Goal: Task Accomplishment & Management: Use online tool/utility

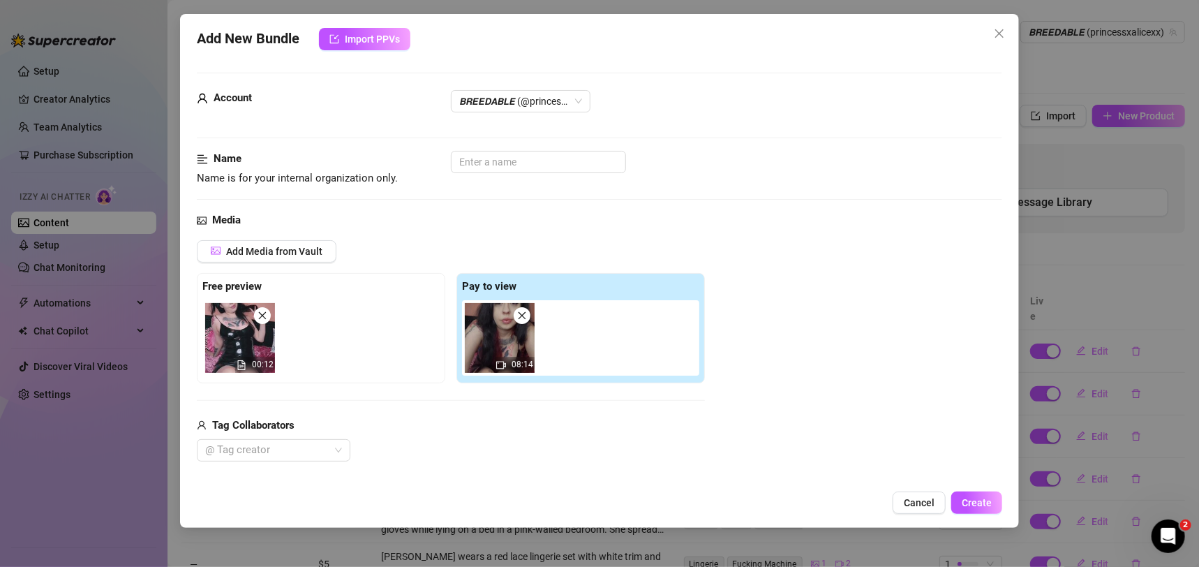
scroll to position [286, 0]
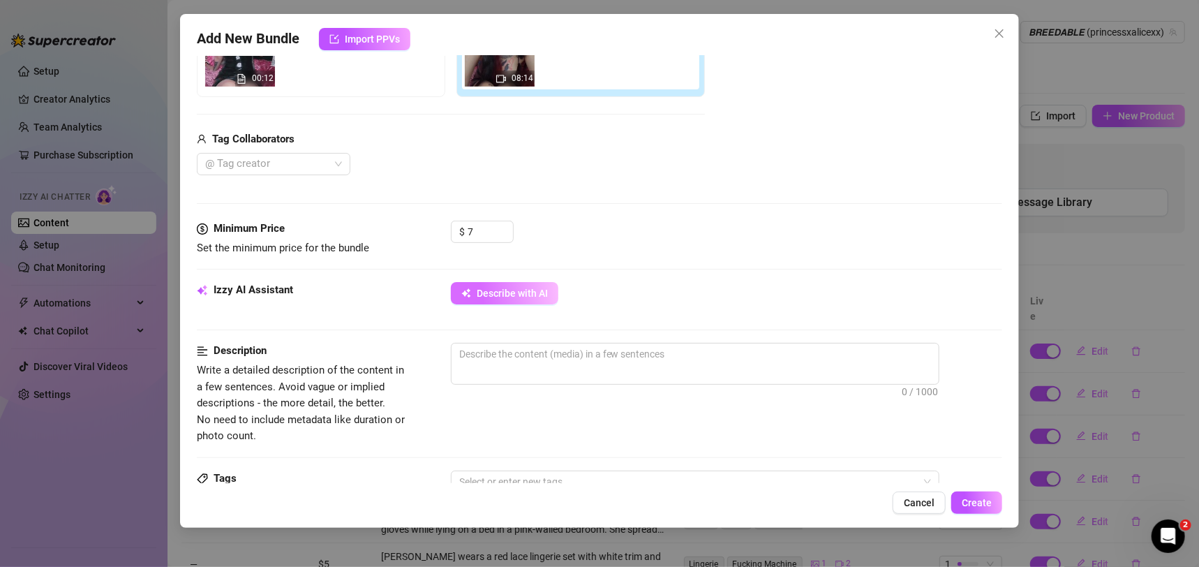
click at [528, 285] on button "Describe with AI" at bounding box center [505, 293] width 108 height 22
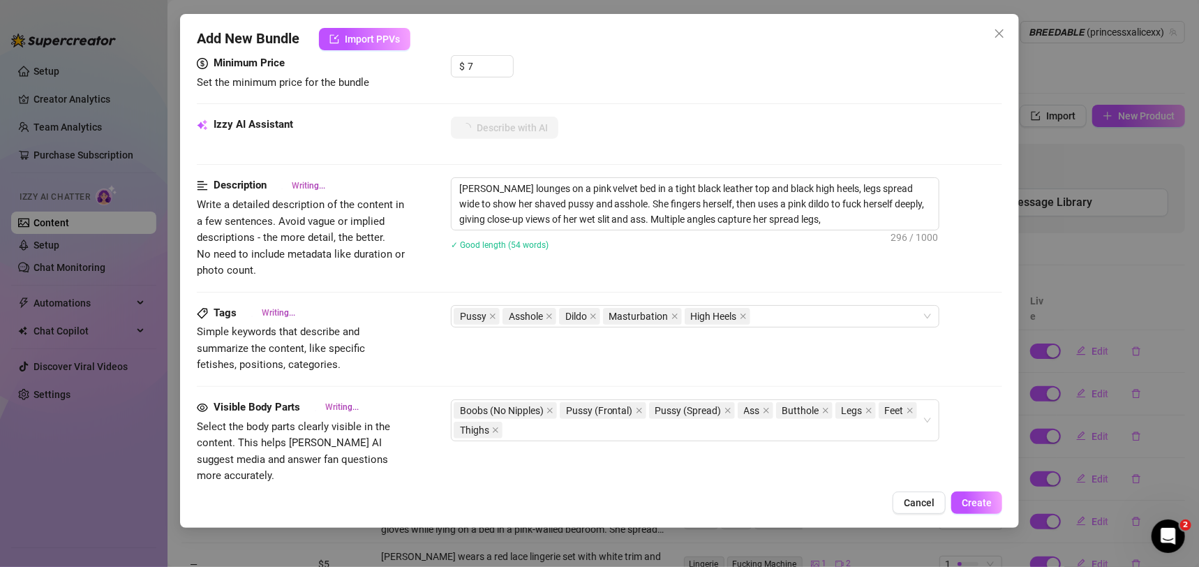
scroll to position [454, 0]
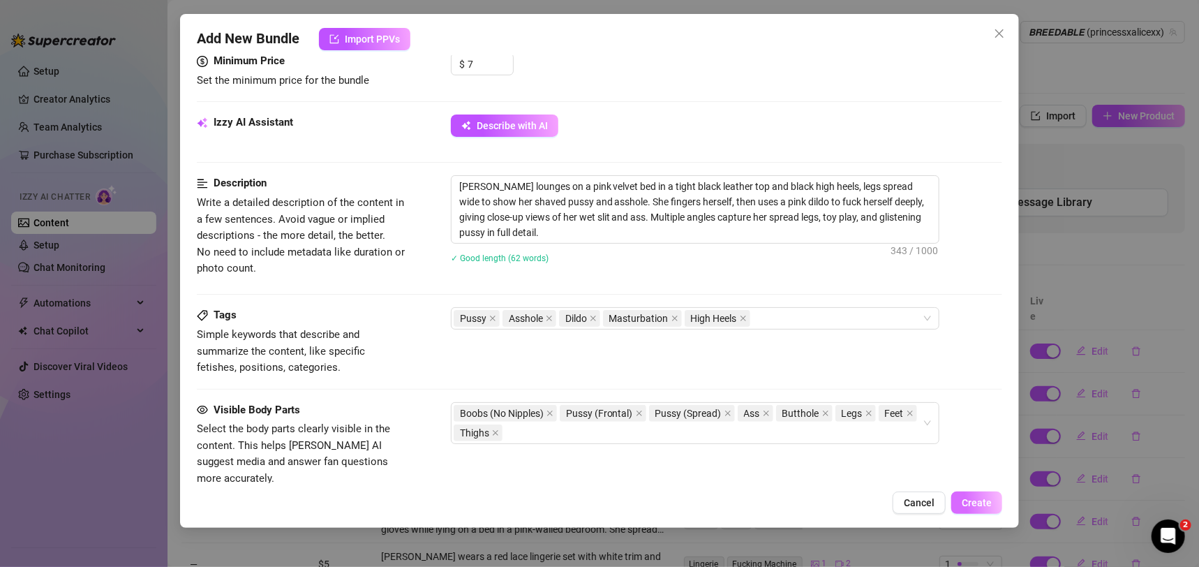
click at [980, 509] on button "Create" at bounding box center [977, 502] width 51 height 22
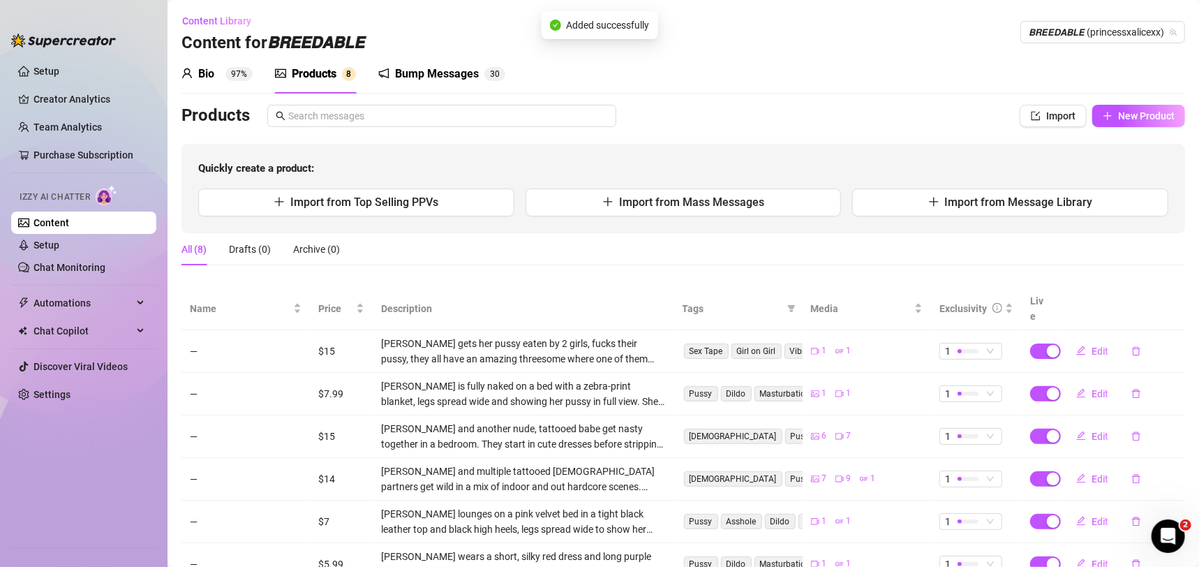
scroll to position [0, 0]
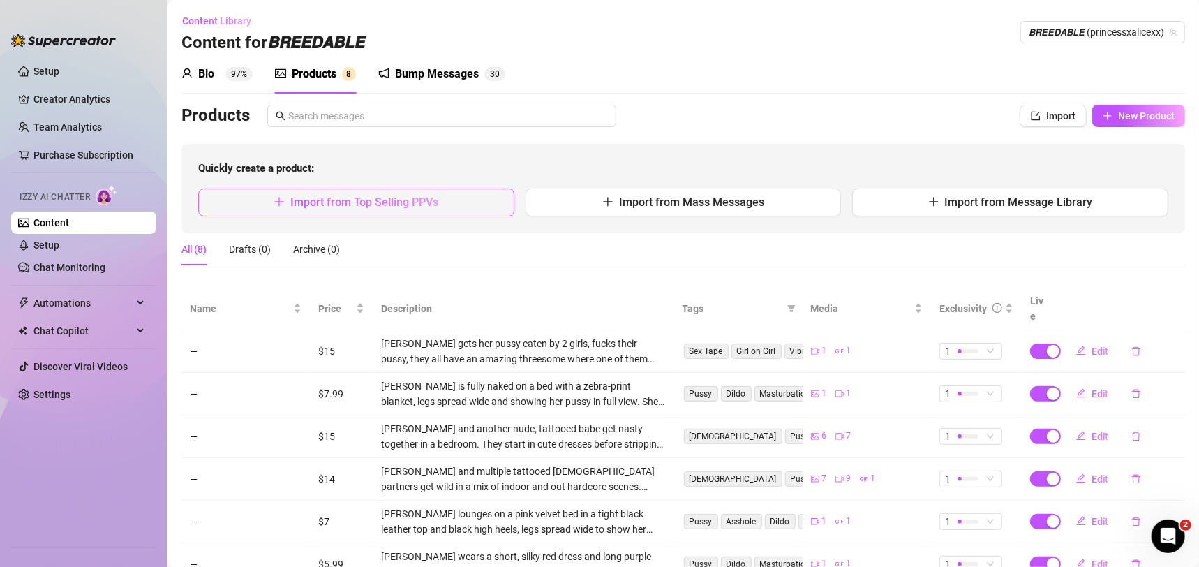
click at [409, 202] on span "Import from Top Selling PPVs" at bounding box center [364, 201] width 148 height 13
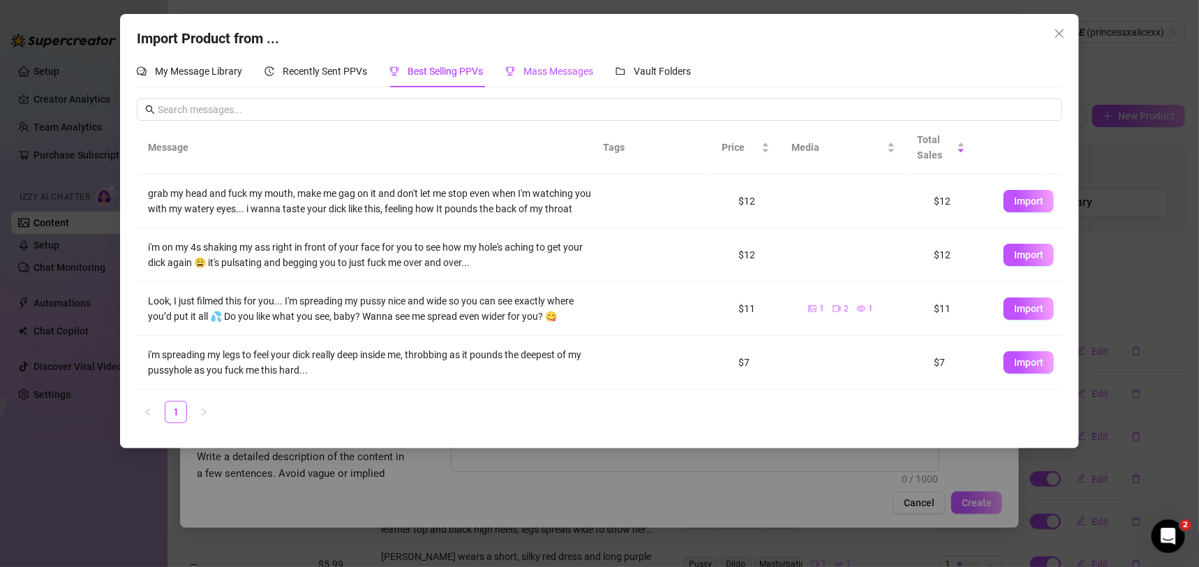
click at [539, 70] on span "Mass Messages" at bounding box center [559, 71] width 70 height 11
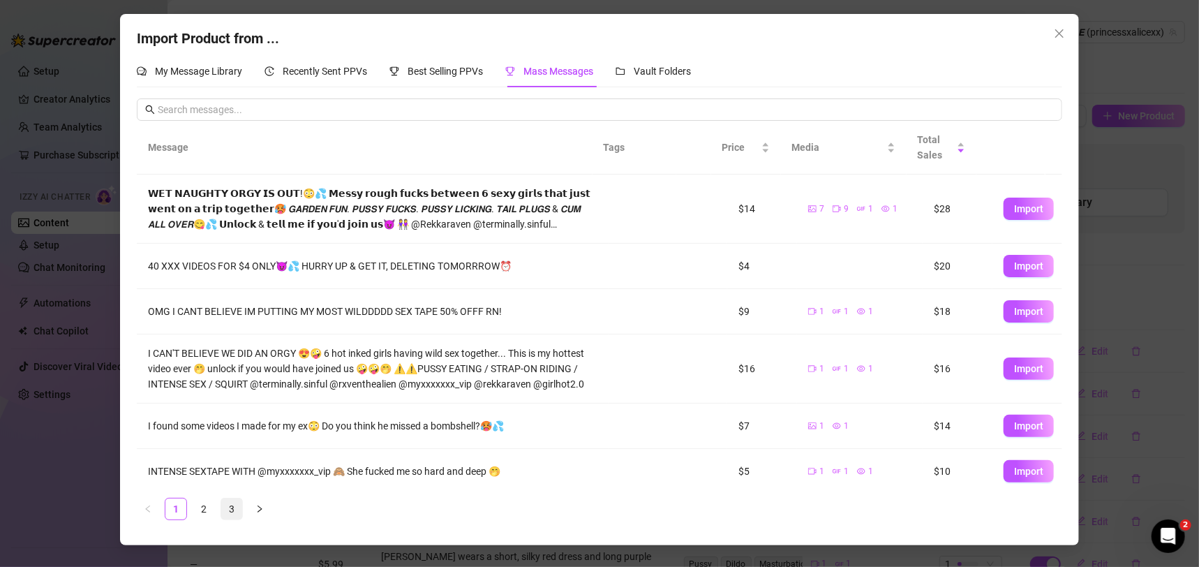
click at [232, 511] on link "3" at bounding box center [231, 508] width 21 height 21
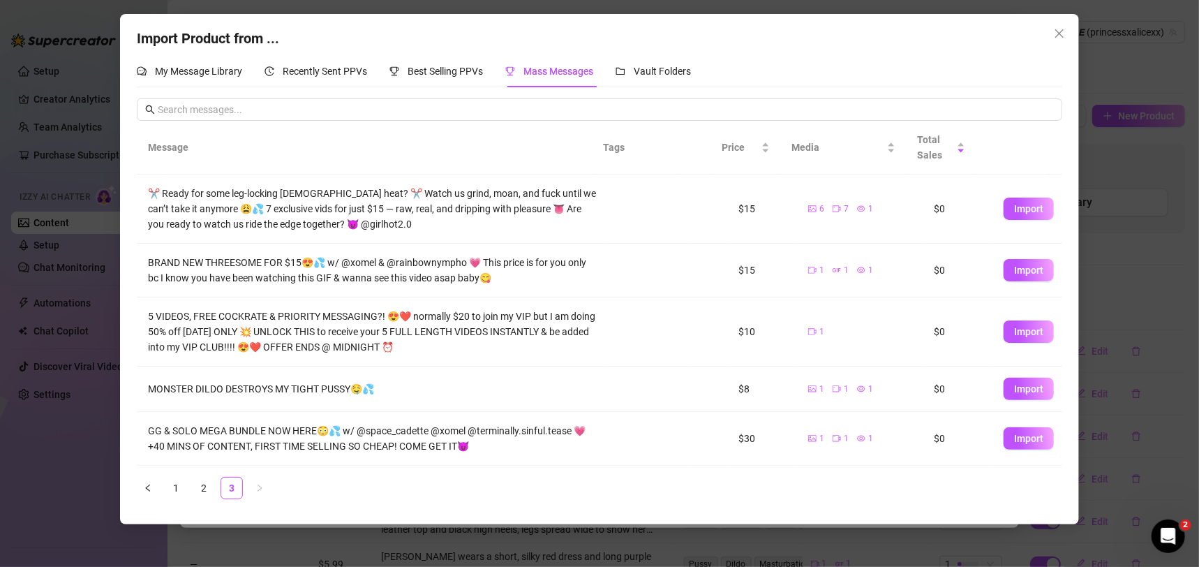
click at [1128, 318] on div "Import Product from ... My Message Library Recently Sent PPVs Best Selling PPVs…" at bounding box center [599, 283] width 1199 height 567
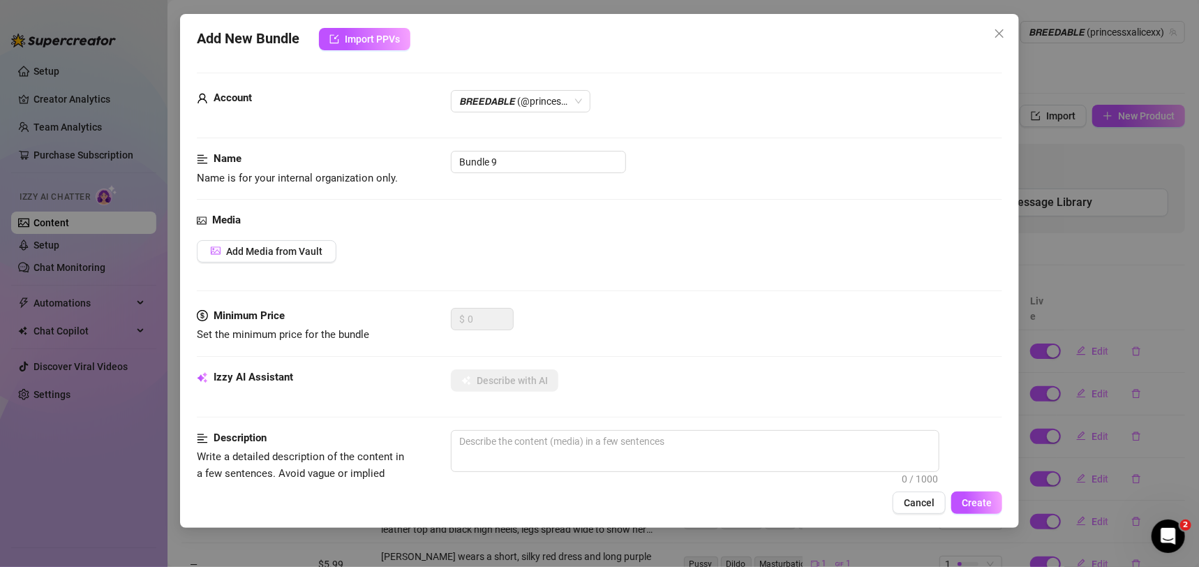
click at [1128, 318] on div "Add New Bundle Import PPVs Account 𝘽𝙍𝙀𝙀𝘿𝘼𝘽𝙇𝙀 (@princessxalicexx) Name Name is f…" at bounding box center [599, 283] width 1199 height 567
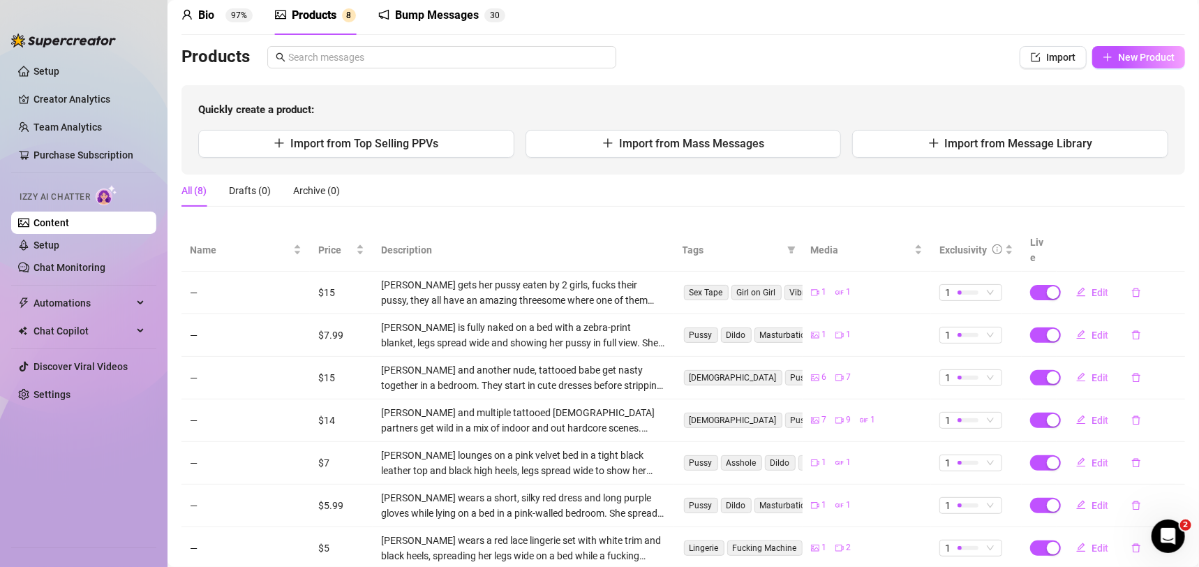
scroll to position [29, 0]
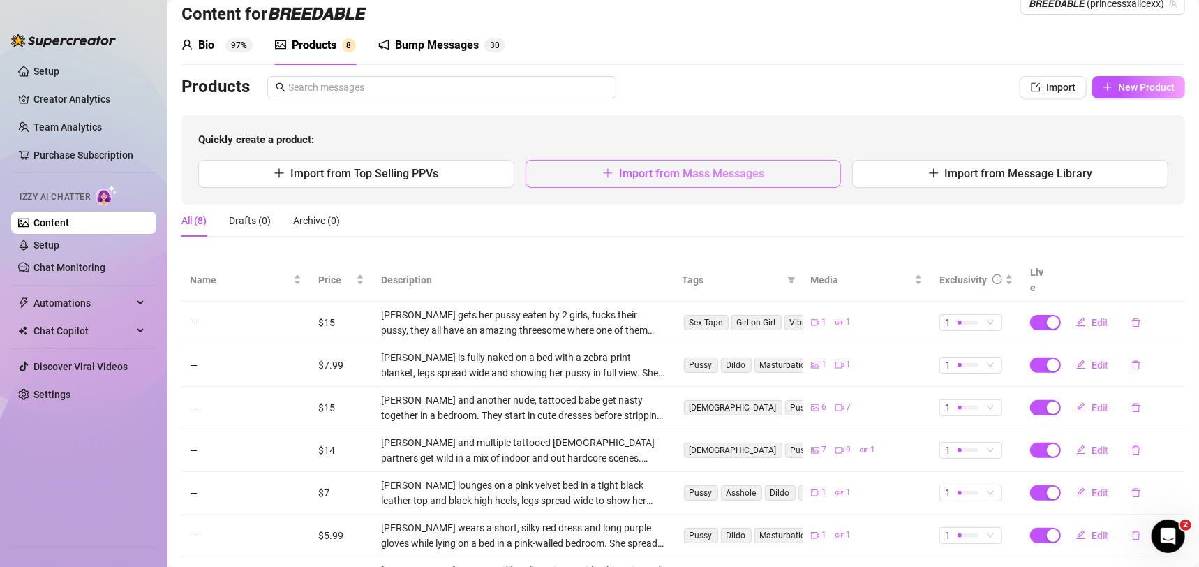
click at [709, 168] on span "Import from Mass Messages" at bounding box center [691, 173] width 145 height 13
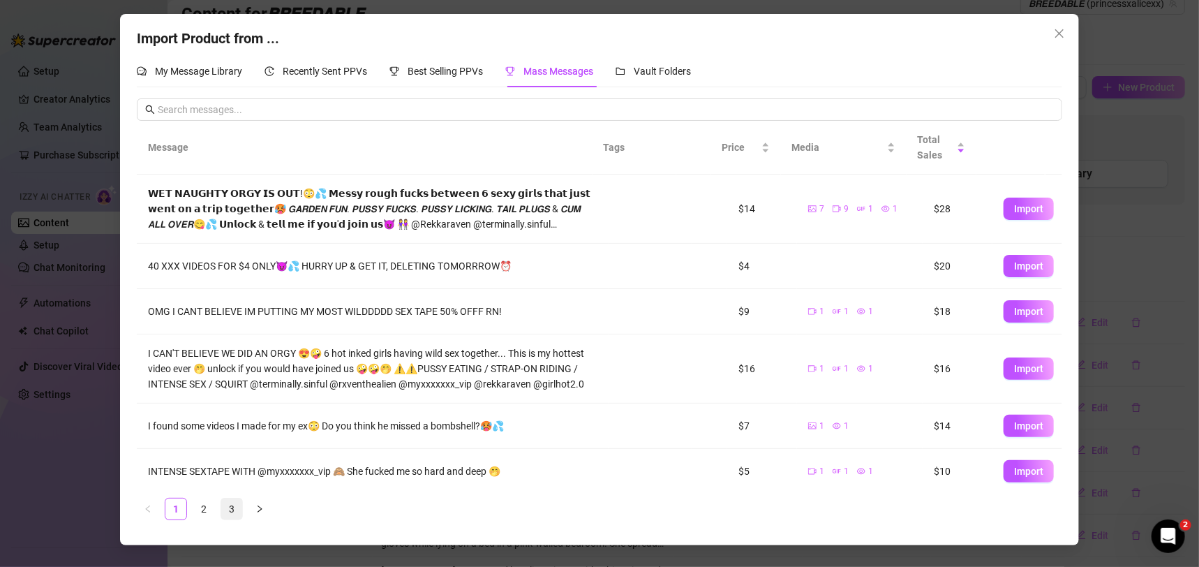
click at [232, 498] on link "3" at bounding box center [231, 508] width 21 height 21
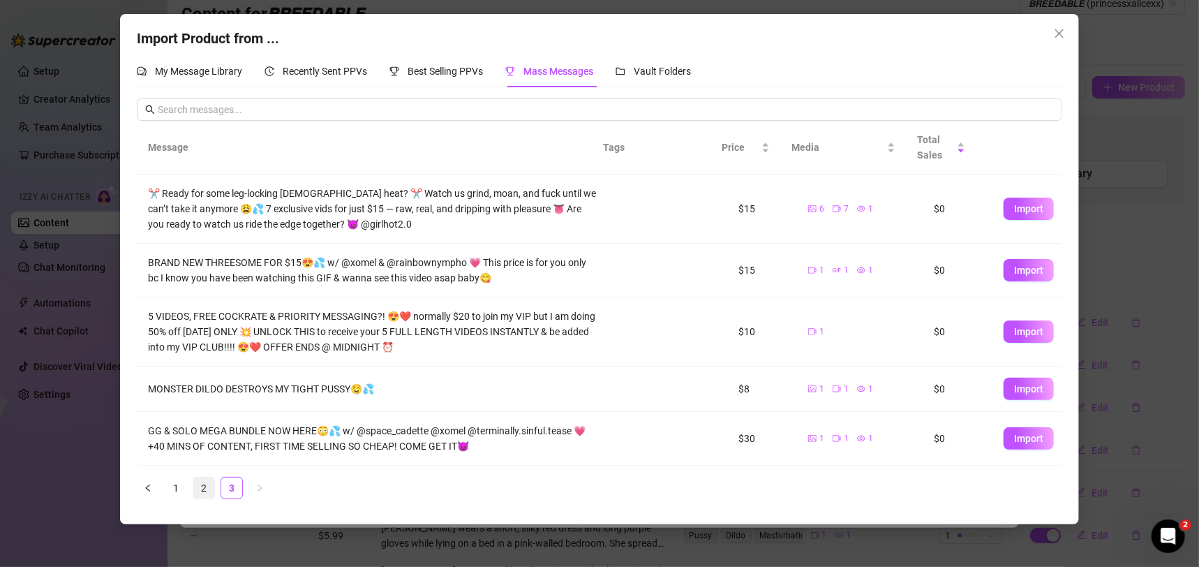
click at [208, 491] on link "2" at bounding box center [203, 488] width 21 height 21
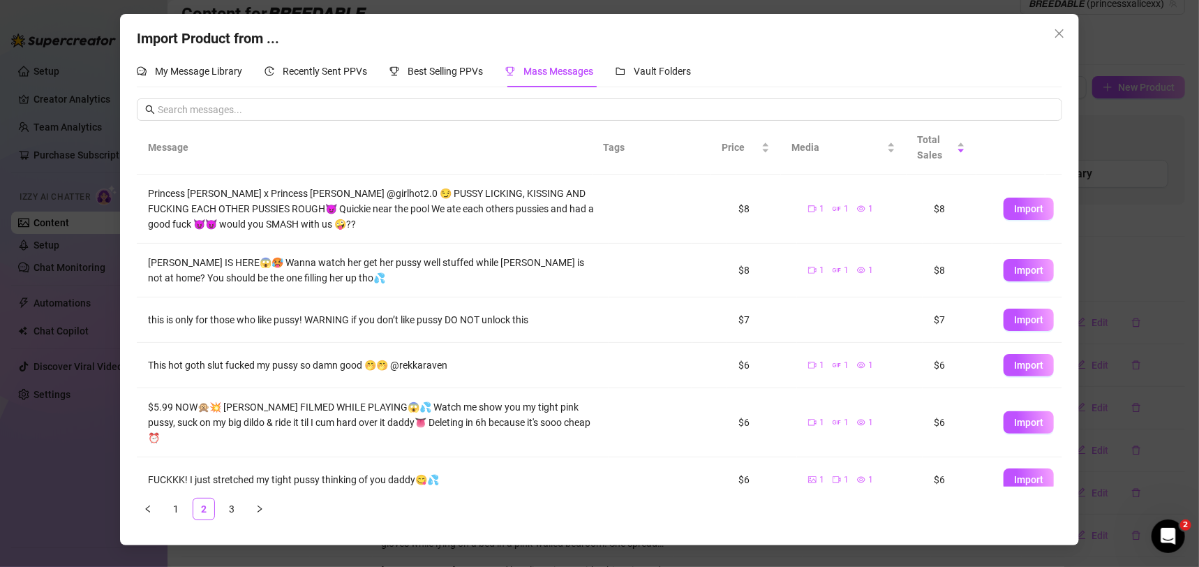
click at [766, 316] on td "$7" at bounding box center [762, 319] width 70 height 45
click at [801, 321] on td at bounding box center [860, 319] width 126 height 45
click at [1014, 203] on span "Import" at bounding box center [1028, 208] width 29 height 11
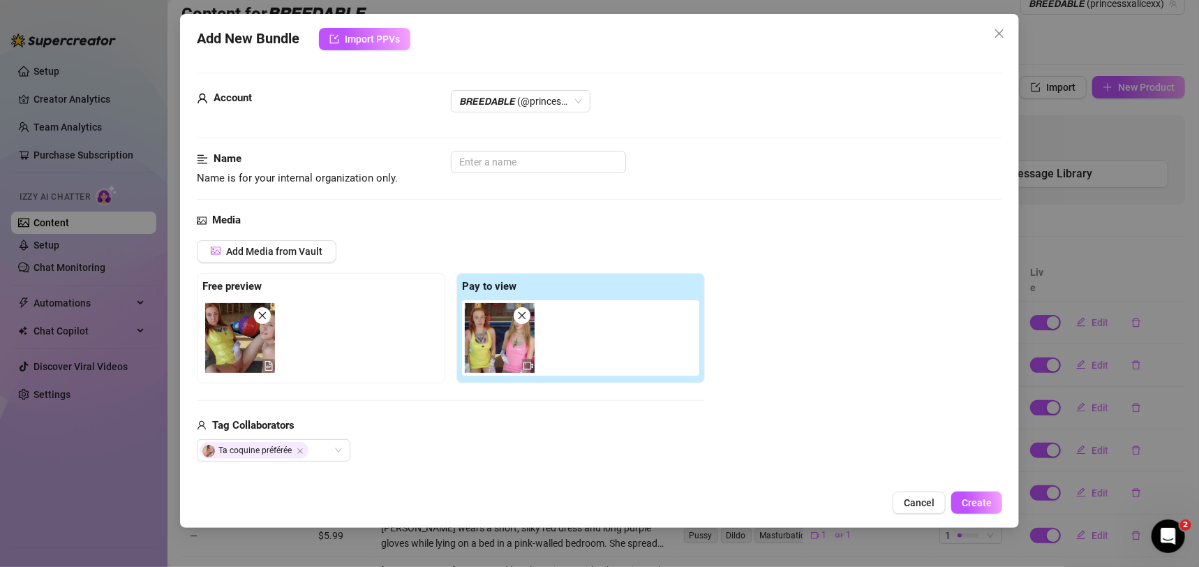
scroll to position [101, 0]
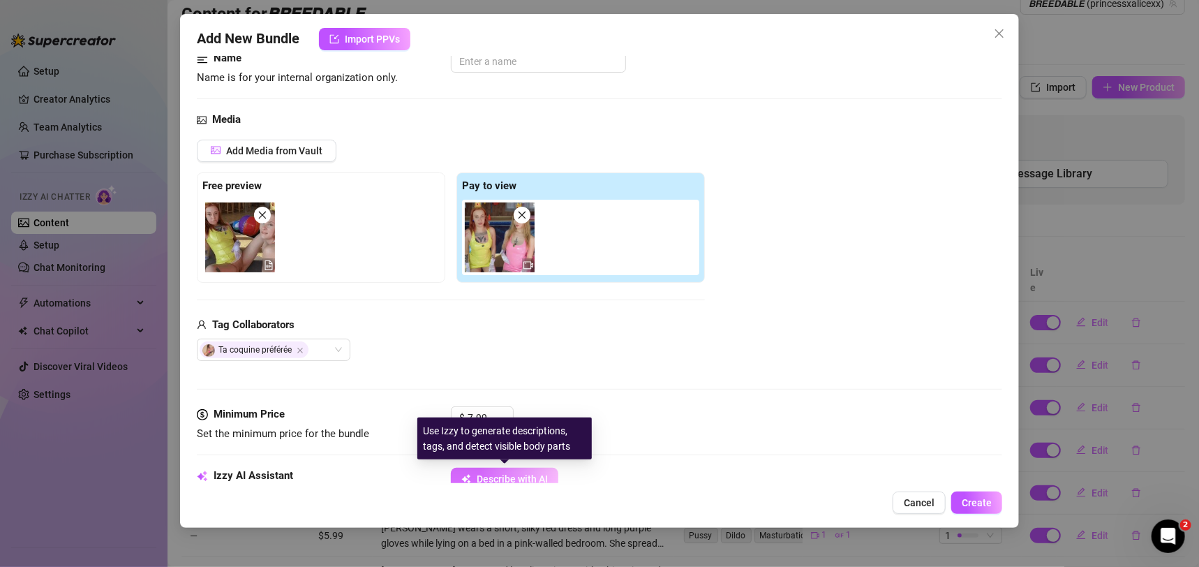
click at [496, 479] on span "Describe with AI" at bounding box center [512, 478] width 71 height 11
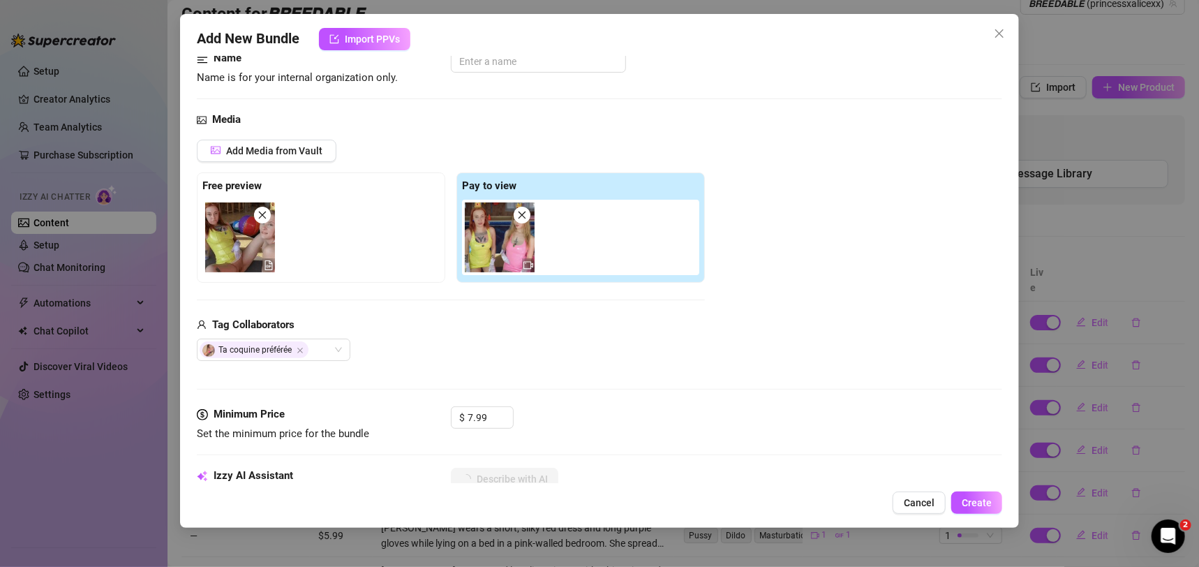
type textarea "Two"
type textarea "Two women"
type textarea "Two women in"
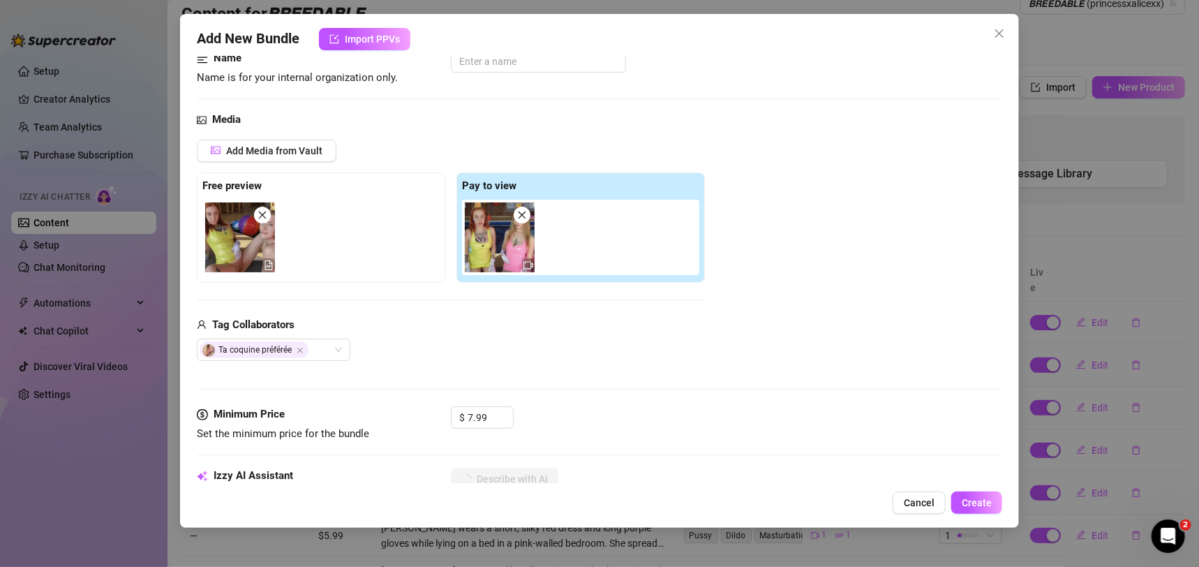
type textarea "Two women in"
type textarea "Two women in shiny"
type textarea "Two women in shiny cosplay"
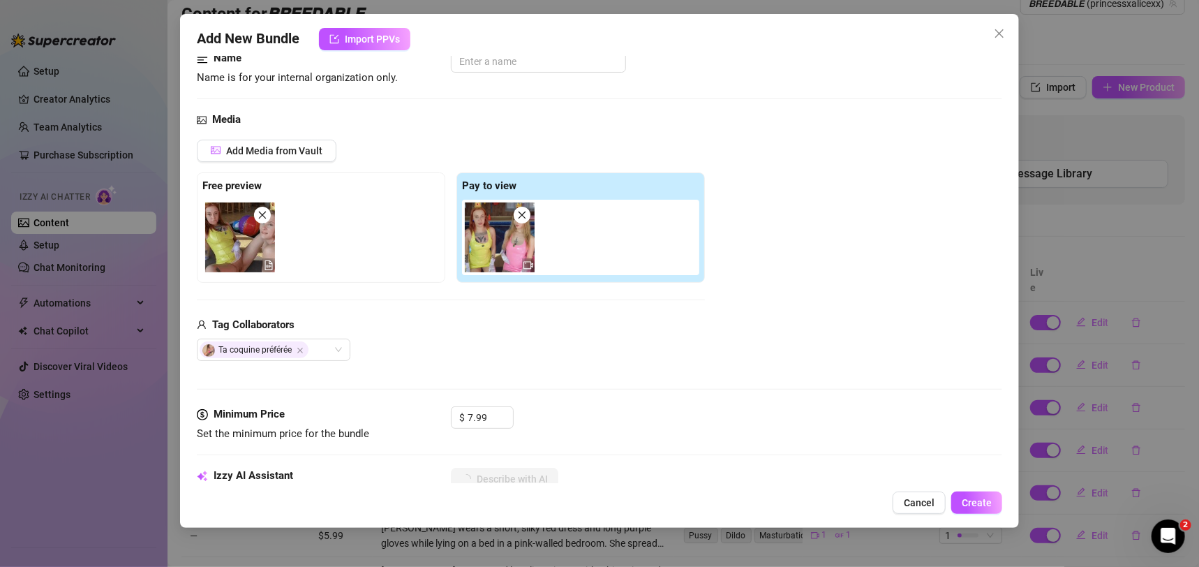
type textarea "Two women in shiny cosplay outfits—one"
type textarea "Two women in shiny cosplay outfits—one in"
type textarea "Two women in shiny cosplay outfits—one in a"
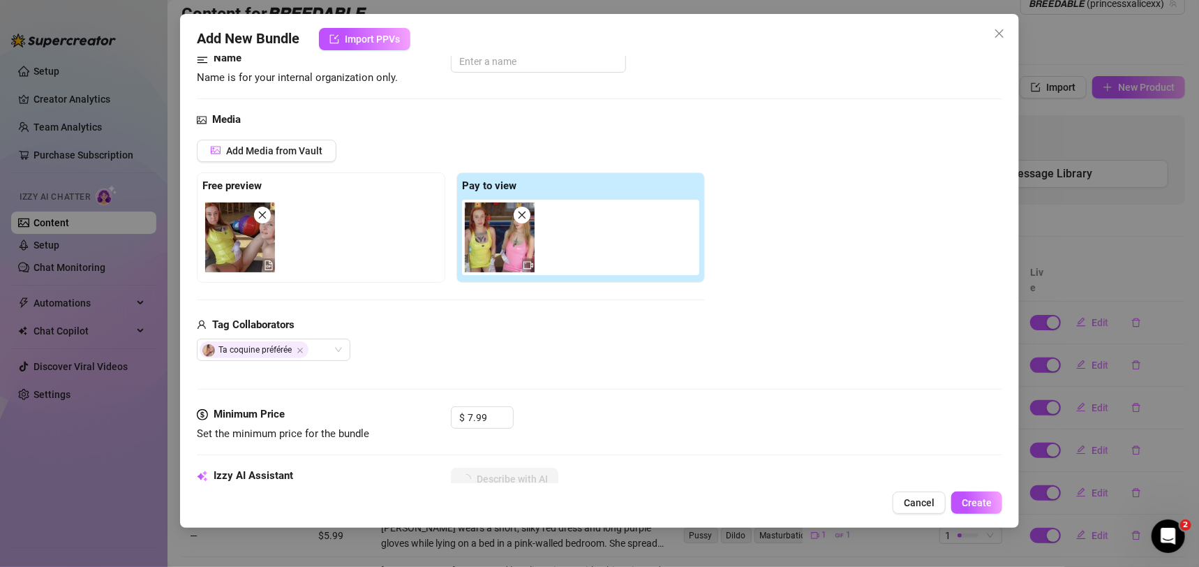
type textarea "Two women in shiny cosplay outfits—one in a"
type textarea "Two women in shiny cosplay outfits—one in a pink"
type textarea "Two women in shiny cosplay outfits—one in a pink latex"
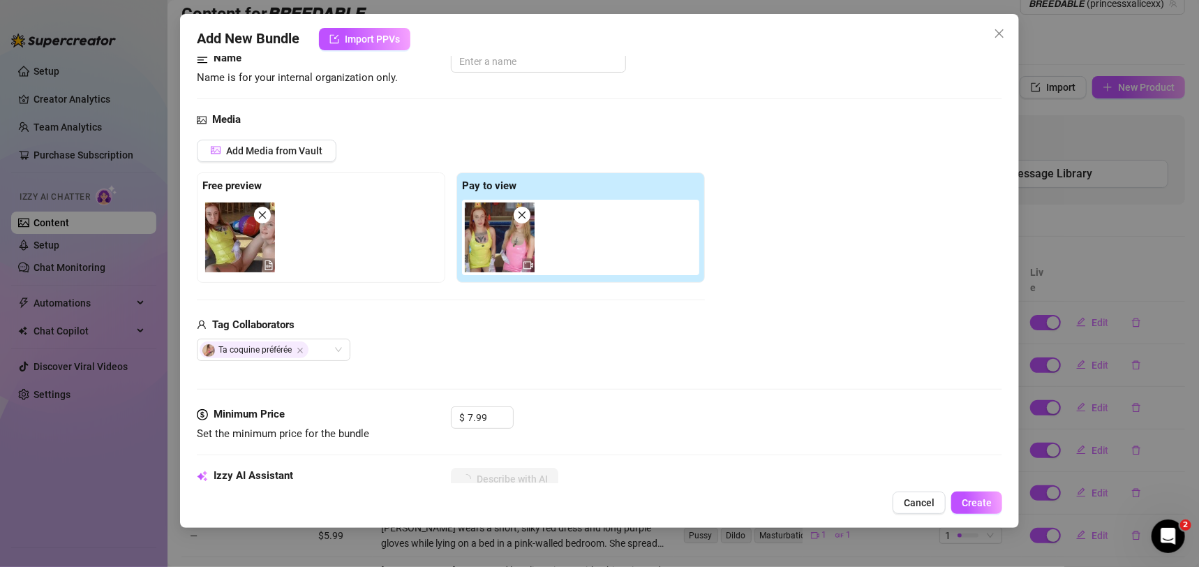
type textarea "Two women in shiny cosplay outfits—one in a pink latex bodysuit,"
type textarea "Two women in shiny cosplay outfits—one in a pink latex bodysuit, the"
type textarea "Two women in shiny cosplay outfits—one in a pink latex bodysuit, the other"
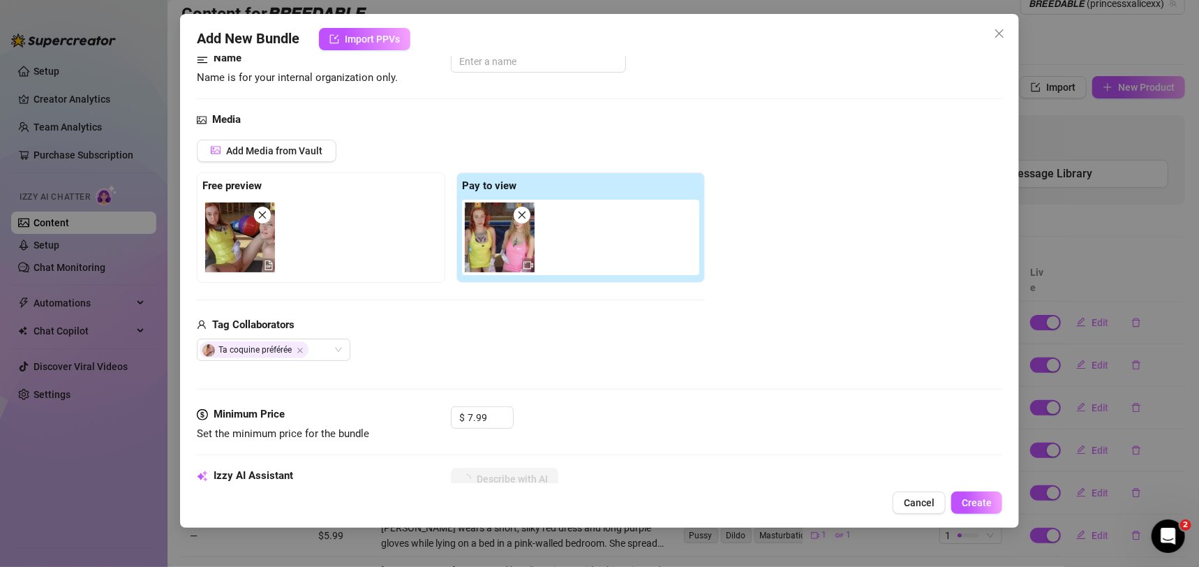
type textarea "Two women in shiny cosplay outfits—one in a pink latex bodysuit, the other"
type textarea "Two women in shiny cosplay outfits—one in a pink latex bodysuit, the other in"
type textarea "Two women in shiny cosplay outfits—one in a pink latex bodysuit, the other in y…"
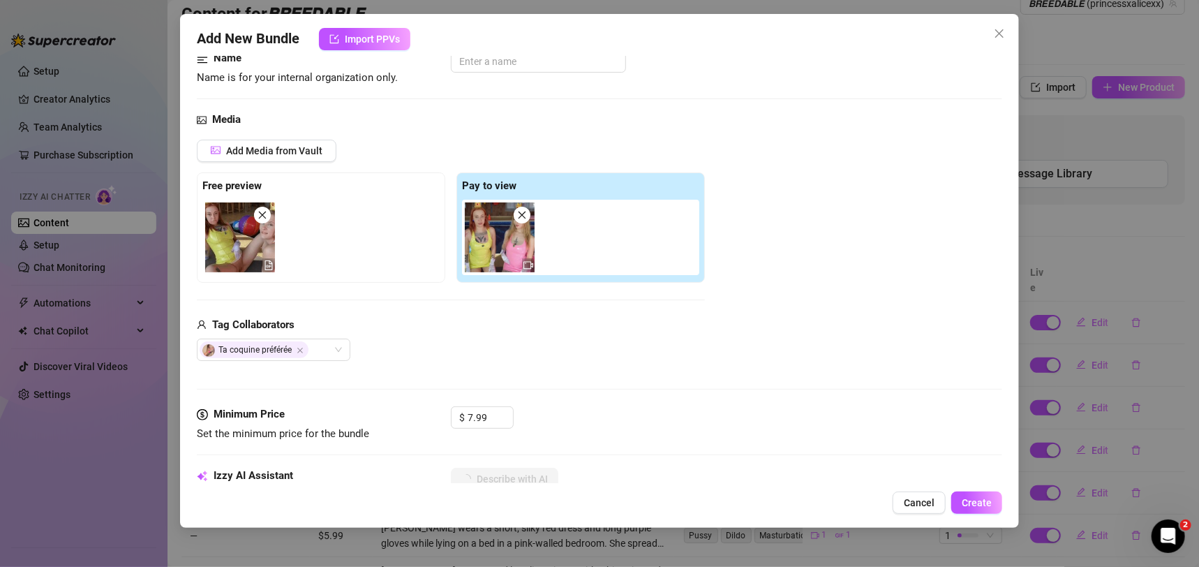
type textarea "Two women in shiny cosplay outfits—one in a pink latex bodysuit, the other in y…"
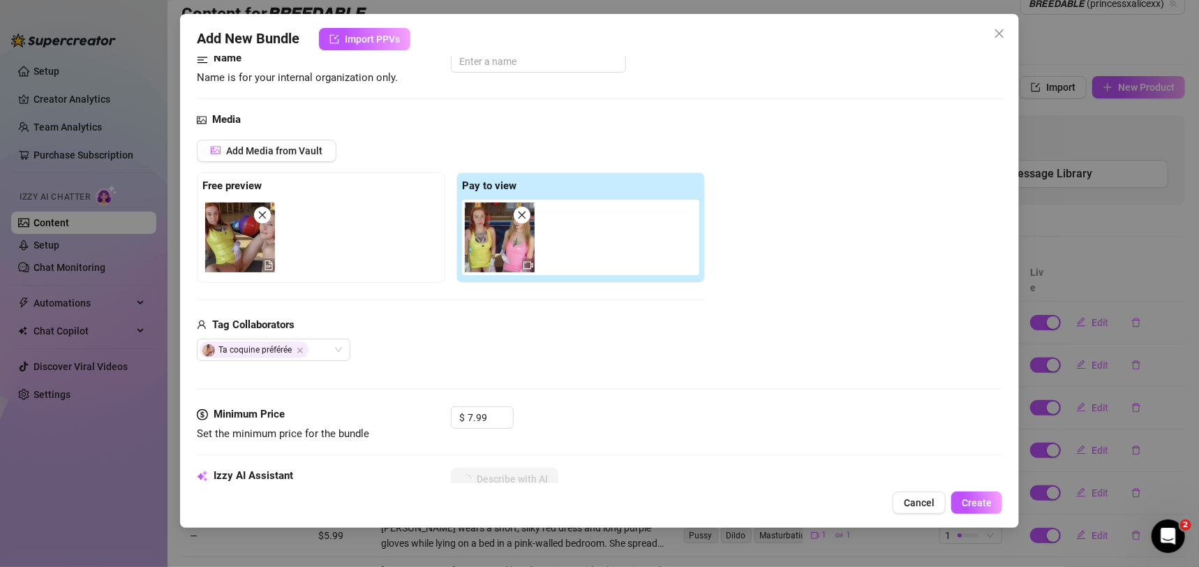
type textarea "Two women in shiny cosplay outfits—one in a pink latex bodysuit, the other in y…"
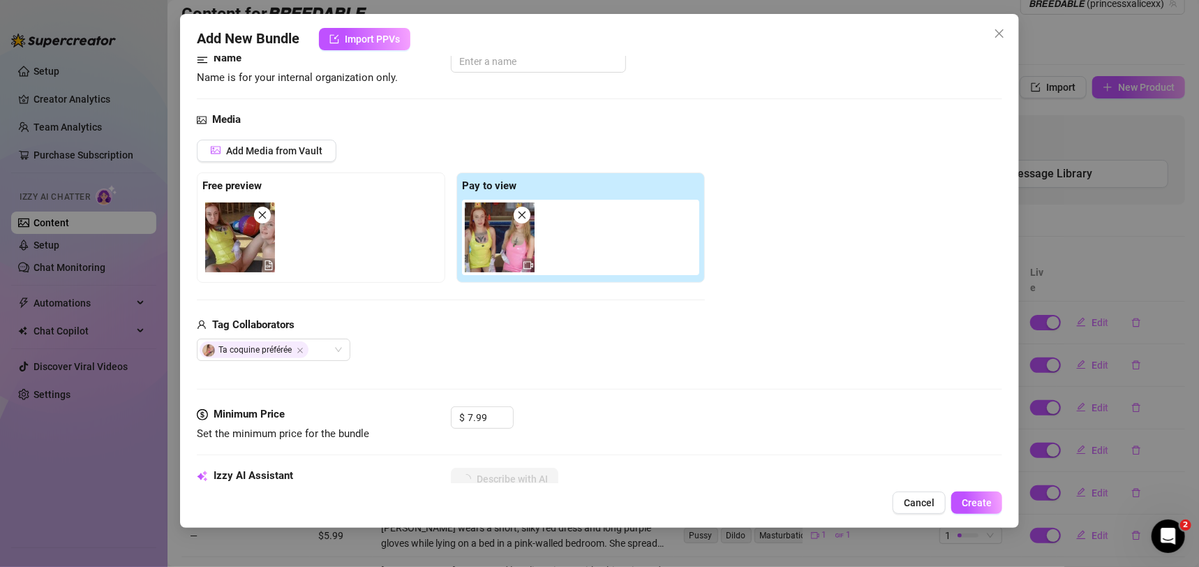
type textarea "Two women in shiny cosplay outfits—one in a pink latex bodysuit, the other in y…"
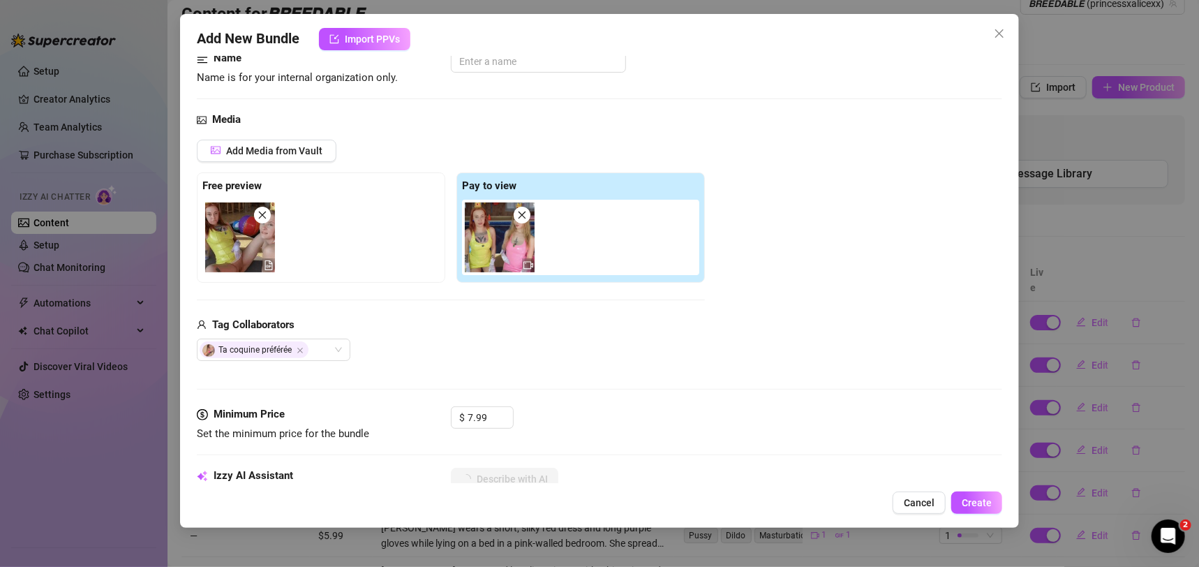
type textarea "Two women in shiny cosplay outfits—one in a pink latex bodysuit, the other in y…"
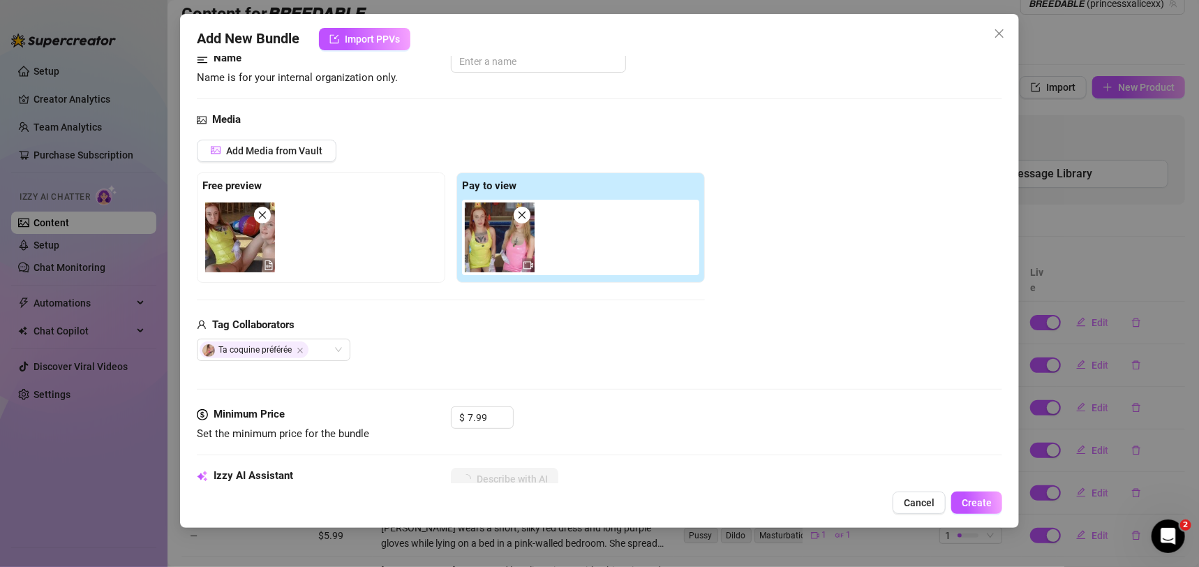
type textarea "Two women in shiny cosplay outfits—one in a pink latex bodysuit, the other in y…"
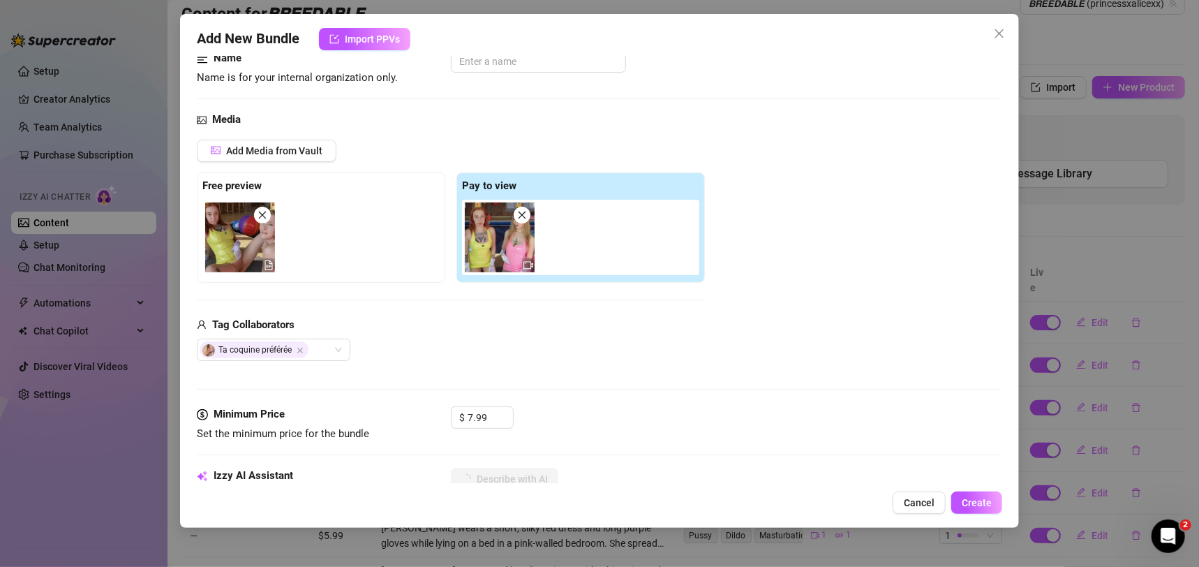
type textarea "Two women in shiny cosplay outfits—one in a pink latex bodysuit, the other in y…"
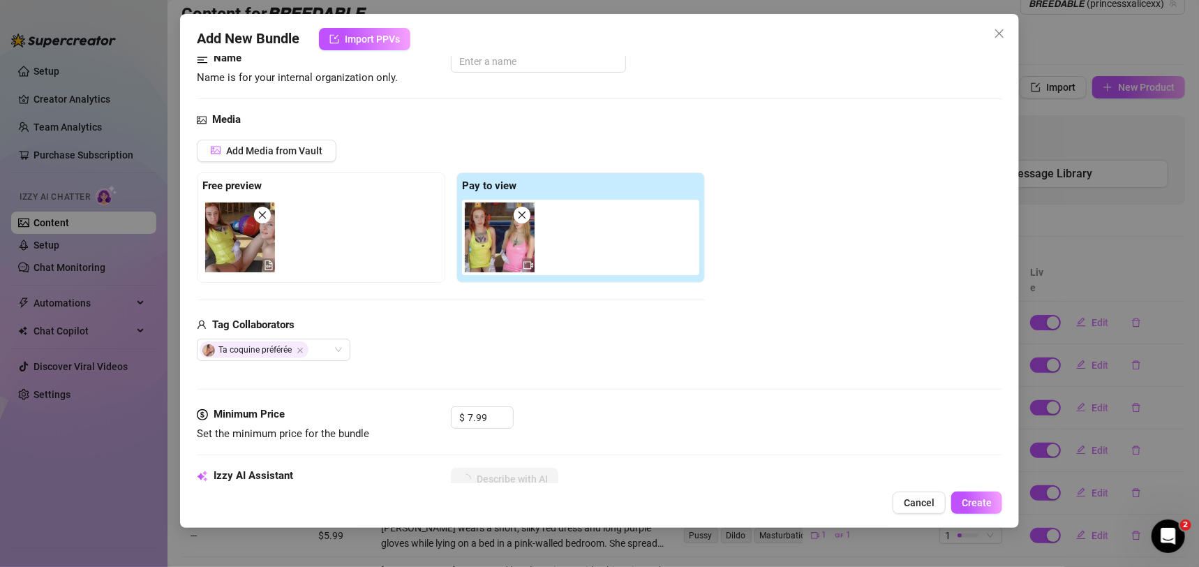
type textarea "Two women in shiny cosplay outfits—one in a pink latex bodysuit, the other in y…"
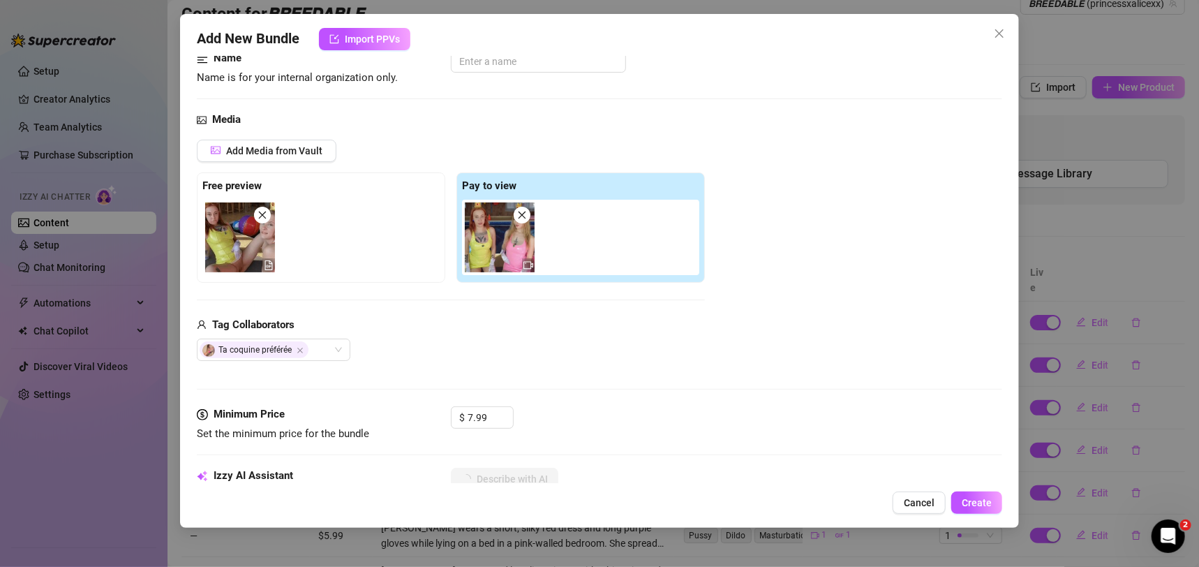
type textarea "Two women in shiny cosplay outfits—one in a pink latex bodysuit, the other in y…"
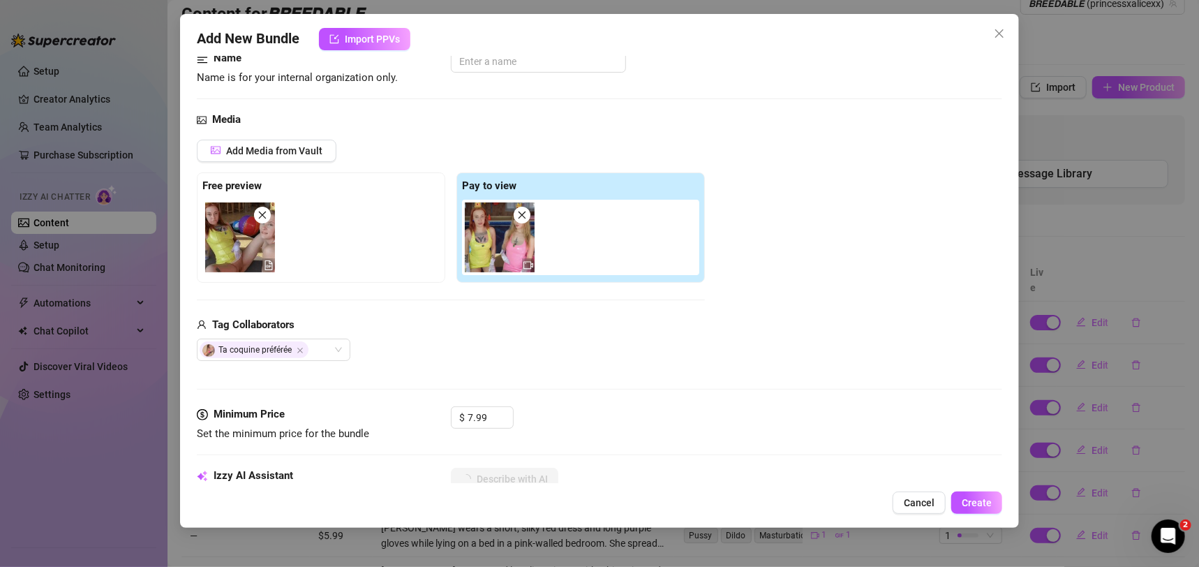
type textarea "Two women in shiny cosplay outfits—one in a pink latex bodysuit, the other in y…"
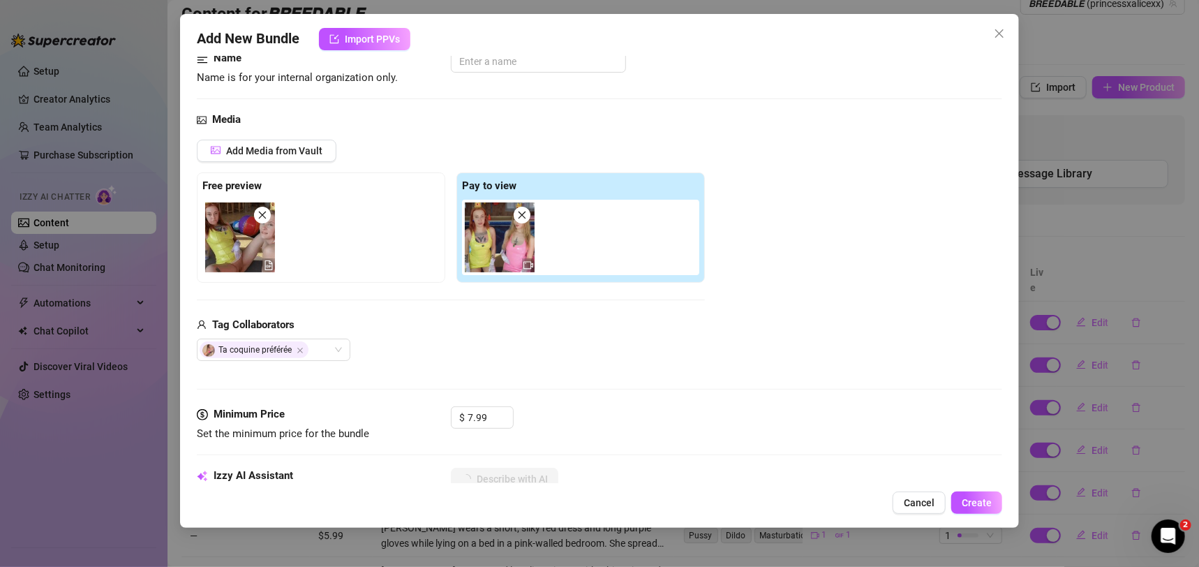
type textarea "Two women in shiny cosplay outfits—one in a pink latex bodysuit, the other in y…"
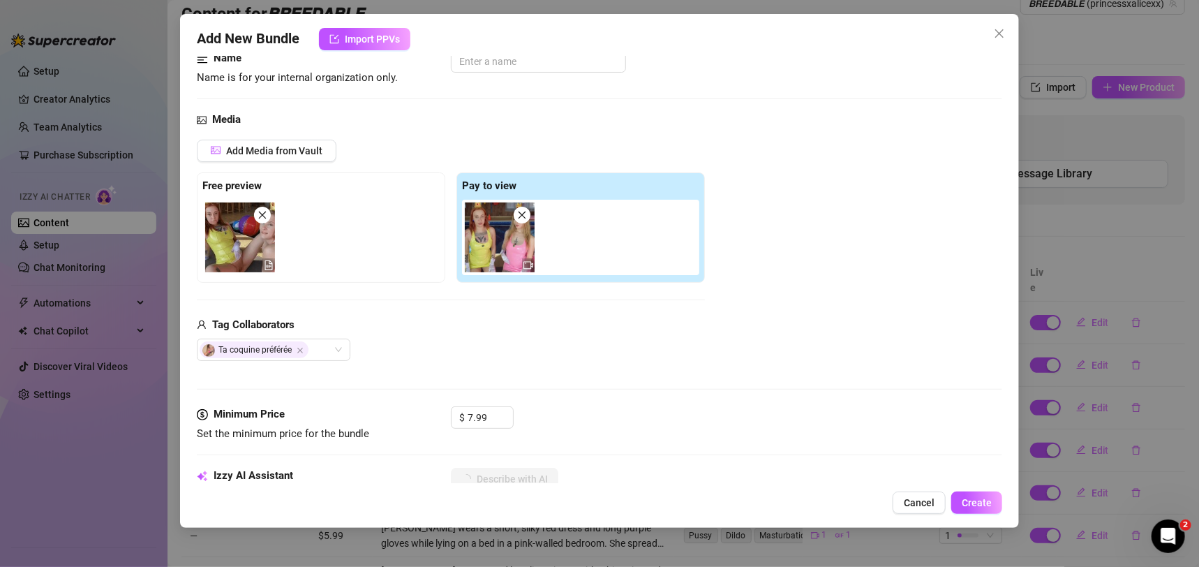
type textarea "Two women in shiny cosplay outfits—one in a pink latex bodysuit, the other in y…"
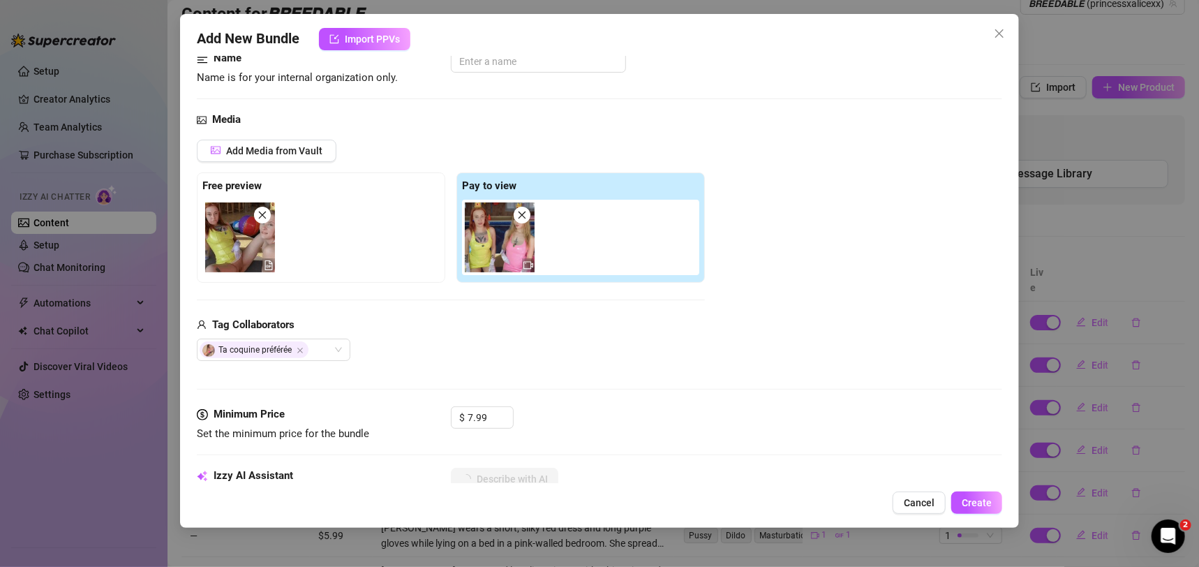
type textarea "Two women in shiny cosplay outfits—one in a pink latex bodysuit, the other in y…"
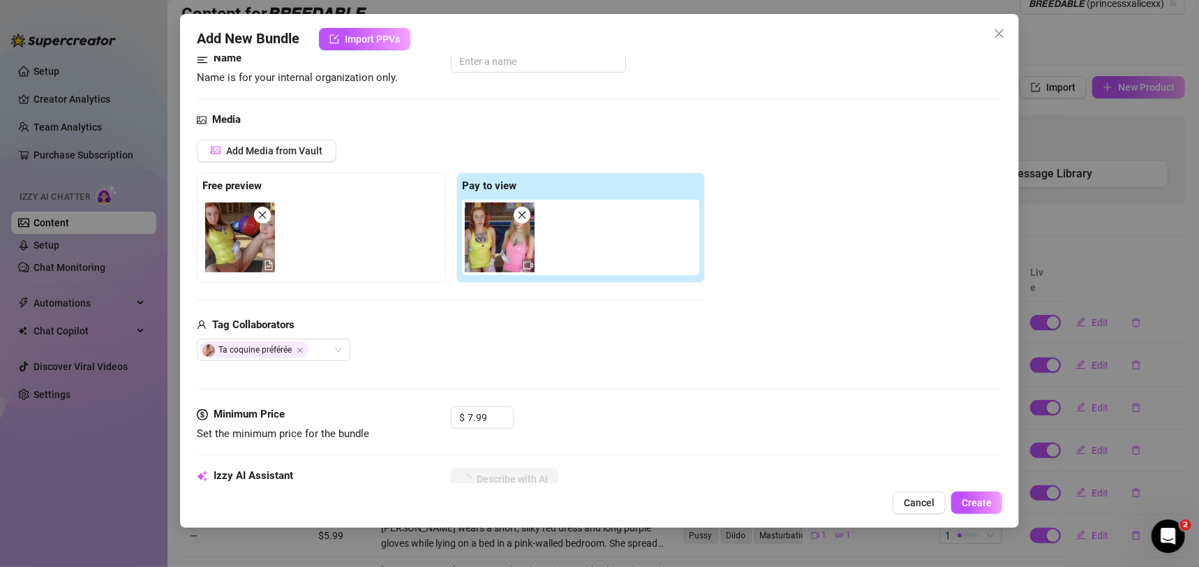
type textarea "Two women in shiny cosplay outfits—one in a pink latex bodysuit, the other in y…"
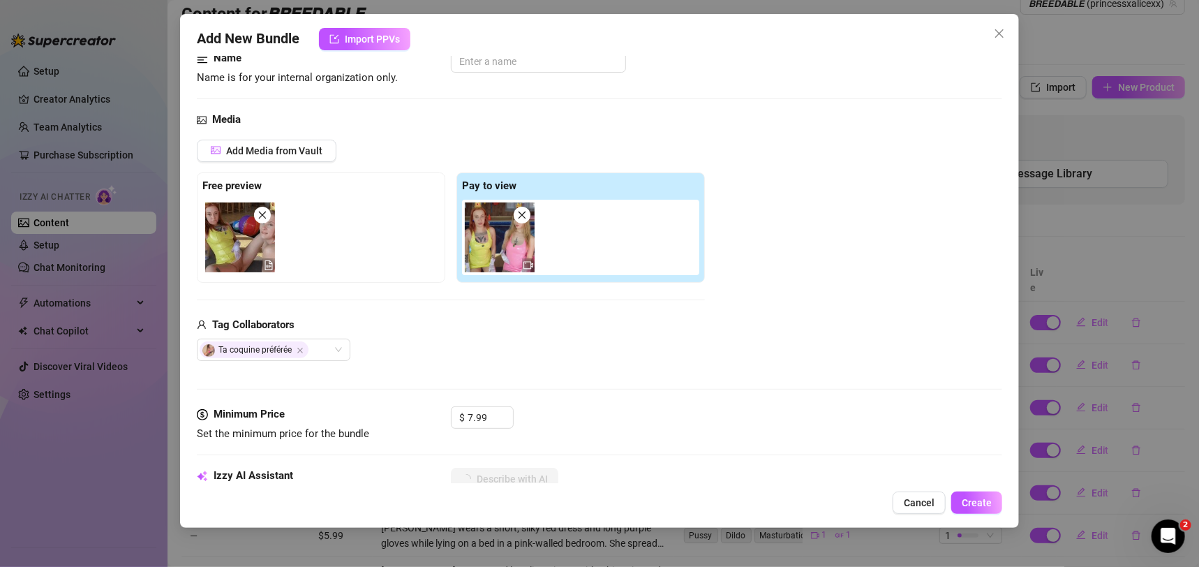
type textarea "Two women in shiny cosplay outfits—one in a pink latex bodysuit, the other in y…"
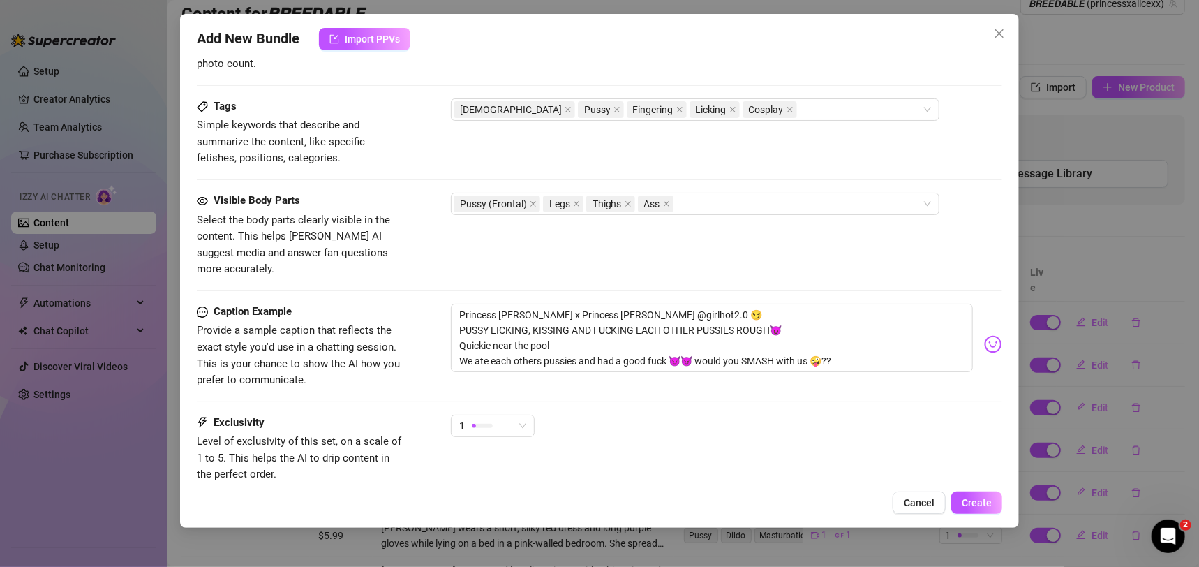
scroll to position [667, 0]
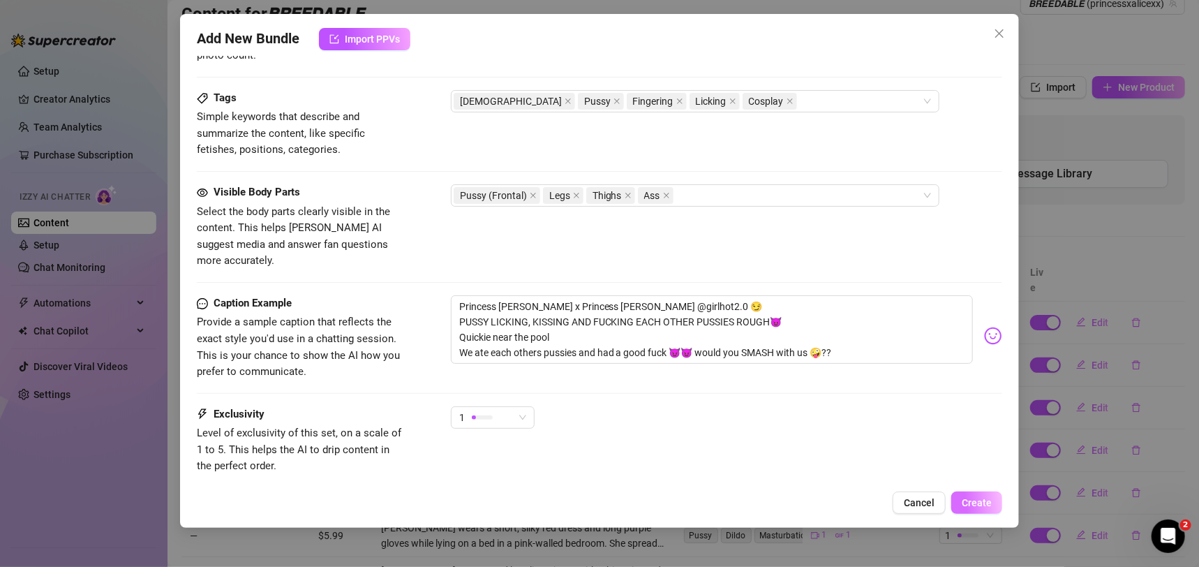
click at [977, 497] on span "Create" at bounding box center [977, 502] width 30 height 11
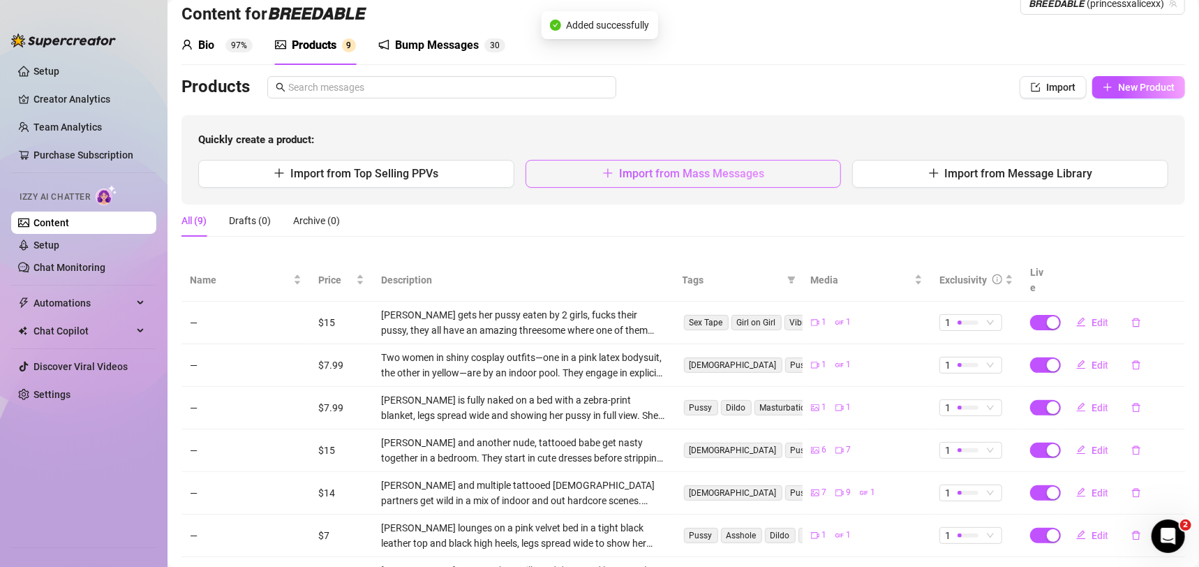
click at [746, 179] on span "Import from Mass Messages" at bounding box center [691, 173] width 145 height 13
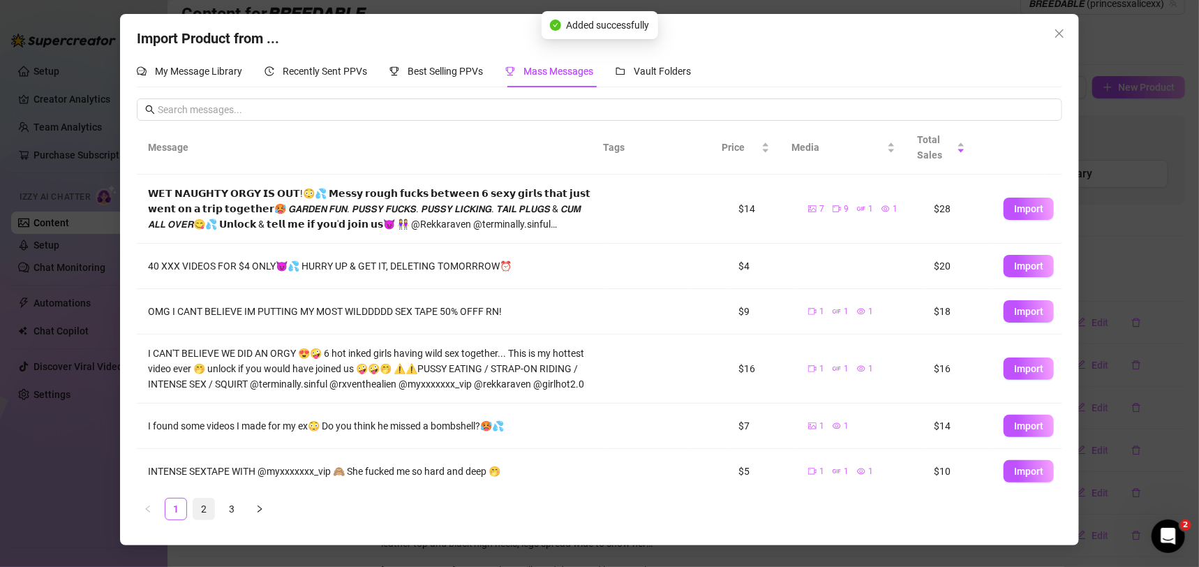
click at [205, 510] on link "2" at bounding box center [203, 508] width 21 height 21
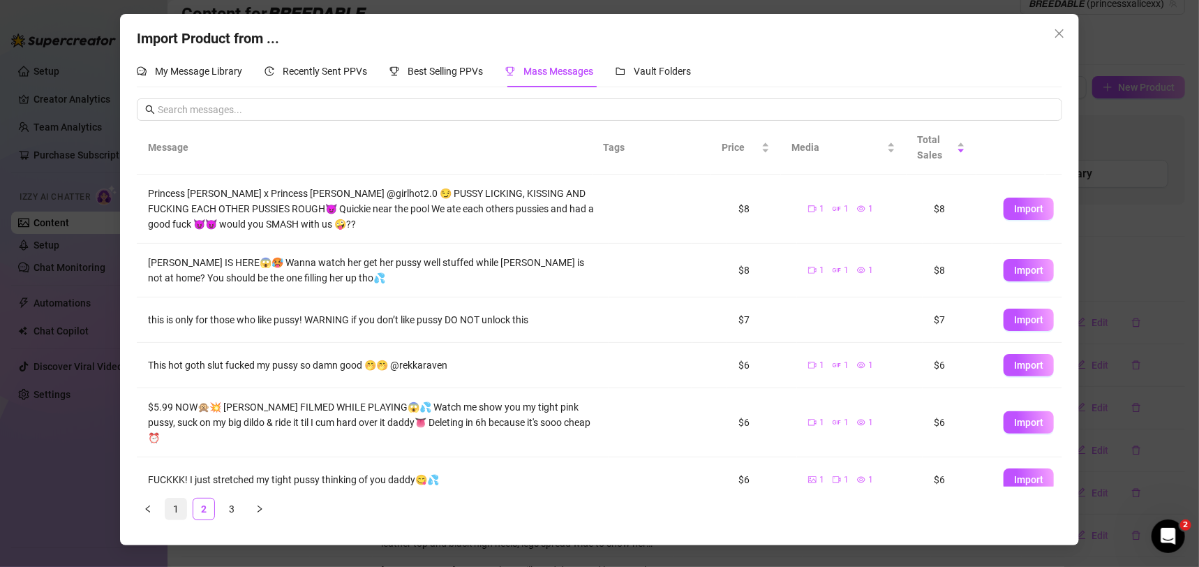
click at [179, 508] on link "1" at bounding box center [175, 508] width 21 height 21
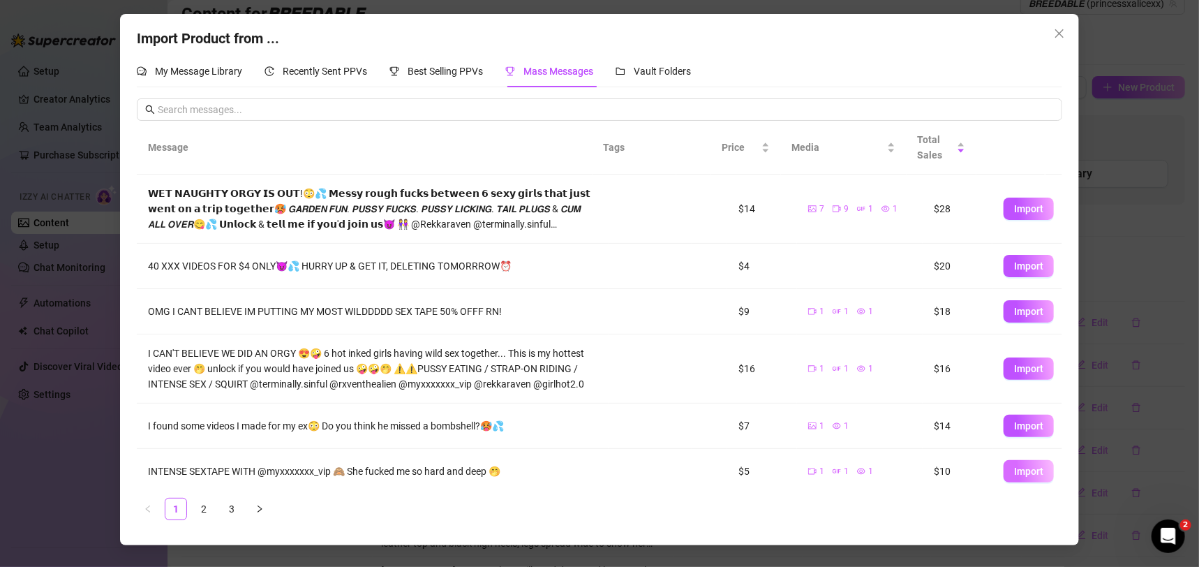
click at [1030, 480] on button "Import" at bounding box center [1029, 471] width 50 height 22
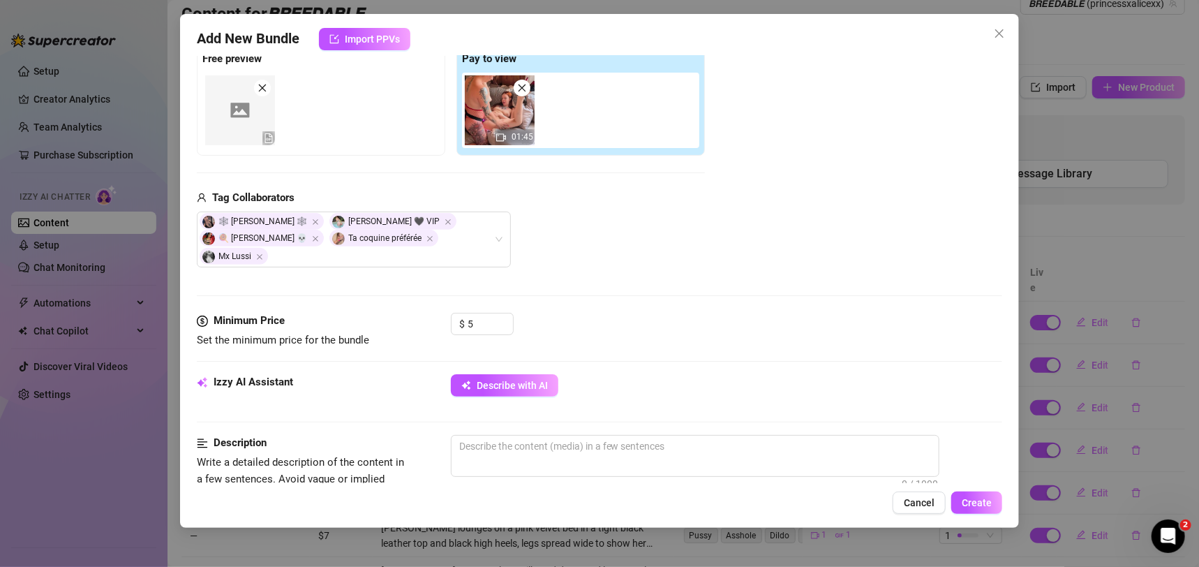
scroll to position [302, 0]
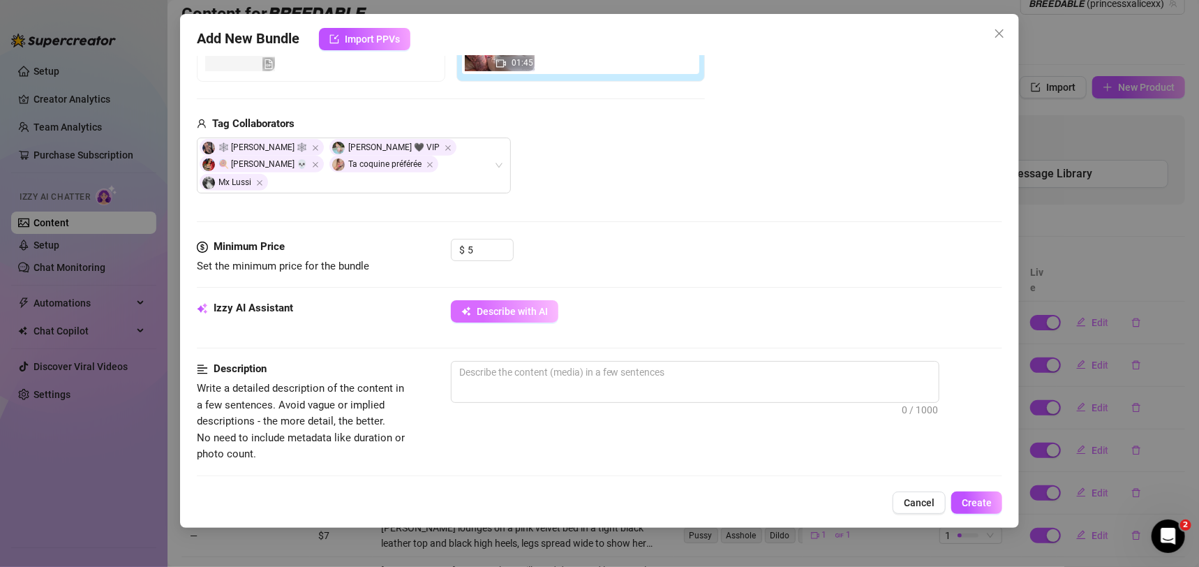
click at [547, 309] on button "Describe with AI" at bounding box center [505, 311] width 108 height 22
click at [503, 317] on span "Describe with AI" at bounding box center [512, 311] width 71 height 11
type textarea "[PERSON_NAME]"
type textarea "[PERSON_NAME] is"
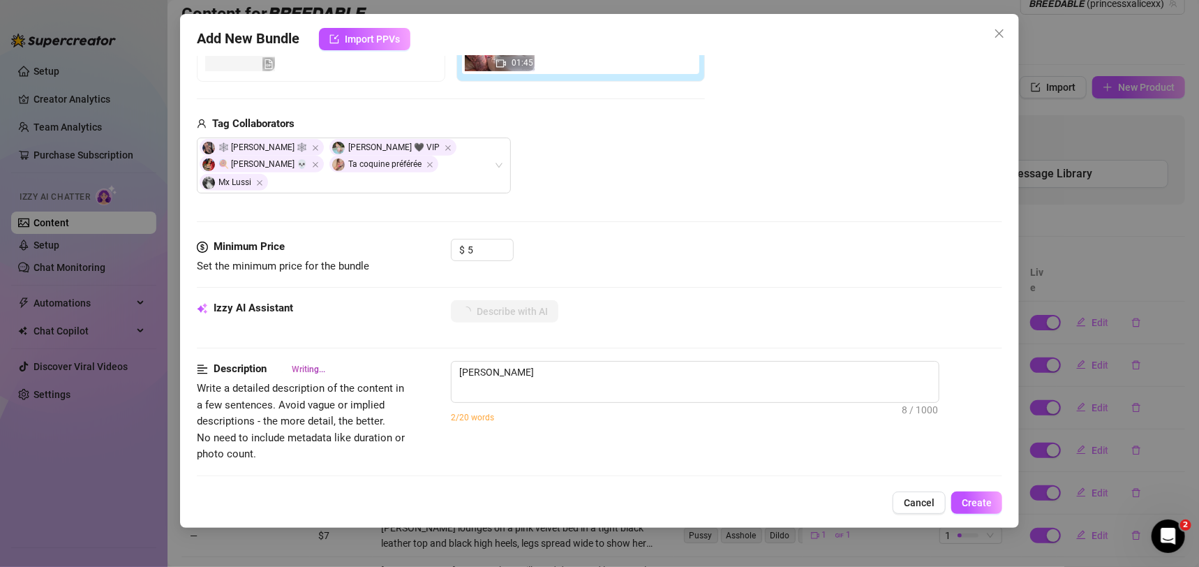
type textarea "[PERSON_NAME] is"
type textarea "[PERSON_NAME] is lying"
type textarea "[PERSON_NAME] is lying back"
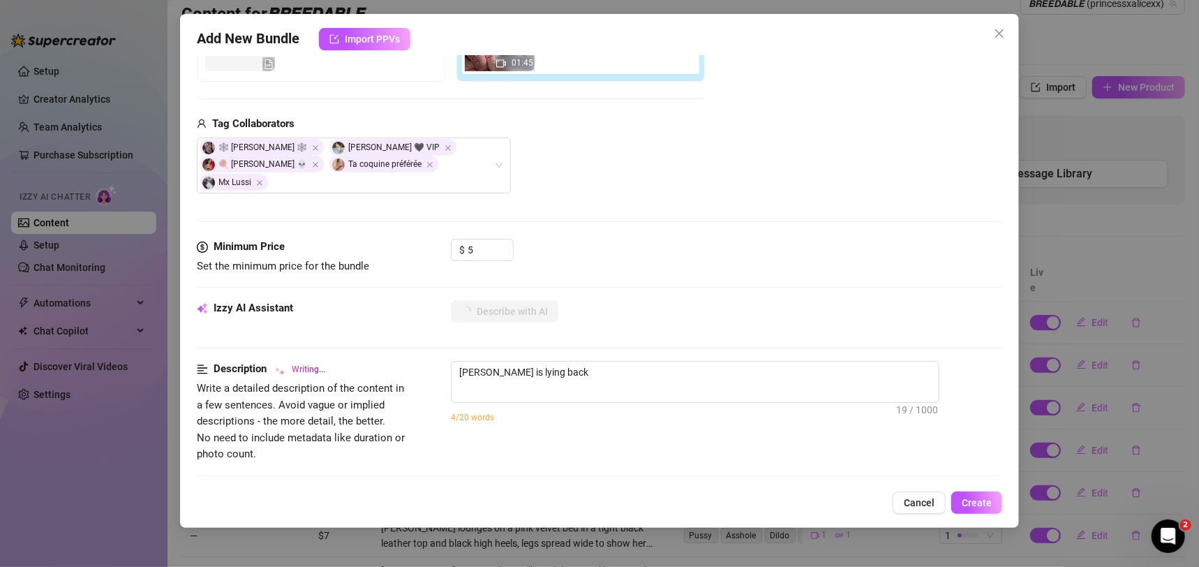
type textarea "[PERSON_NAME] is lying back fully"
type textarea "[PERSON_NAME] is lying back fully naked"
type textarea "[PERSON_NAME] is lying back fully naked while"
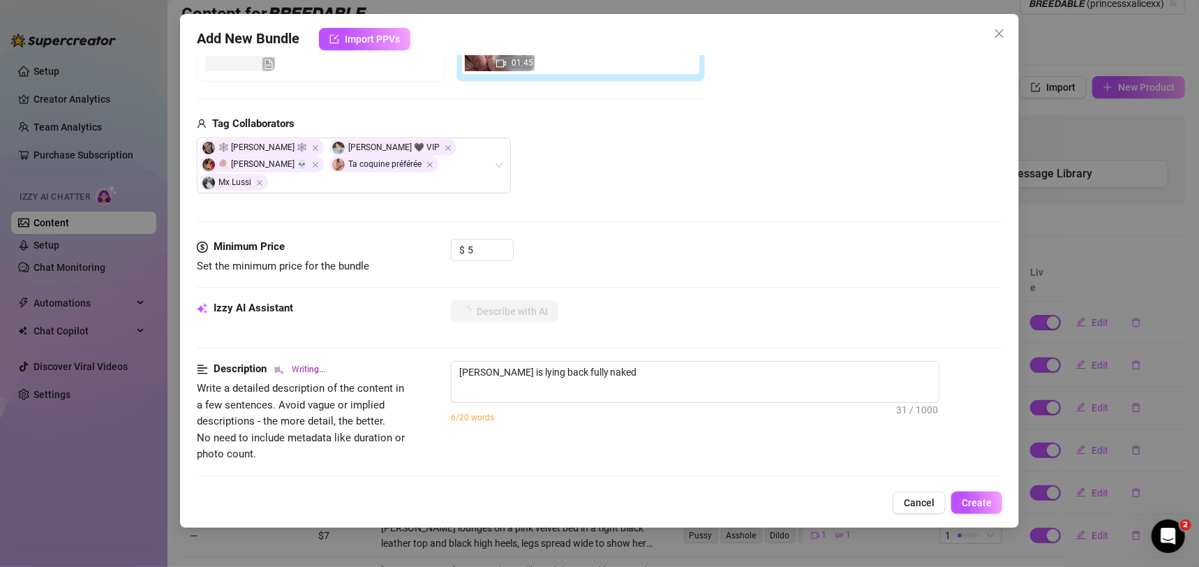
type textarea "[PERSON_NAME] is lying back fully naked while"
type textarea "[PERSON_NAME] is lying back fully naked while another"
type textarea "[PERSON_NAME] is lying back fully naked while another tattooed"
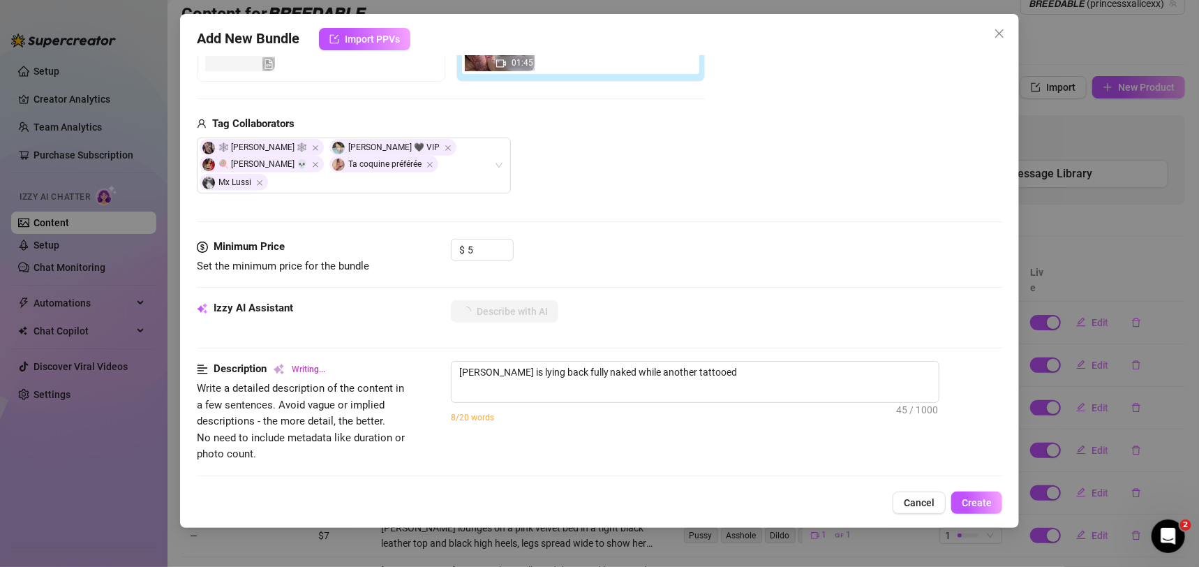
type textarea "[PERSON_NAME] is lying back fully naked while another tattooed woman"
type textarea "[PERSON_NAME] is lying back fully naked while another tattooed woman in"
type textarea "[PERSON_NAME] is lying back fully naked while another tattooed woman in red"
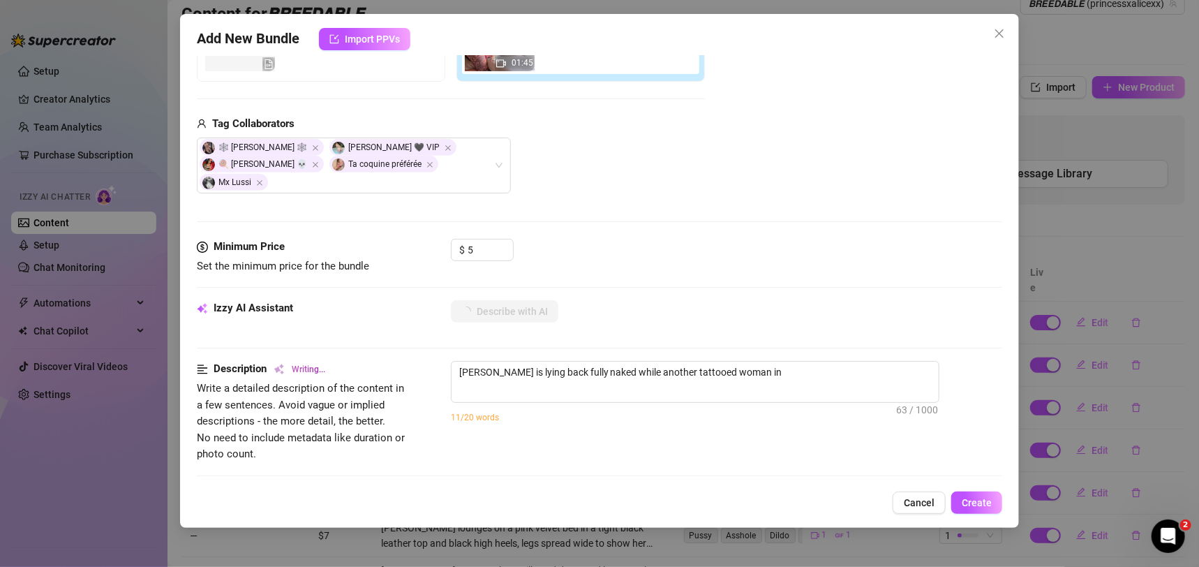
type textarea "[PERSON_NAME] is lying back fully naked while another tattooed woman in red"
type textarea "[PERSON_NAME] is lying back fully naked while another tattooed woman in red fis…"
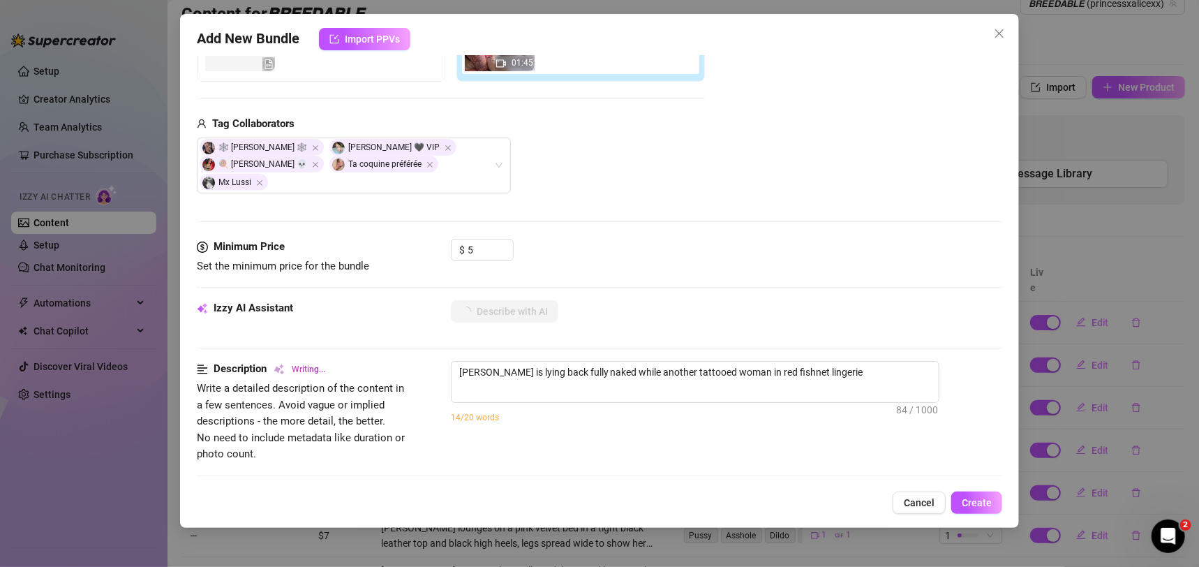
type textarea "[PERSON_NAME] is lying back fully naked while another tattooed woman in red fis…"
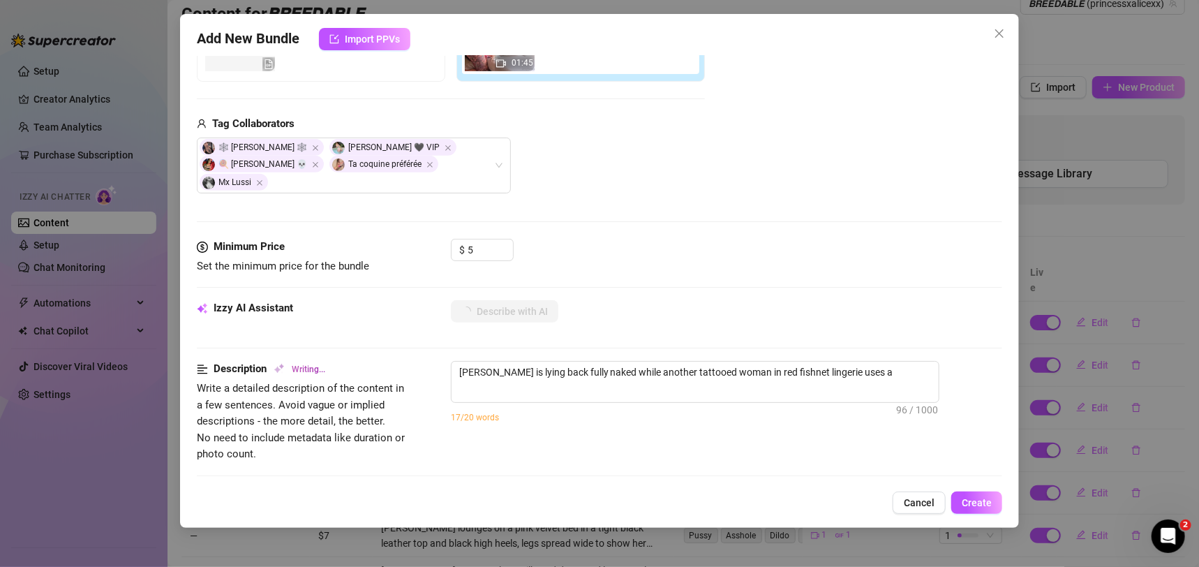
type textarea "[PERSON_NAME] is lying back fully naked while another tattooed woman in red fis…"
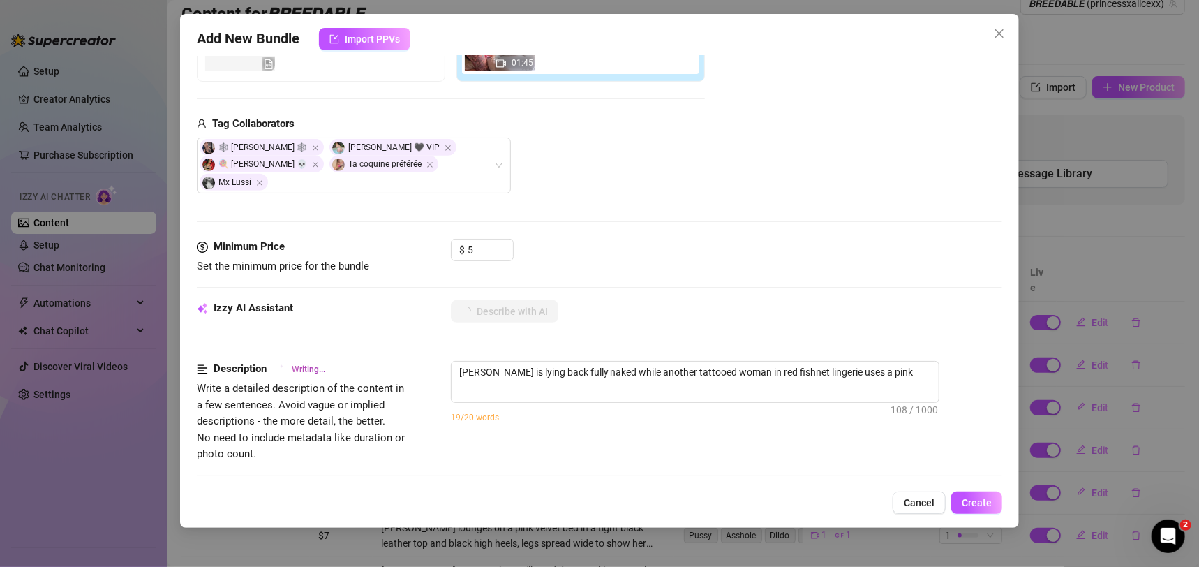
type textarea "[PERSON_NAME] is lying back fully naked while another tattooed woman in red fis…"
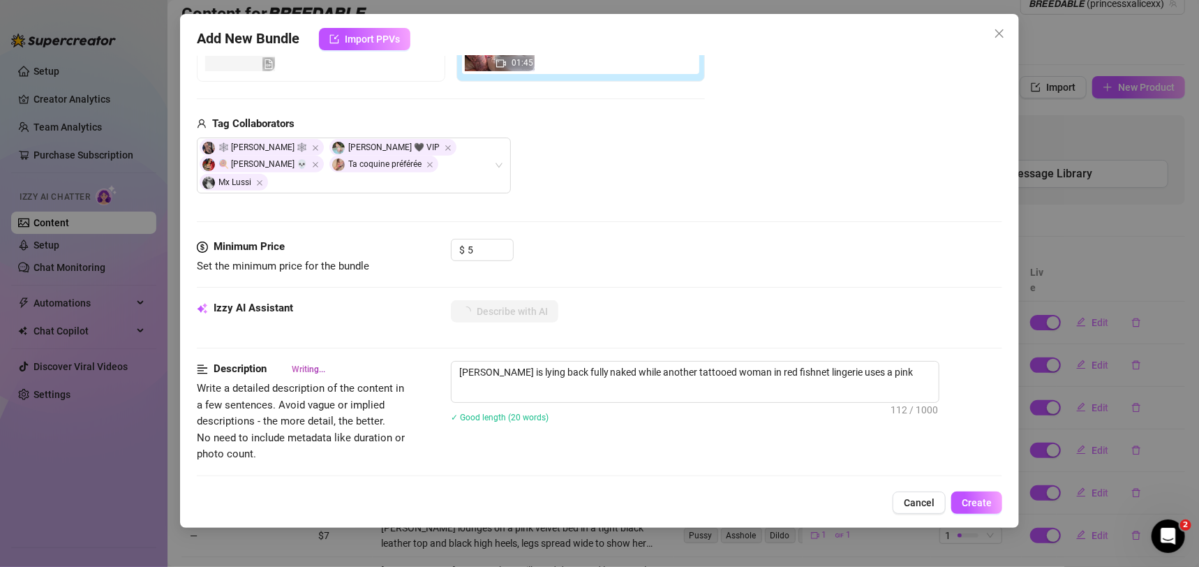
type textarea "[PERSON_NAME] is lying back fully naked while another tattooed woman in red fis…"
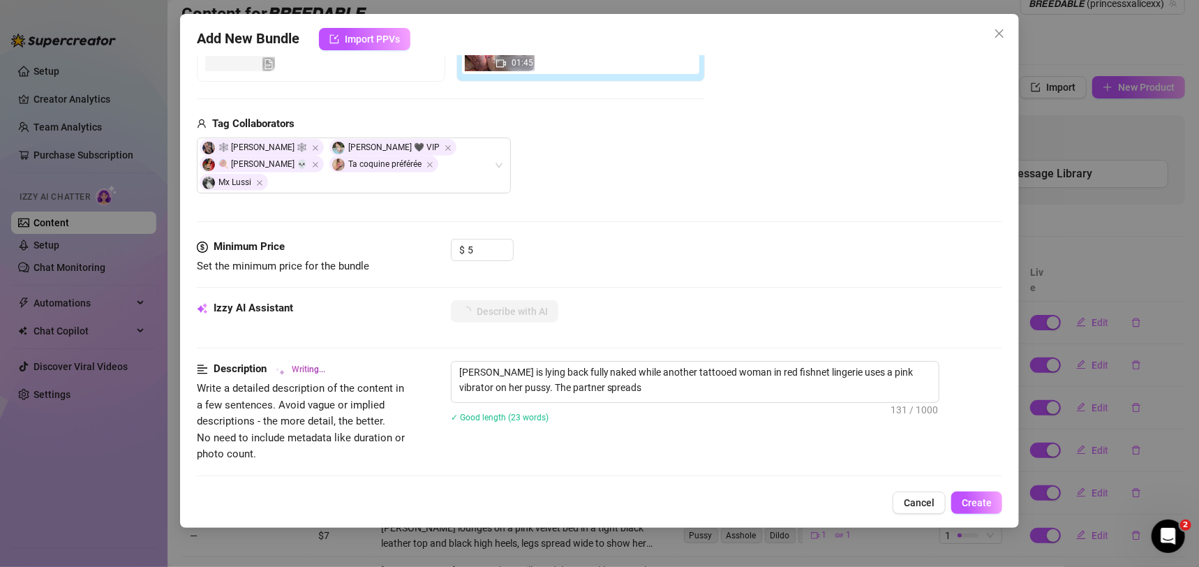
type textarea "[PERSON_NAME] is lying back fully naked while another tattooed woman in red fis…"
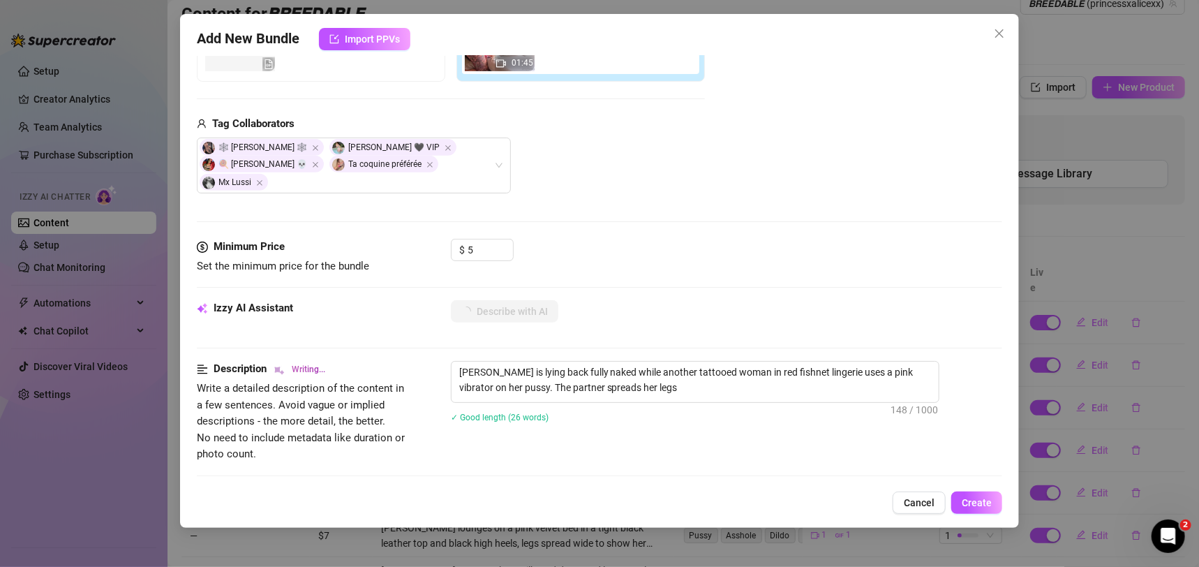
type textarea "[PERSON_NAME] is lying back fully naked while another tattooed woman in red fis…"
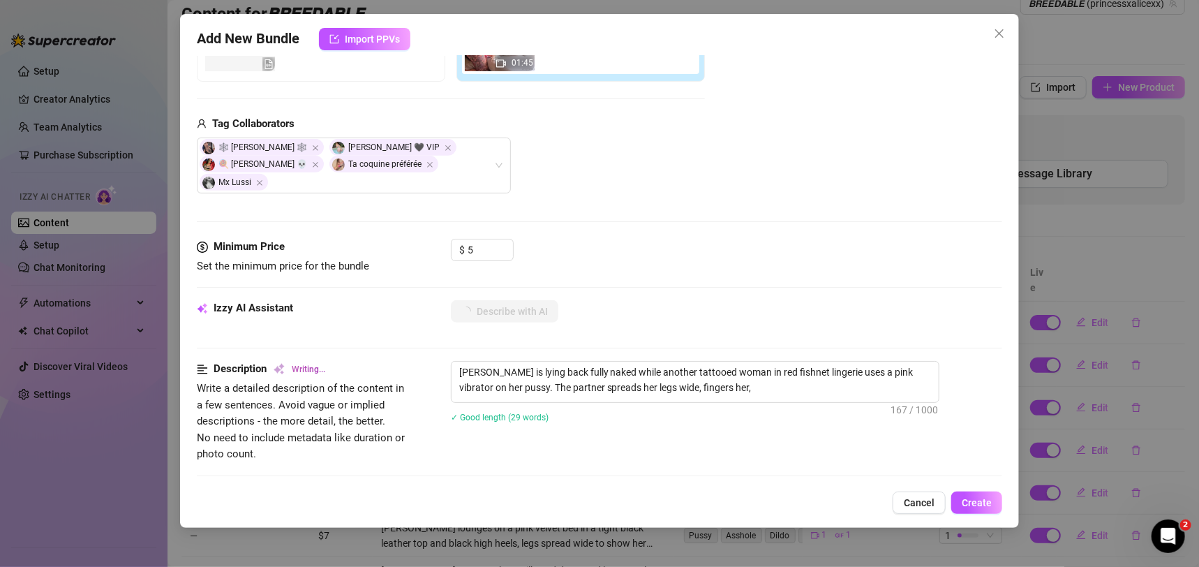
type textarea "[PERSON_NAME] is lying back fully naked while another tattooed woman in red fis…"
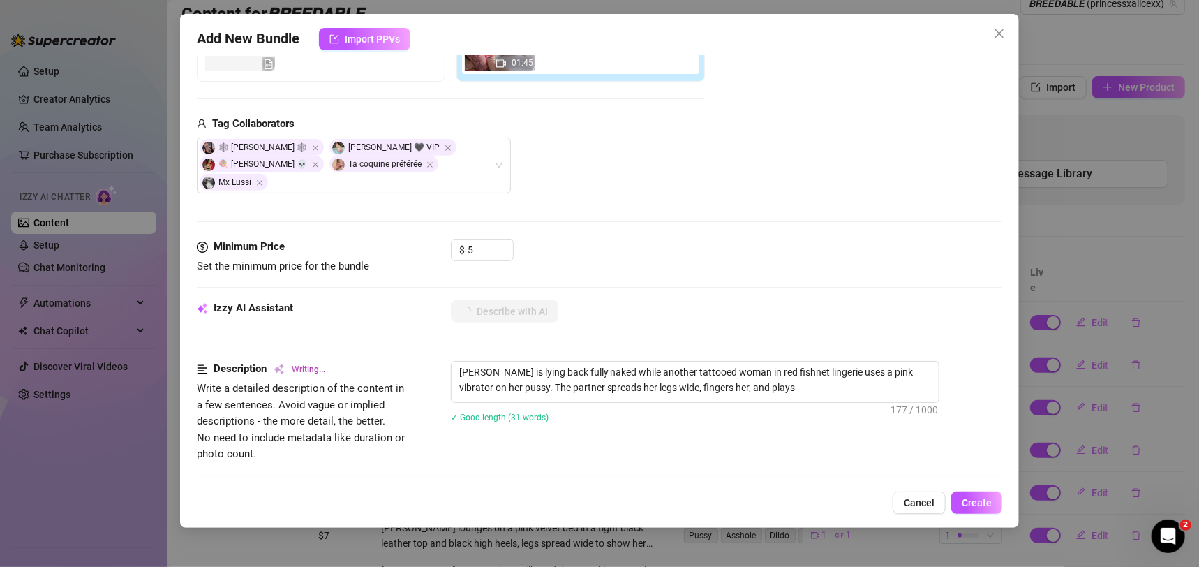
type textarea "[PERSON_NAME] is lying back fully naked while another tattooed woman in red fis…"
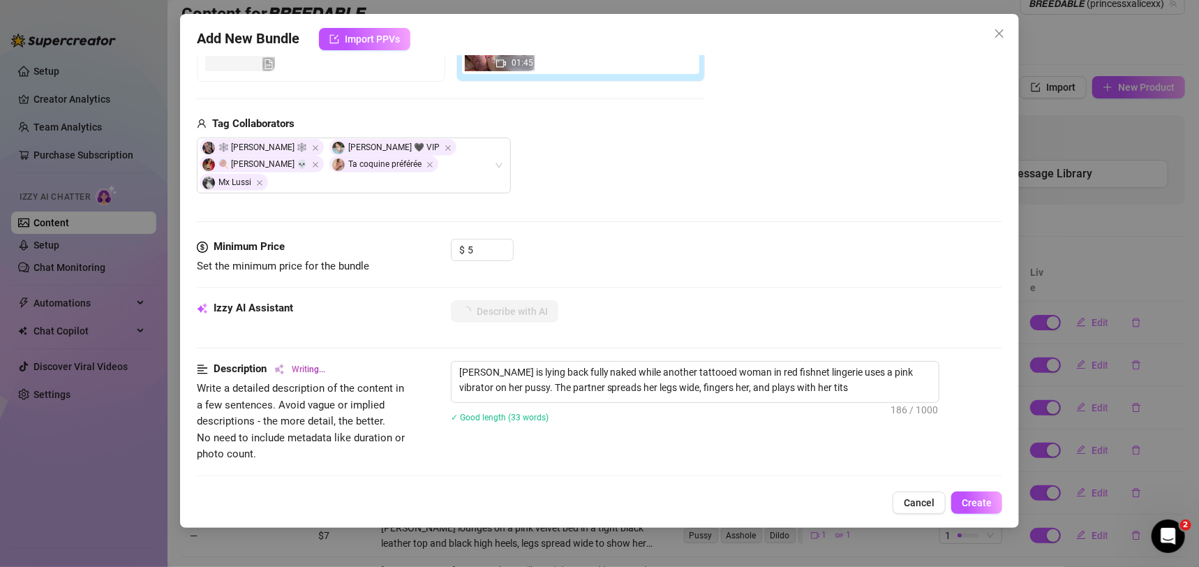
type textarea "[PERSON_NAME] is lying back fully naked while another tattooed woman in red fis…"
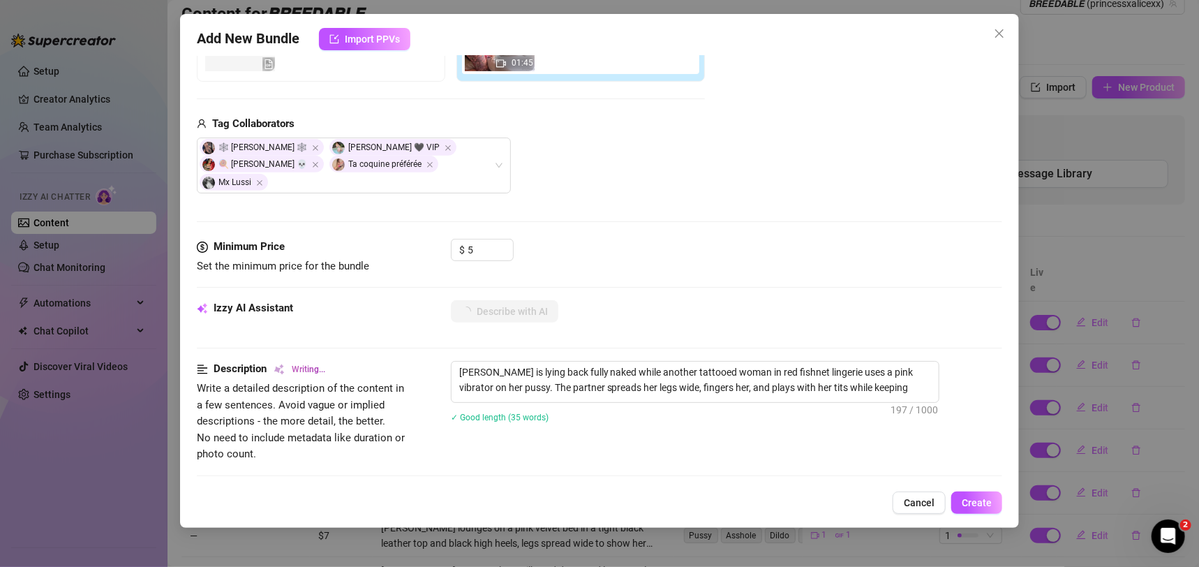
type textarea "[PERSON_NAME] is lying back fully naked while another tattooed woman in red fis…"
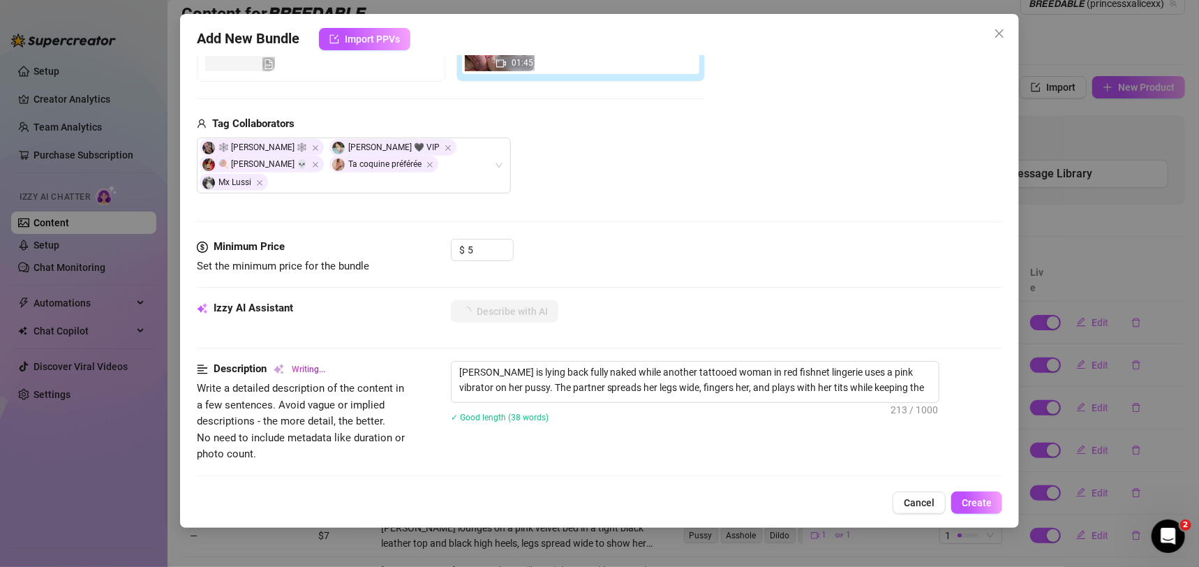
type textarea "[PERSON_NAME] is lying back fully naked while another tattooed woman in red fis…"
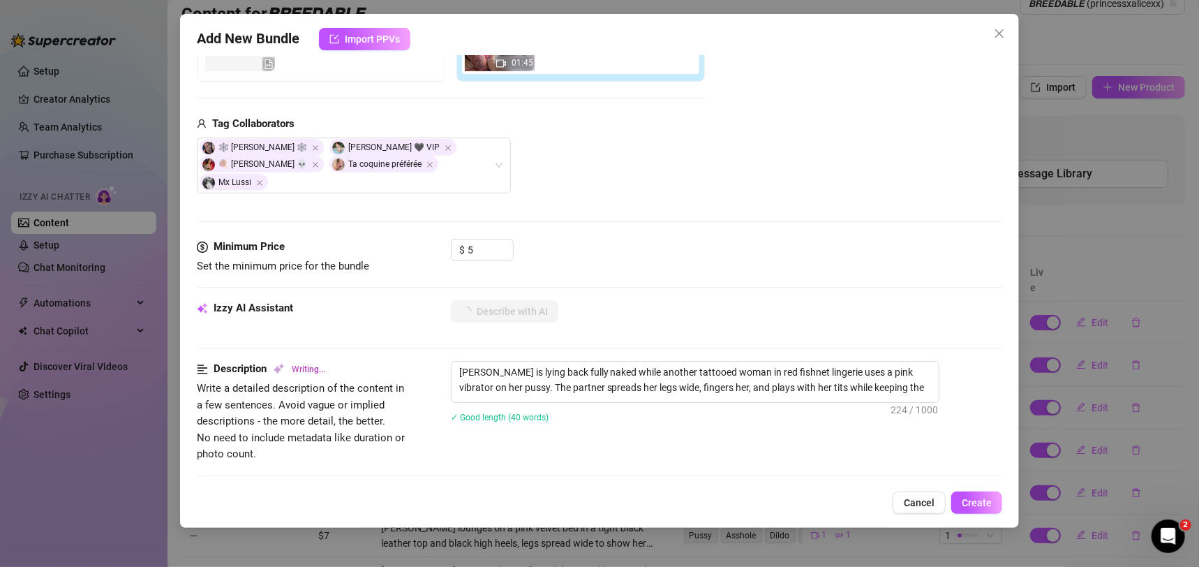
type textarea "[PERSON_NAME] is lying back fully naked while another tattooed woman in red fis…"
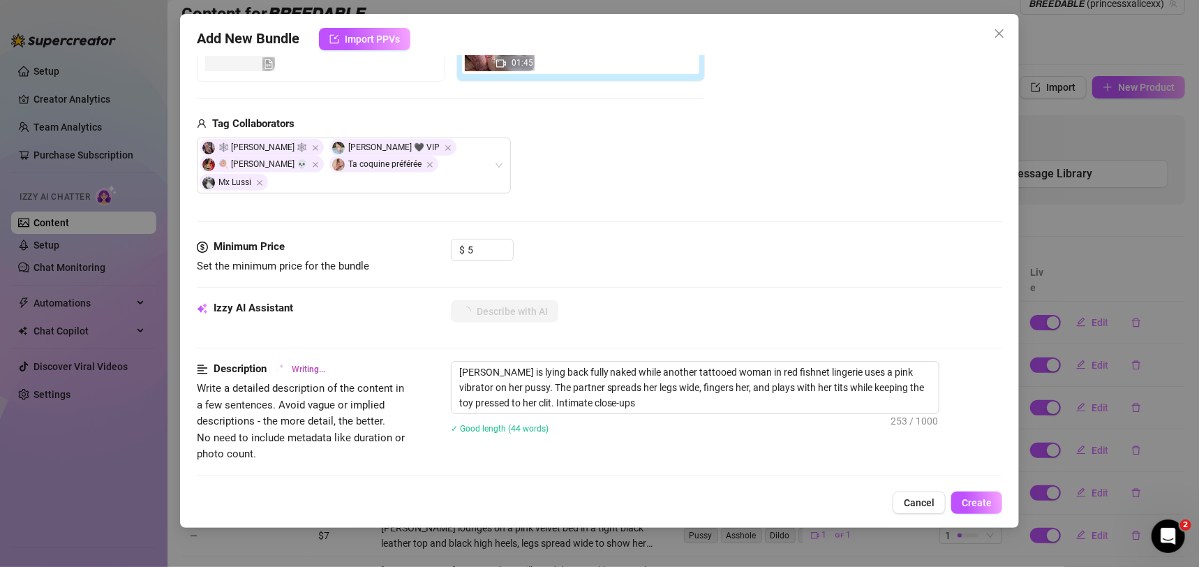
type textarea "[PERSON_NAME] is lying back fully naked while another tattooed woman in red fis…"
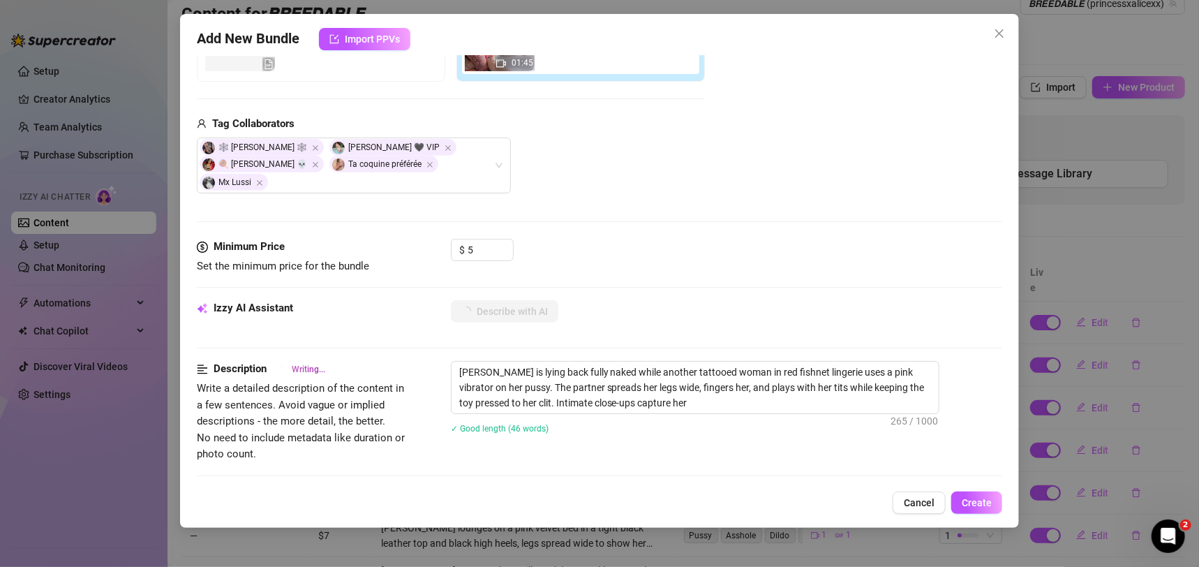
type textarea "[PERSON_NAME] is lying back fully naked while another tattooed woman in red fis…"
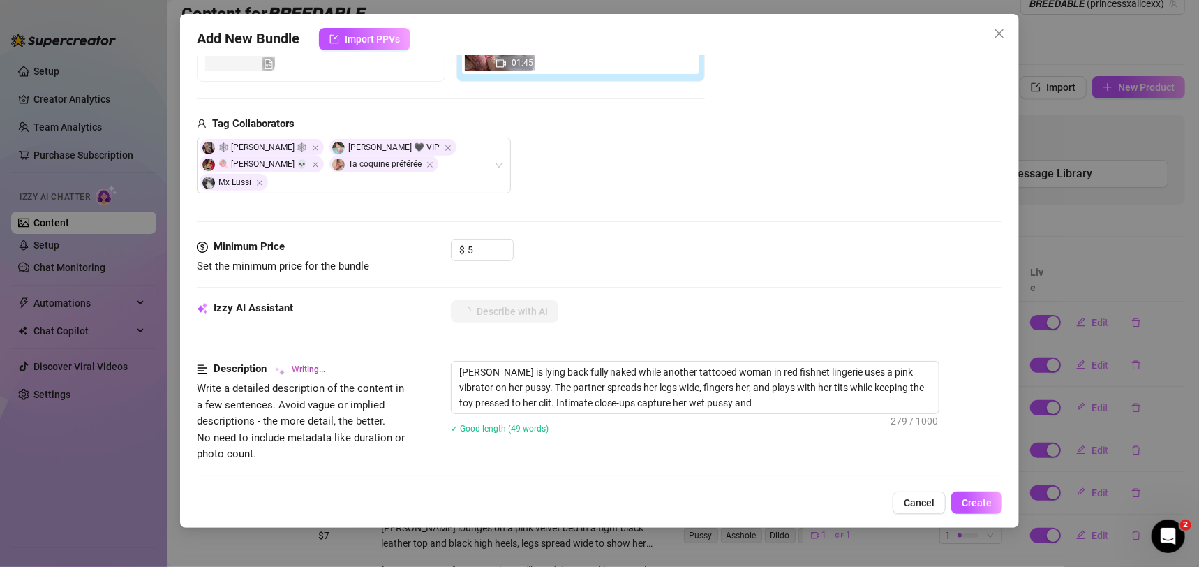
type textarea "[PERSON_NAME] is lying back fully naked while another tattooed woman in red fis…"
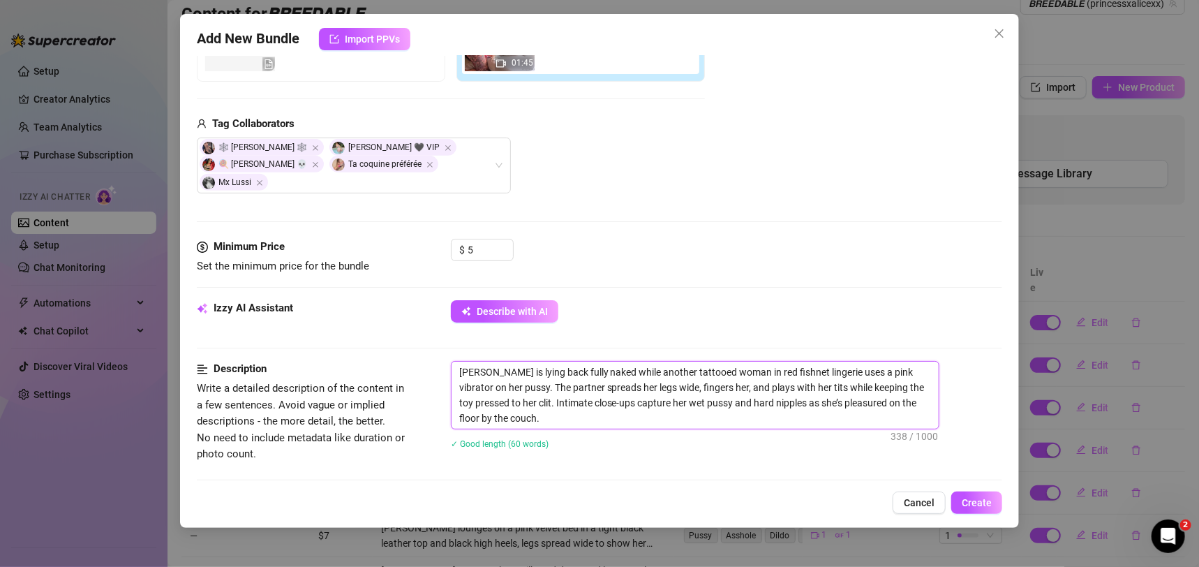
click at [631, 403] on textarea "[PERSON_NAME] is lying back fully naked while another tattooed woman in red fis…" at bounding box center [695, 395] width 487 height 67
click at [979, 502] on span "Create" at bounding box center [977, 502] width 30 height 11
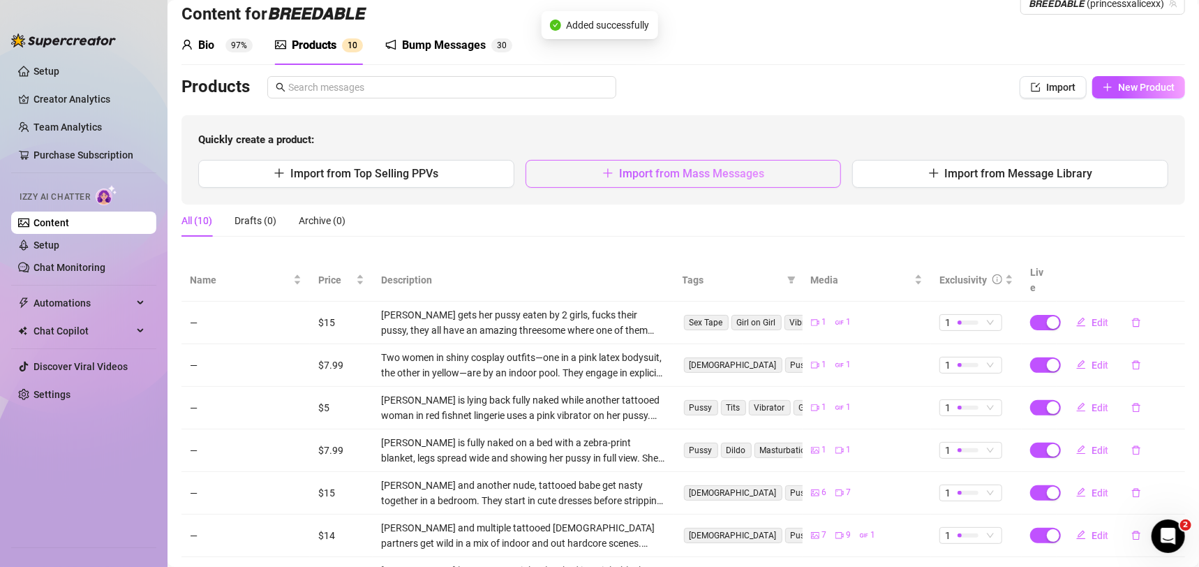
click at [762, 177] on button "Import from Mass Messages" at bounding box center [684, 174] width 316 height 28
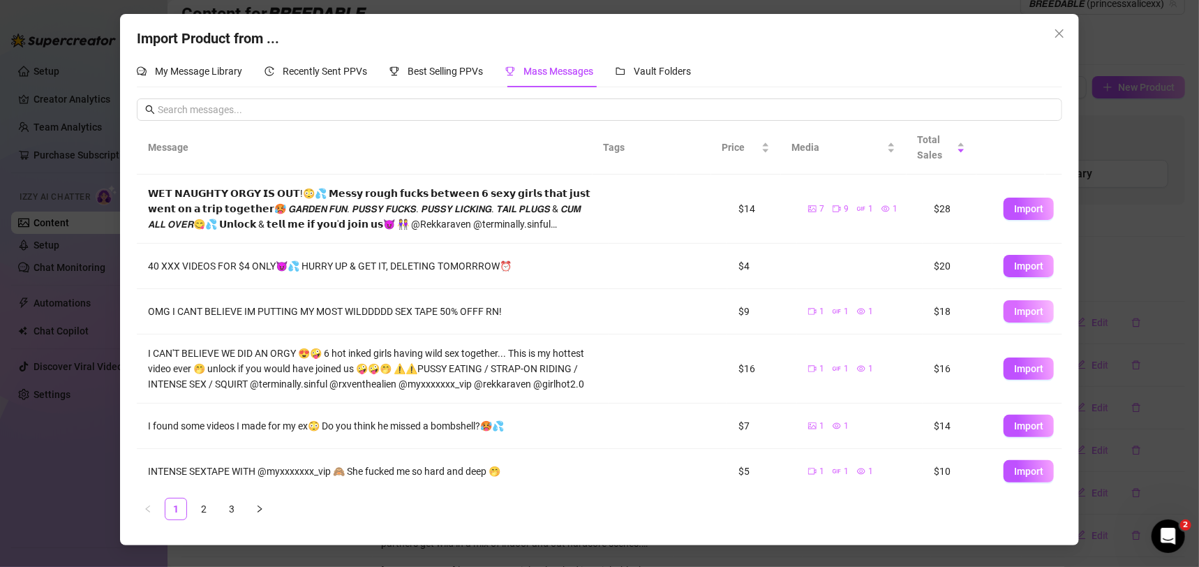
click at [1004, 312] on button "Import" at bounding box center [1029, 311] width 50 height 22
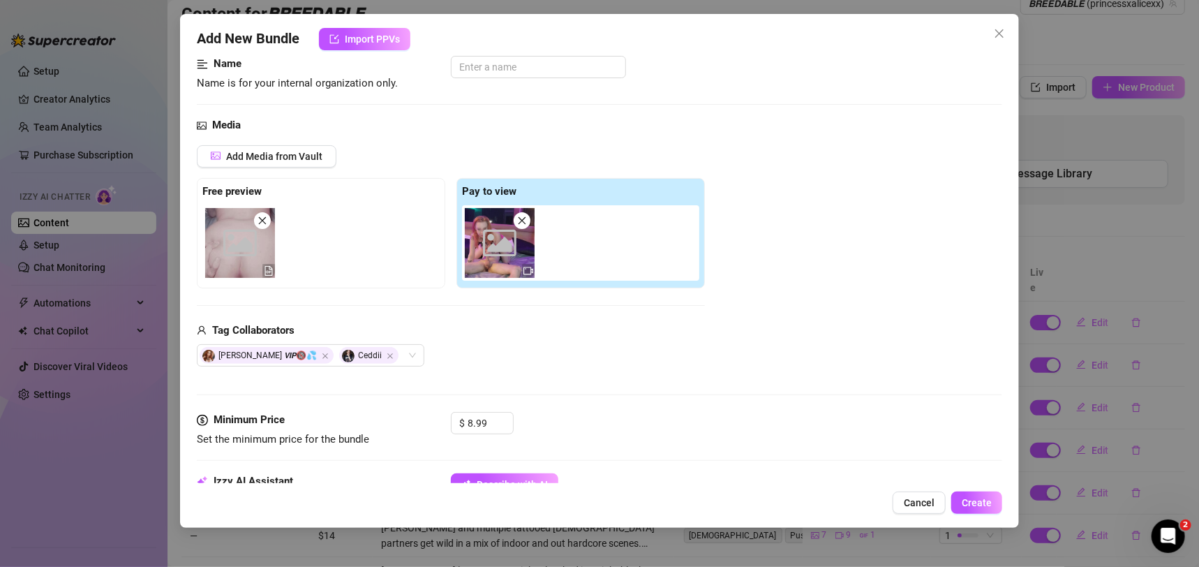
scroll to position [101, 0]
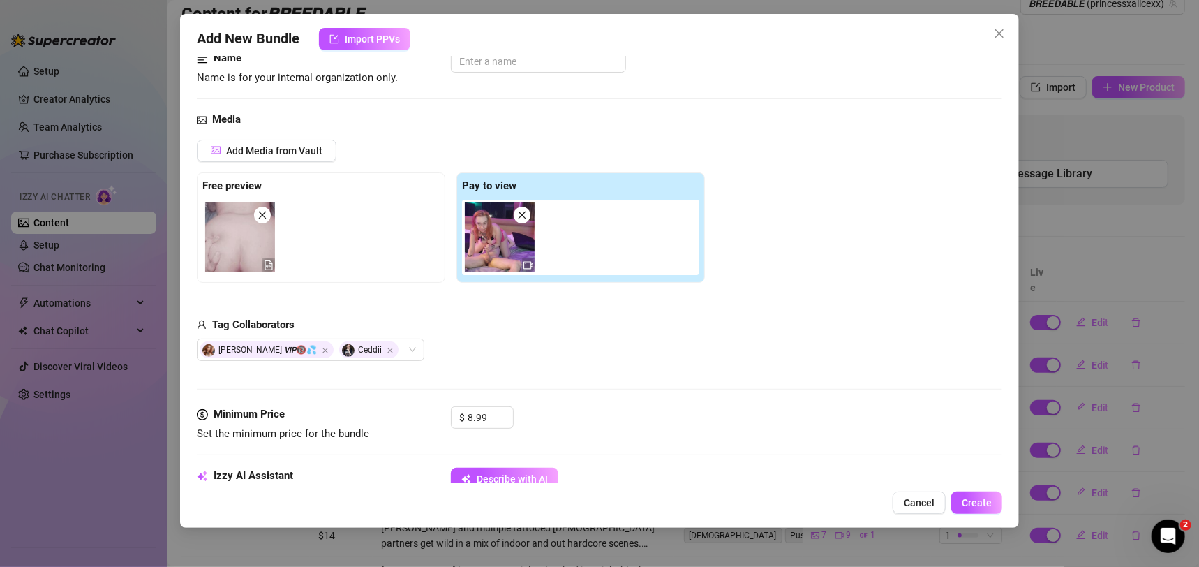
drag, startPoint x: 542, startPoint y: 468, endPoint x: 624, endPoint y: 439, distance: 86.8
click at [542, 468] on button "Describe with AI" at bounding box center [505, 479] width 108 height 22
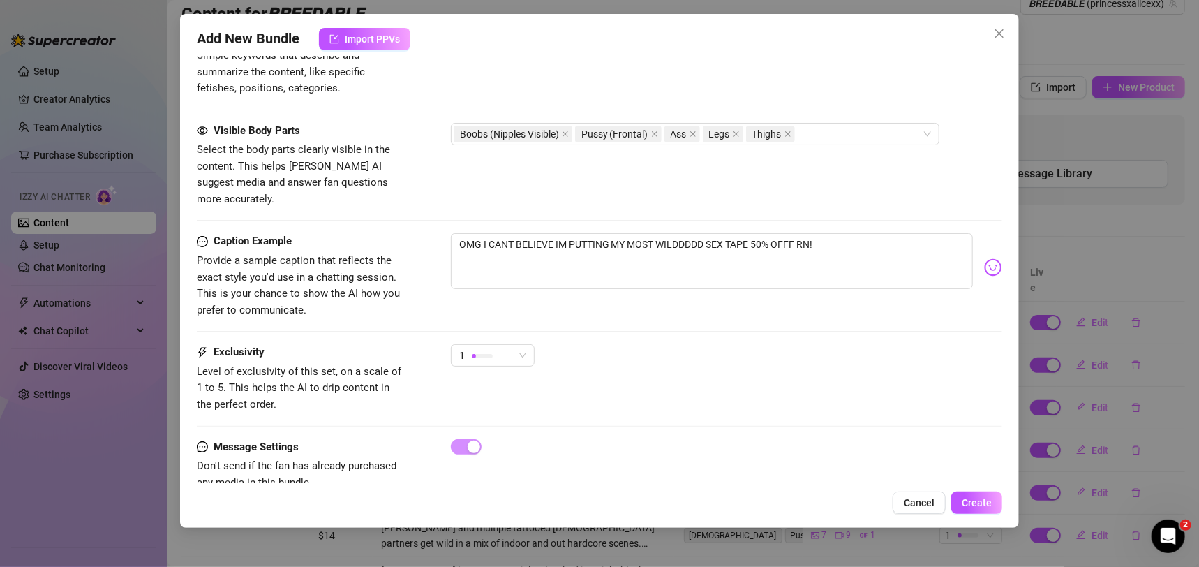
scroll to position [749, 0]
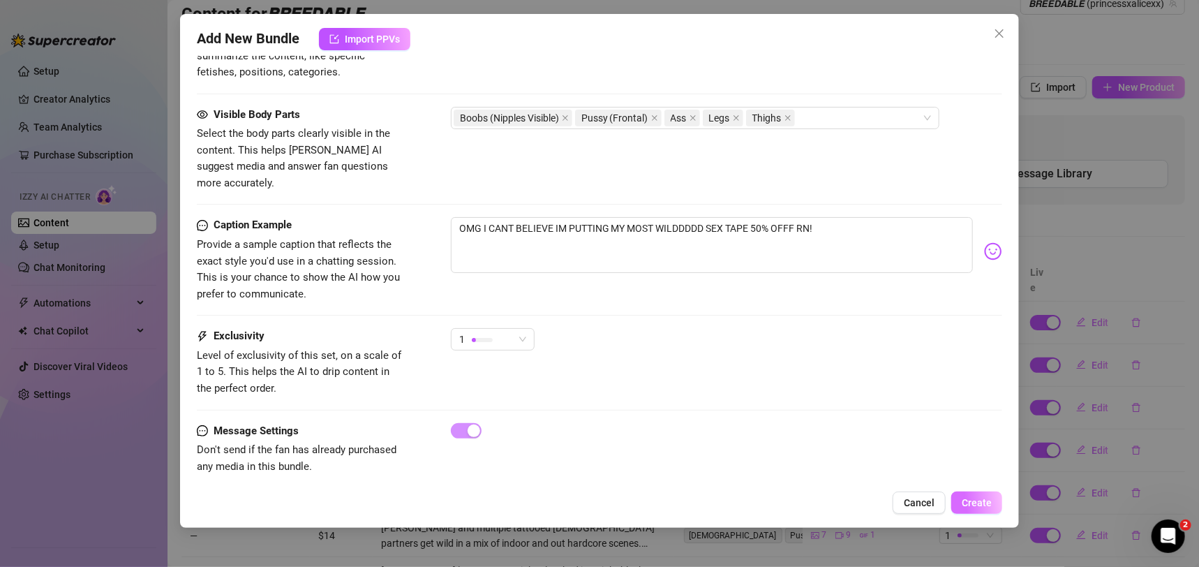
click at [982, 509] on button "Create" at bounding box center [977, 502] width 51 height 22
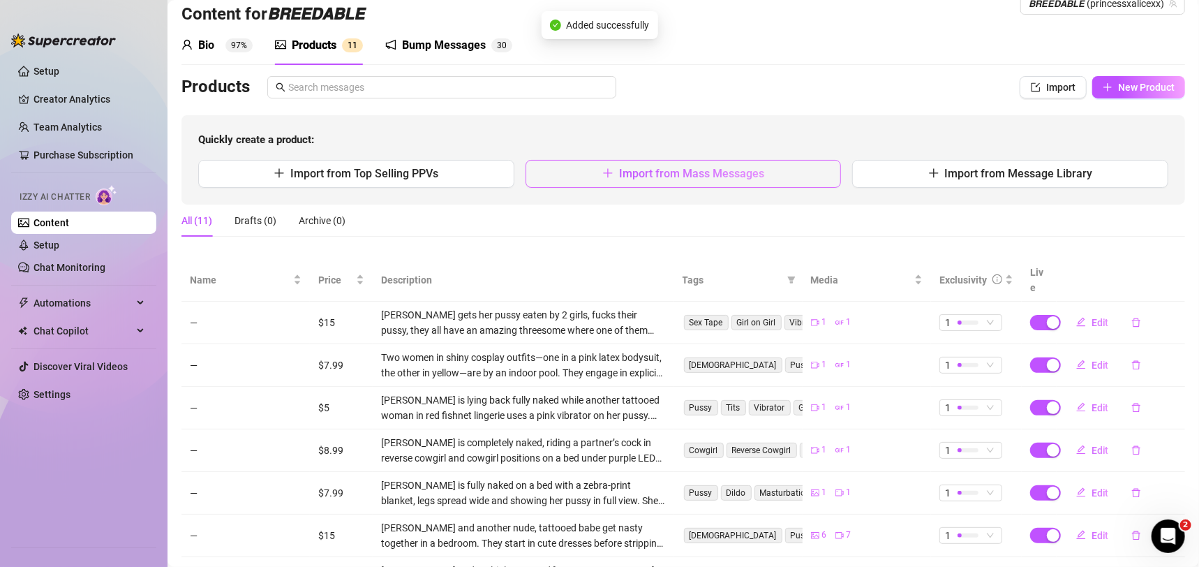
click at [718, 170] on span "Import from Mass Messages" at bounding box center [691, 173] width 145 height 13
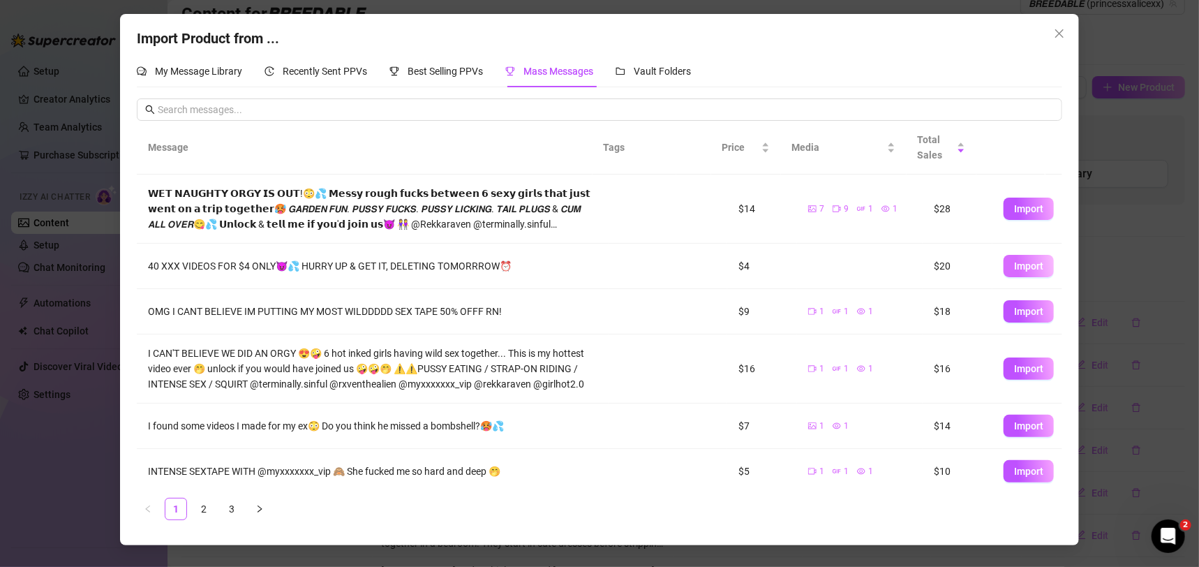
click at [1014, 262] on span "Import" at bounding box center [1028, 265] width 29 height 11
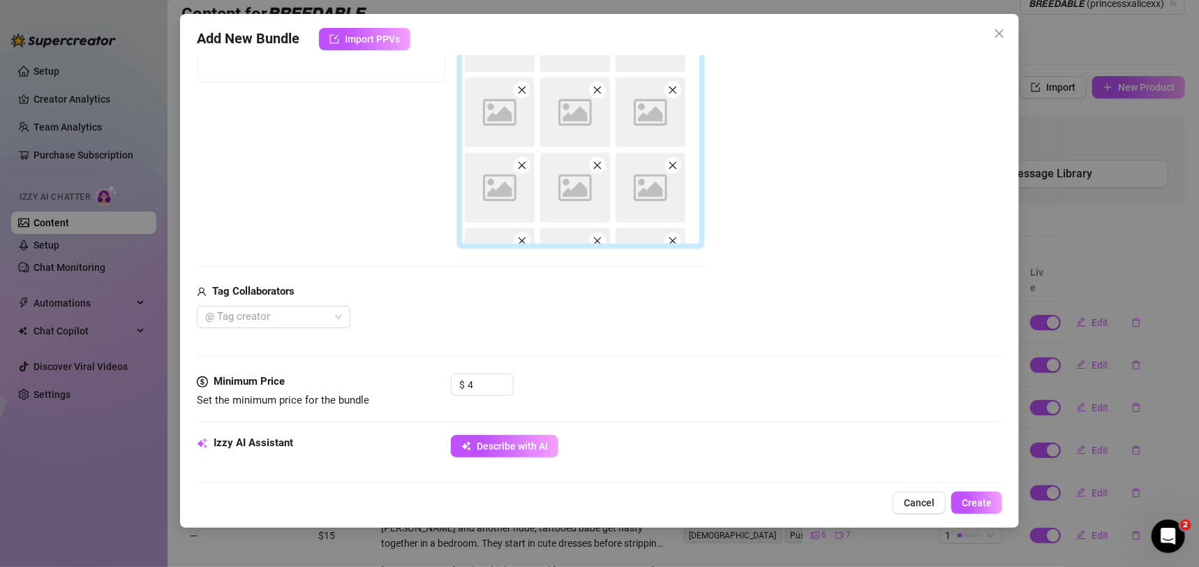
scroll to position [302, 0]
drag, startPoint x: 542, startPoint y: 442, endPoint x: 748, endPoint y: 356, distance: 222.5
click at [542, 442] on span "Describe with AI" at bounding box center [512, 445] width 71 height 11
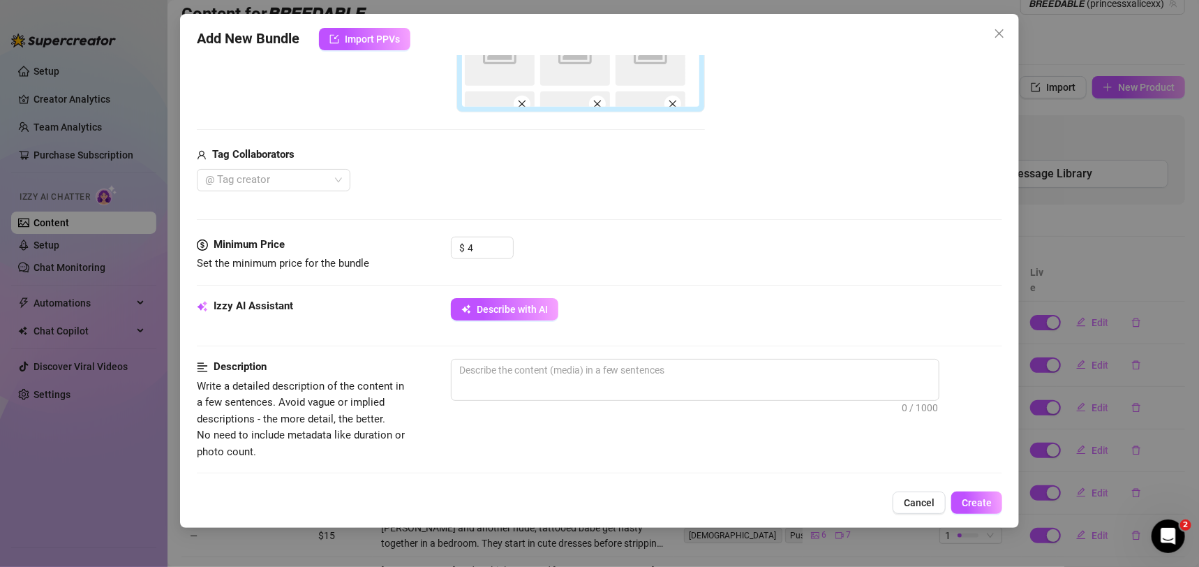
scroll to position [513, 0]
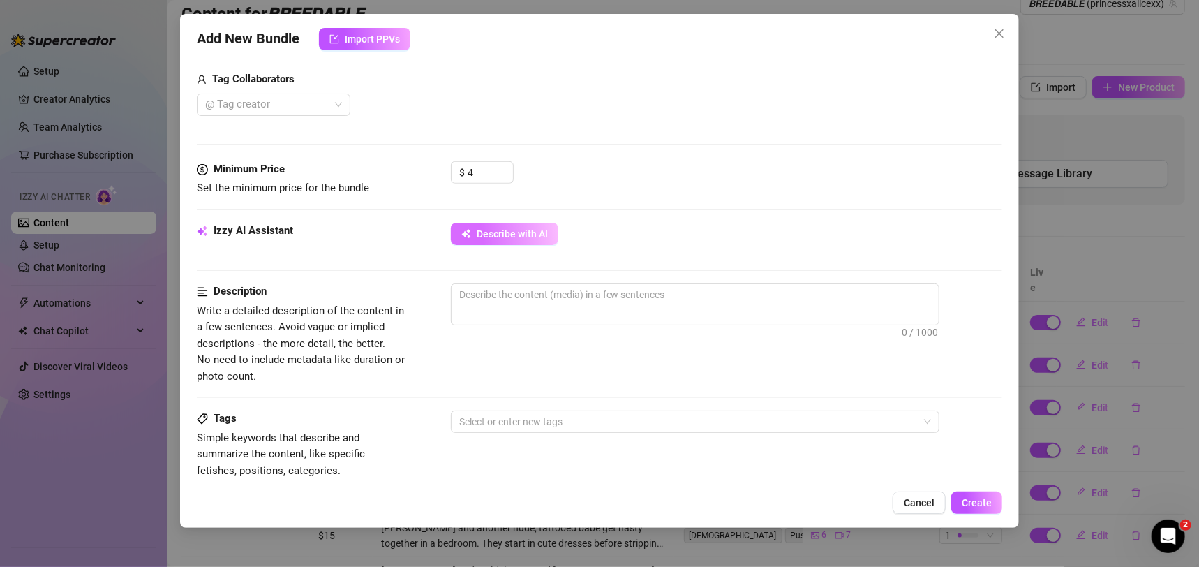
click at [491, 235] on span "Describe with AI" at bounding box center [512, 233] width 71 height 11
click at [746, 264] on div "Izzy AI Assistant Describe with AI" at bounding box center [600, 253] width 806 height 61
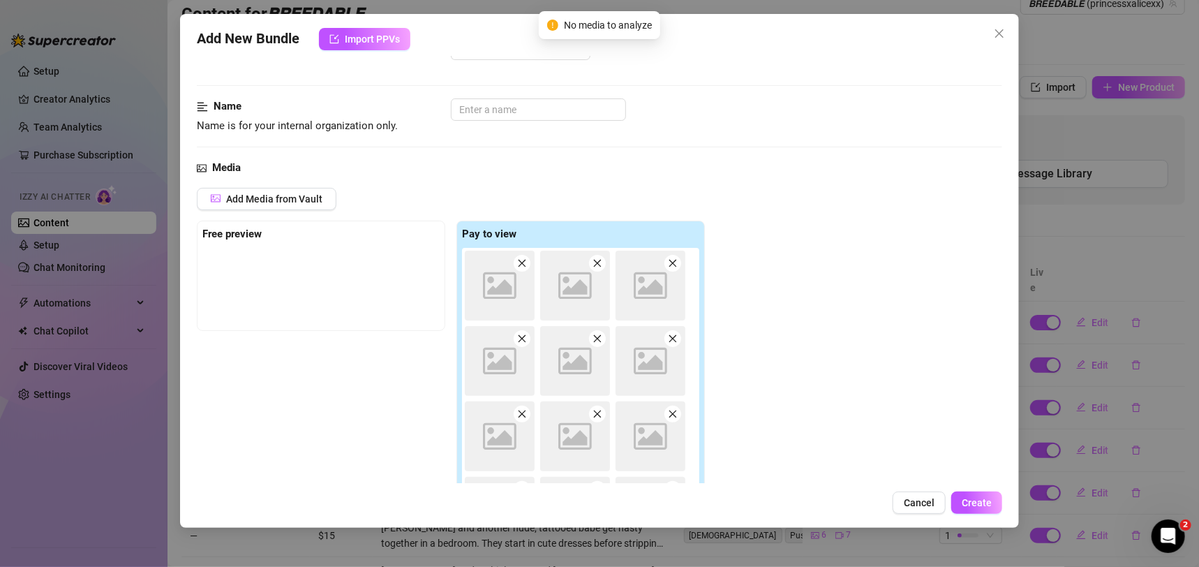
click at [526, 268] on span at bounding box center [522, 263] width 17 height 17
click at [526, 261] on icon "close" at bounding box center [522, 263] width 10 height 10
click at [593, 261] on icon "close" at bounding box center [598, 263] width 10 height 10
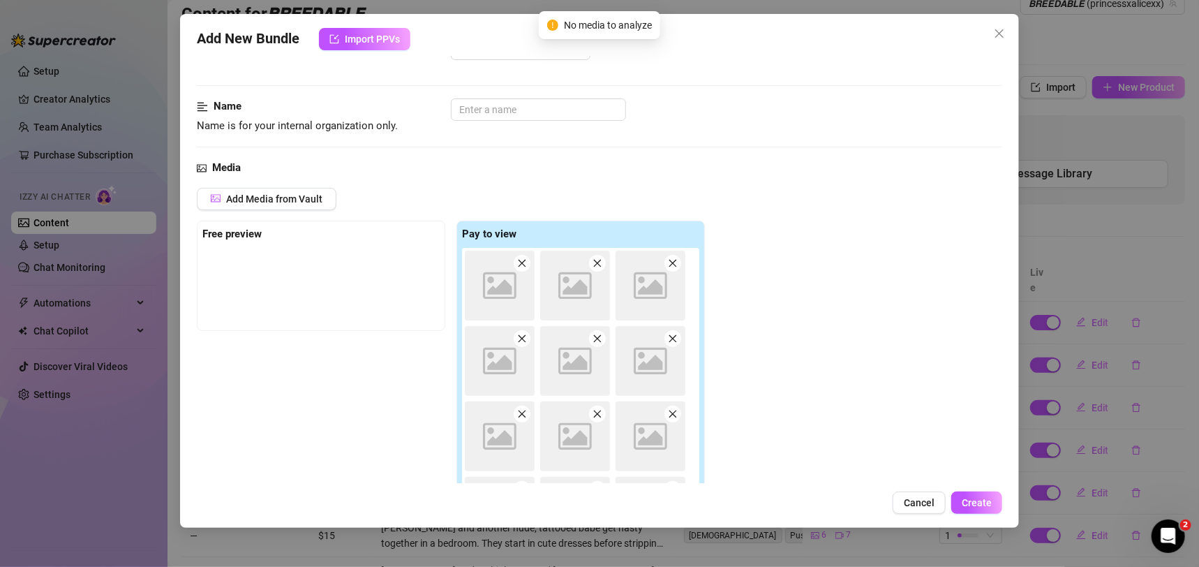
click at [526, 261] on icon "close" at bounding box center [522, 263] width 10 height 10
click at [593, 261] on icon "close" at bounding box center [598, 263] width 10 height 10
click at [526, 261] on icon "close" at bounding box center [522, 263] width 10 height 10
click at [593, 261] on icon "close" at bounding box center [598, 263] width 10 height 10
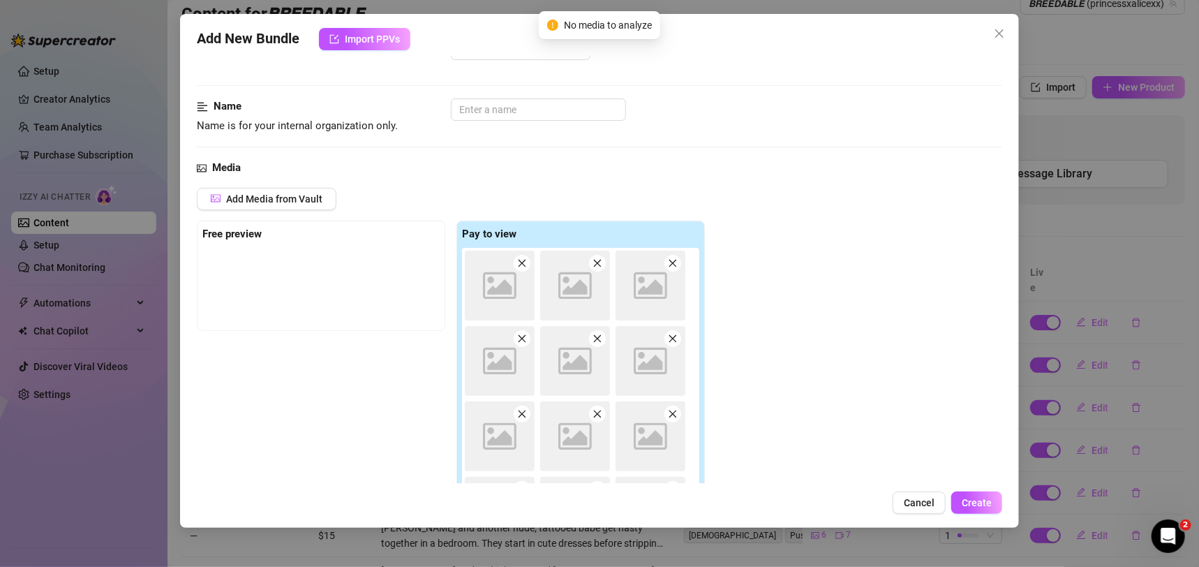
click at [526, 261] on icon "close" at bounding box center [522, 263] width 10 height 10
click at [593, 261] on icon "close" at bounding box center [598, 263] width 10 height 10
click at [526, 261] on icon "close" at bounding box center [522, 263] width 10 height 10
click at [593, 261] on icon "close" at bounding box center [598, 263] width 10 height 10
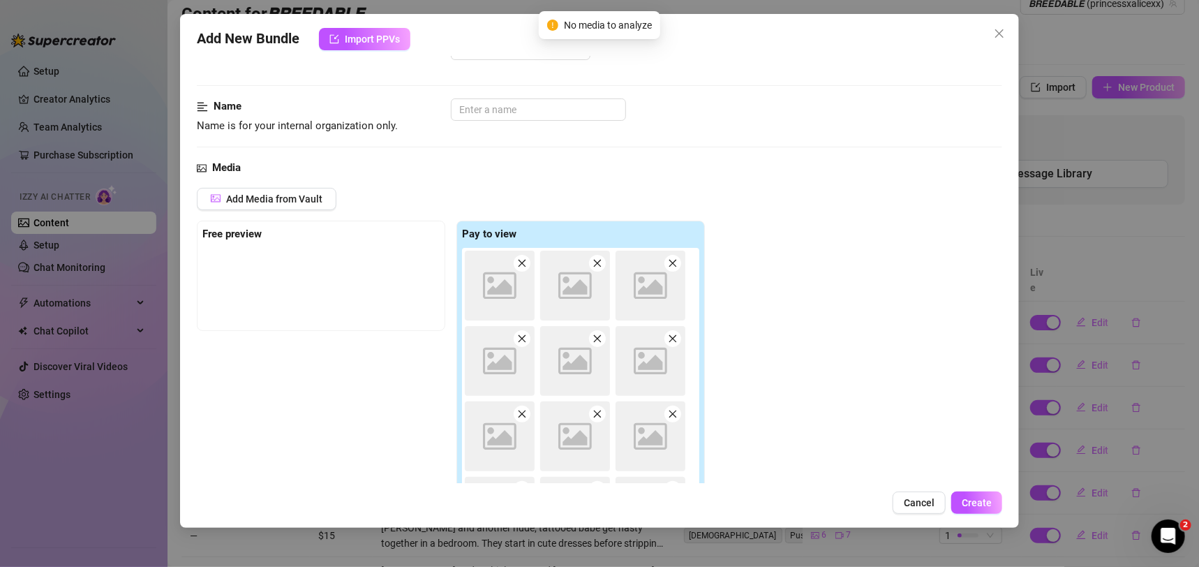
click at [526, 261] on icon "close" at bounding box center [522, 263] width 10 height 10
click at [593, 261] on icon "close" at bounding box center [598, 263] width 10 height 10
click at [526, 261] on icon "close" at bounding box center [522, 263] width 10 height 10
click at [593, 261] on icon "close" at bounding box center [598, 263] width 10 height 10
click at [526, 261] on icon "close" at bounding box center [522, 263] width 10 height 10
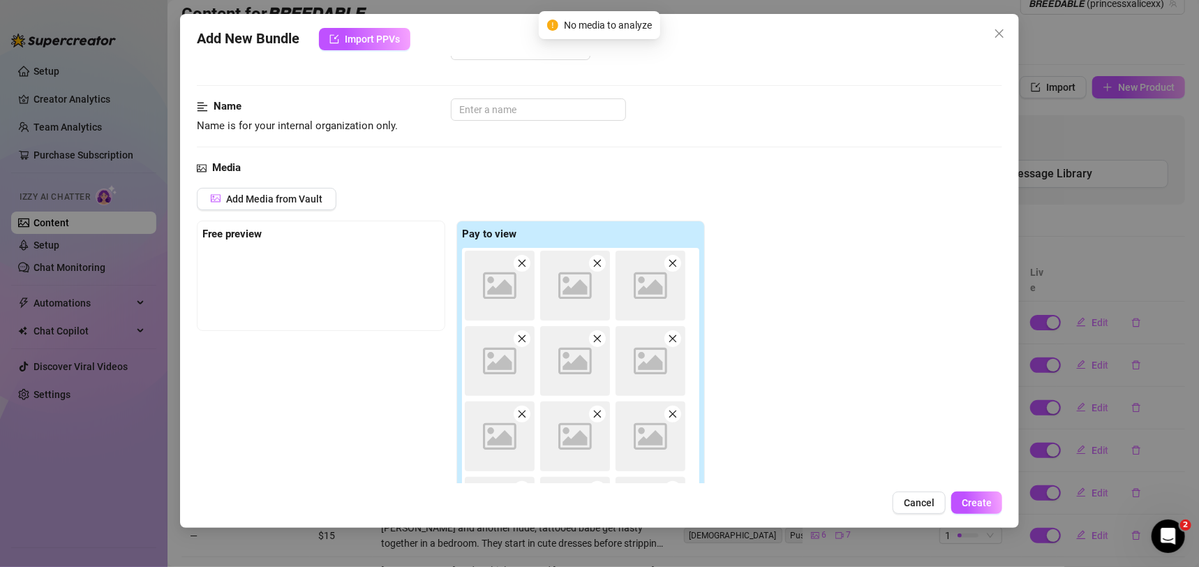
click at [526, 261] on icon "close" at bounding box center [522, 263] width 10 height 10
click at [593, 261] on icon "close" at bounding box center [598, 263] width 10 height 10
click at [526, 261] on icon "close" at bounding box center [522, 263] width 10 height 10
click at [593, 261] on icon "close" at bounding box center [598, 263] width 10 height 10
click at [526, 261] on icon "close" at bounding box center [522, 263] width 10 height 10
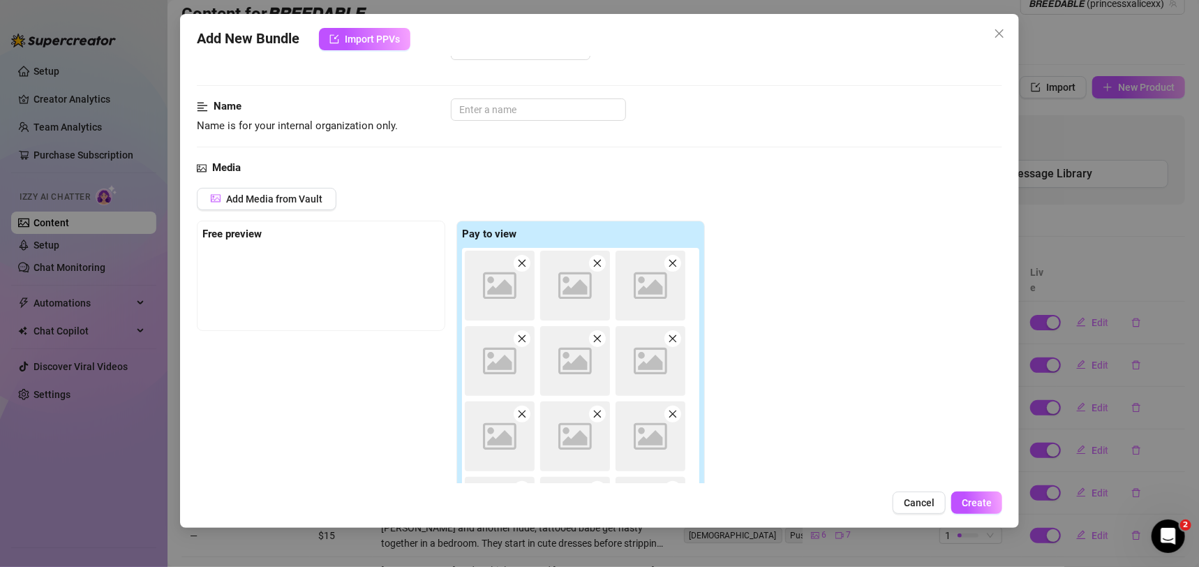
click at [526, 261] on icon "close" at bounding box center [522, 263] width 10 height 10
click at [593, 261] on icon "close" at bounding box center [598, 263] width 10 height 10
click at [526, 261] on icon "close" at bounding box center [522, 263] width 10 height 10
click at [593, 261] on icon "close" at bounding box center [598, 263] width 10 height 10
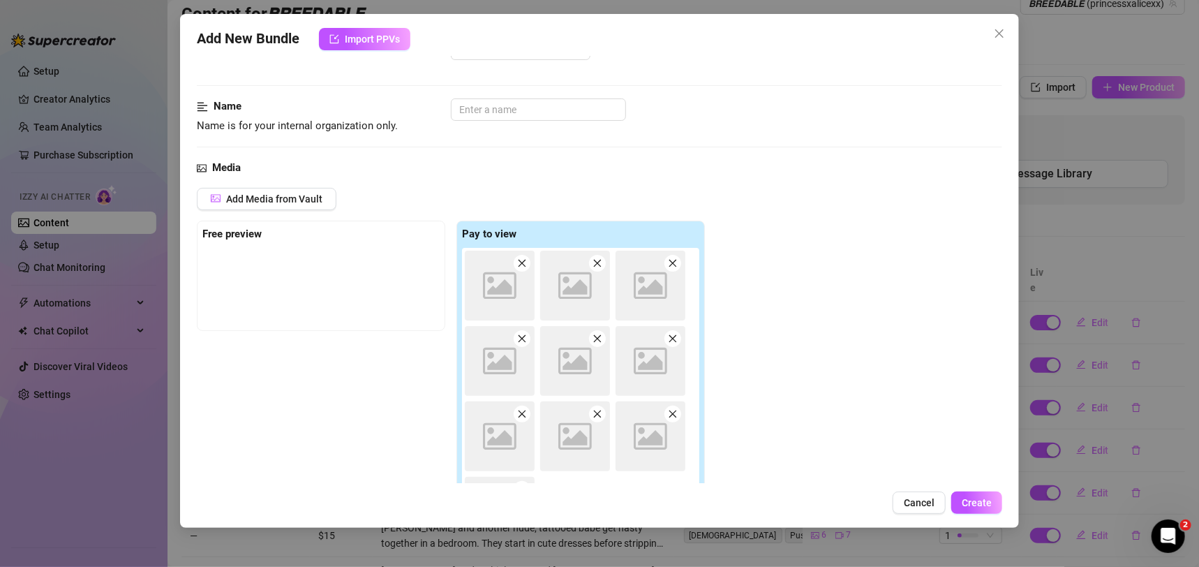
click at [526, 261] on icon "close" at bounding box center [522, 263] width 10 height 10
click at [593, 261] on icon "close" at bounding box center [598, 263] width 10 height 10
click at [526, 261] on icon "close" at bounding box center [522, 263] width 10 height 10
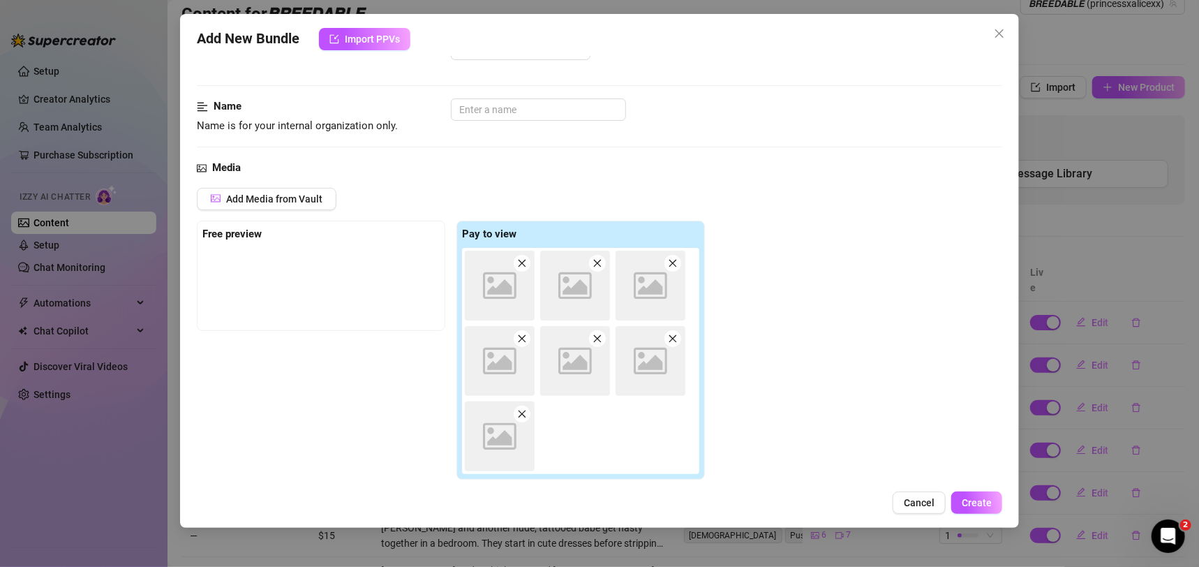
click at [526, 261] on icon "close" at bounding box center [522, 263] width 10 height 10
click at [593, 261] on icon "close" at bounding box center [598, 263] width 10 height 10
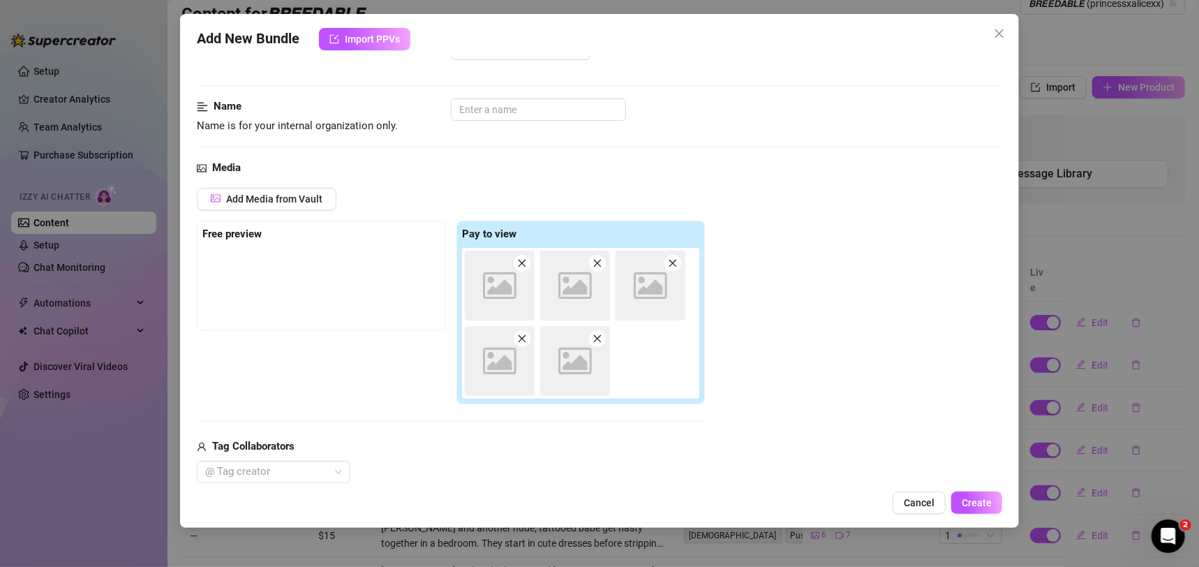
click at [526, 261] on icon "close" at bounding box center [522, 263] width 10 height 10
click at [593, 261] on icon "close" at bounding box center [598, 263] width 10 height 10
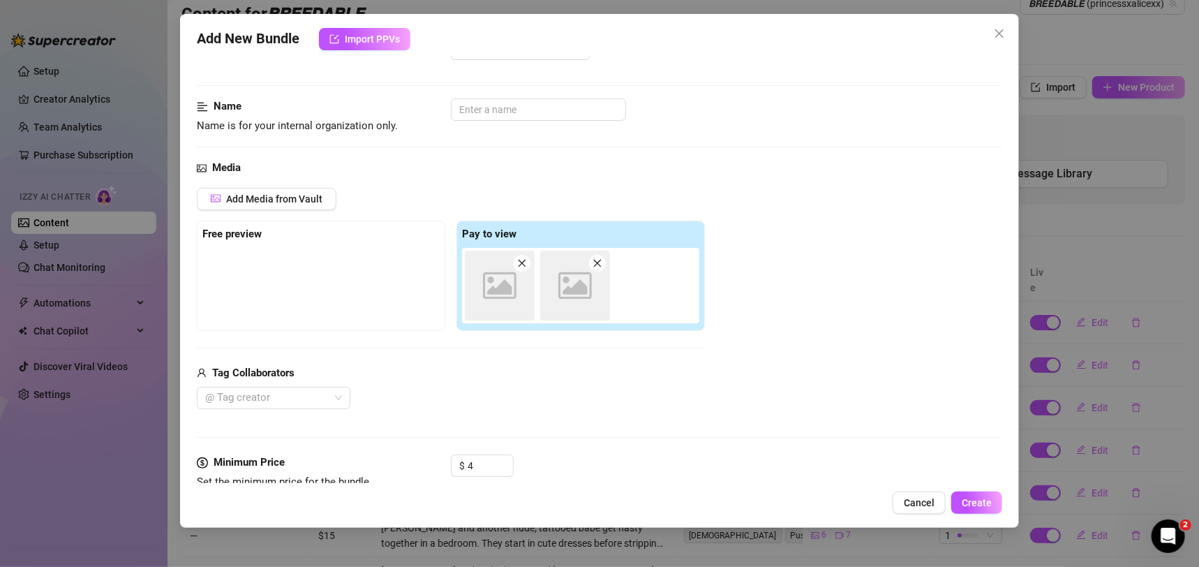
click at [526, 261] on icon "close" at bounding box center [522, 263] width 10 height 10
click at [593, 261] on icon "close" at bounding box center [598, 263] width 10 height 10
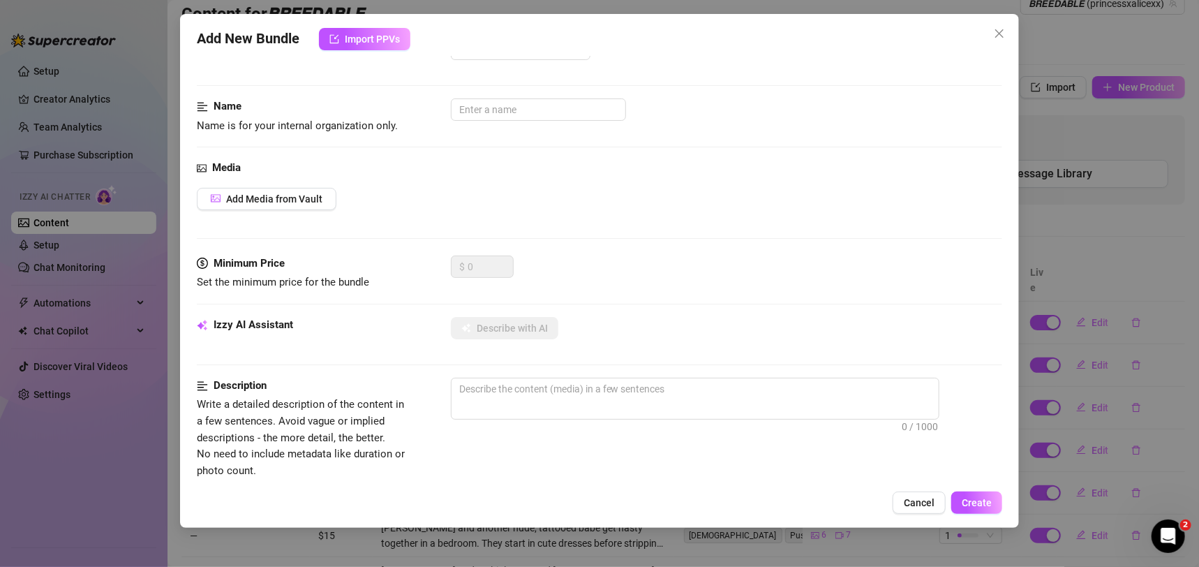
click at [526, 261] on form "Account 𝘽𝙍𝙀𝙀𝘿𝘼𝘽𝙇𝙀 (@princessxalicexx) Name Name is for your internal organizati…" at bounding box center [600, 506] width 806 height 973
click at [293, 198] on span "Add Media from Vault" at bounding box center [274, 198] width 96 height 11
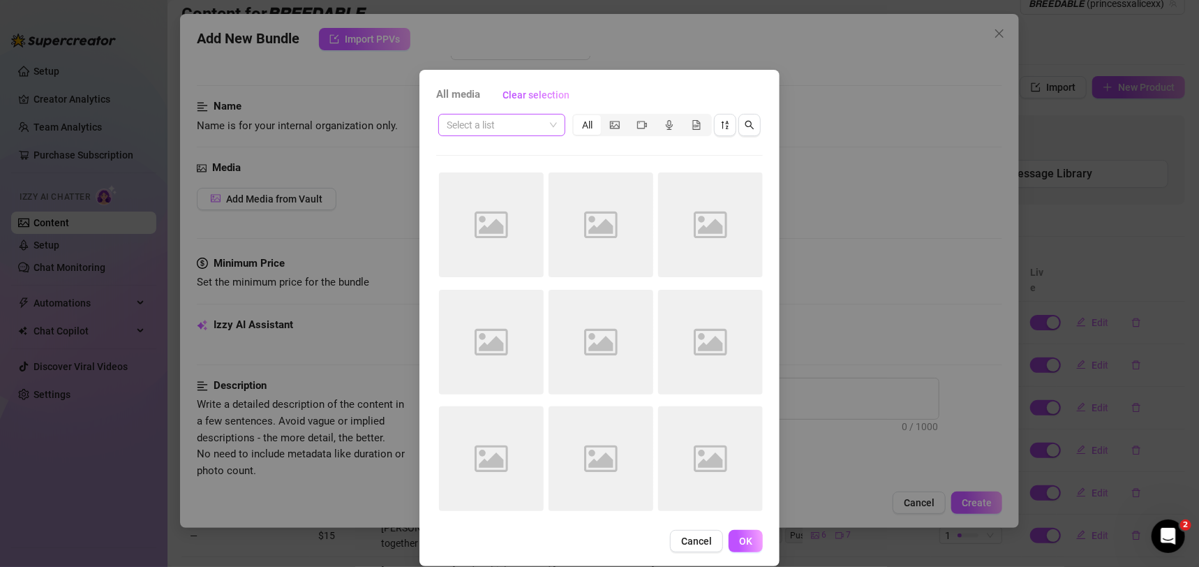
click at [501, 122] on input "search" at bounding box center [496, 124] width 98 height 21
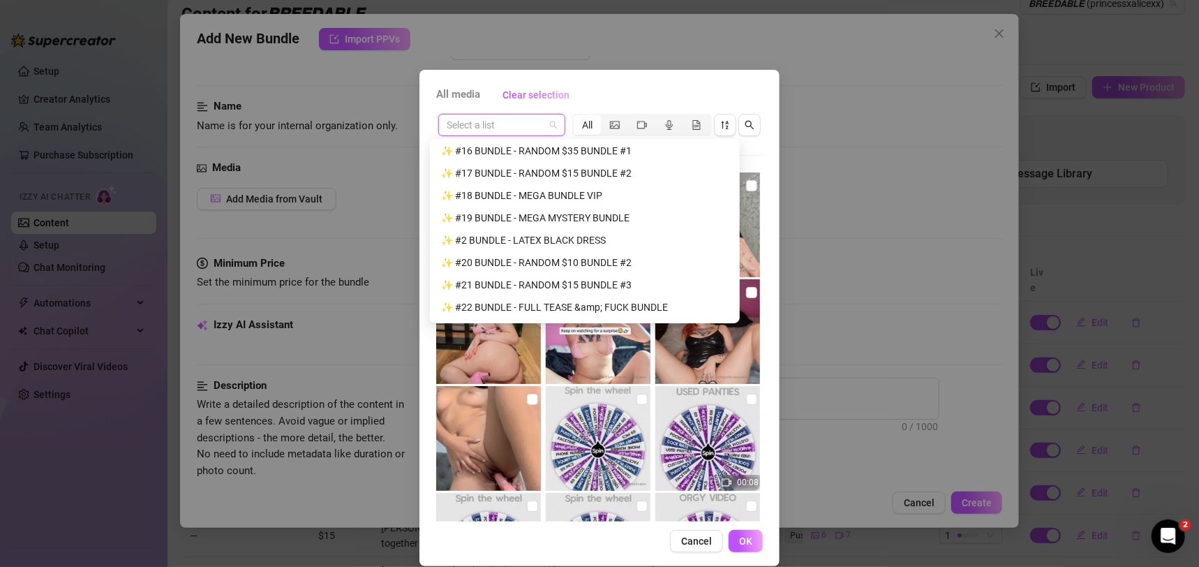
scroll to position [648, 0]
click at [580, 209] on div "✨ #2 BUNDLE - LATEX BLACK DRESS" at bounding box center [585, 220] width 304 height 22
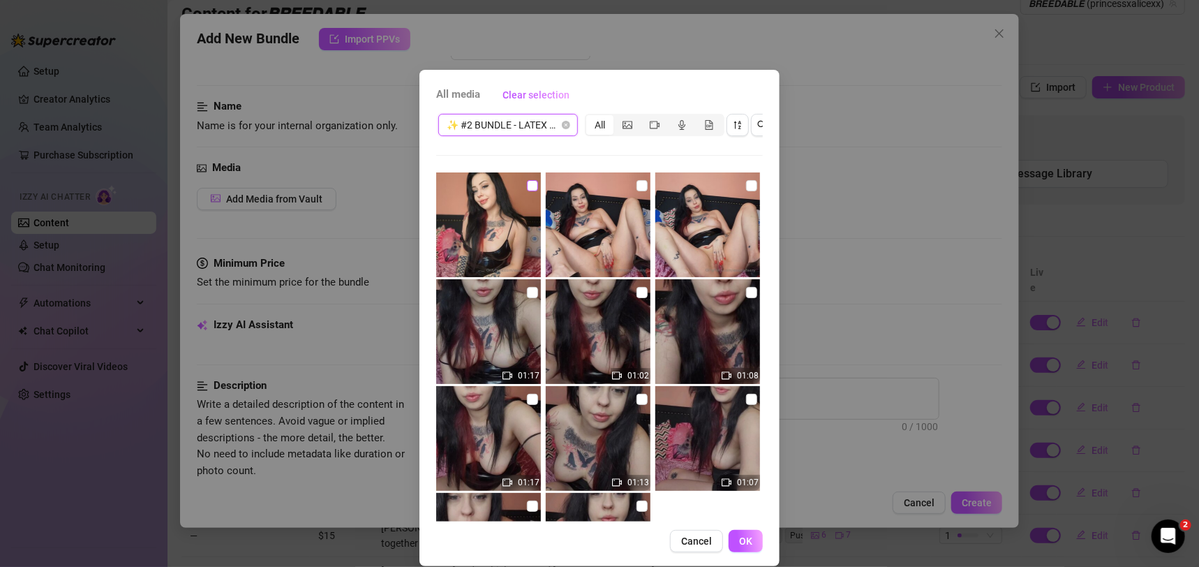
click at [527, 180] on input "checkbox" at bounding box center [532, 185] width 11 height 11
click at [637, 182] on input "checkbox" at bounding box center [642, 185] width 11 height 11
click at [746, 184] on input "checkbox" at bounding box center [751, 185] width 11 height 11
click at [517, 281] on img at bounding box center [488, 331] width 105 height 105
click at [527, 287] on input "checkbox" at bounding box center [532, 292] width 11 height 11
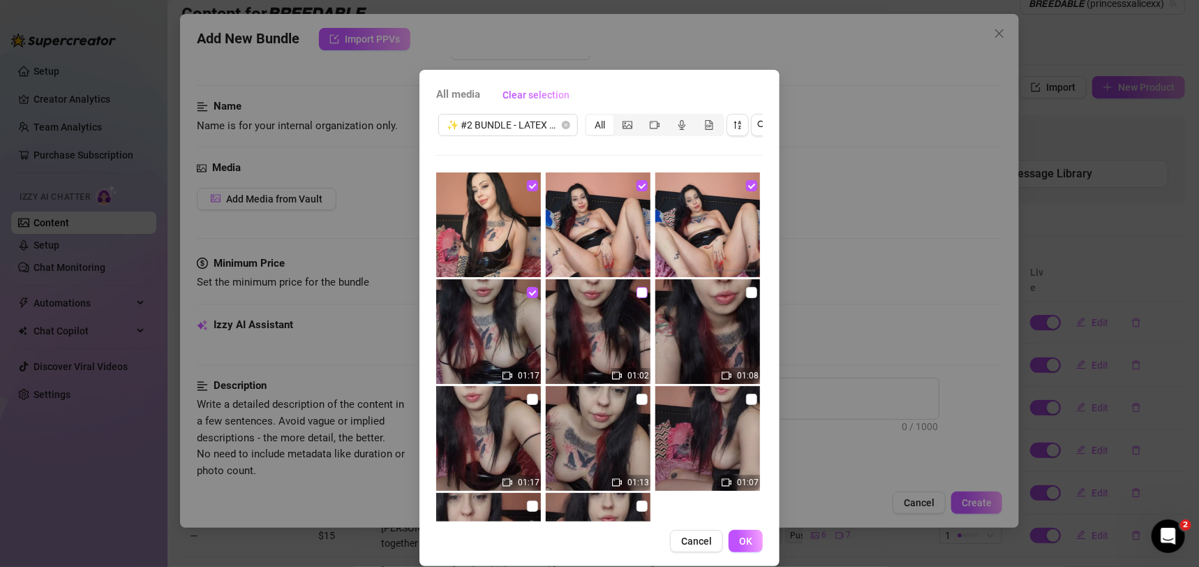
click at [637, 293] on input "checkbox" at bounding box center [642, 292] width 11 height 11
click at [746, 290] on input "checkbox" at bounding box center [751, 292] width 11 height 11
click at [527, 400] on input "checkbox" at bounding box center [532, 399] width 11 height 11
click at [637, 395] on input "checkbox" at bounding box center [642, 399] width 11 height 11
click at [746, 395] on input "checkbox" at bounding box center [751, 399] width 11 height 11
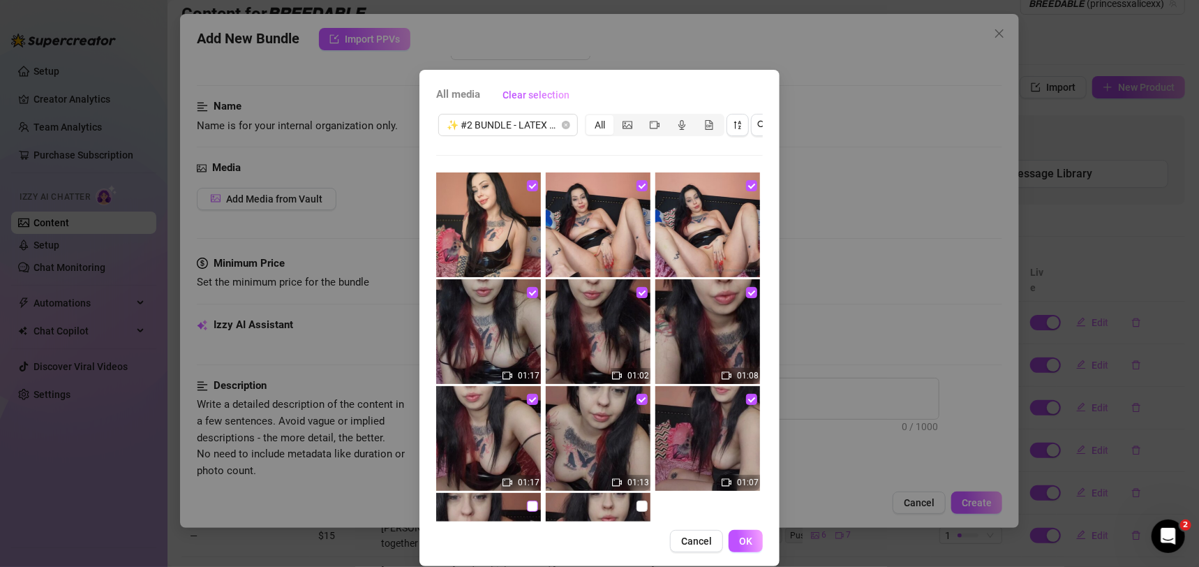
click at [527, 503] on input "checkbox" at bounding box center [532, 506] width 11 height 11
click at [637, 503] on input "checkbox" at bounding box center [642, 506] width 11 height 11
drag, startPoint x: 725, startPoint y: 553, endPoint x: 725, endPoint y: 545, distance: 8.4
click at [729, 552] on button "OK" at bounding box center [746, 541] width 34 height 22
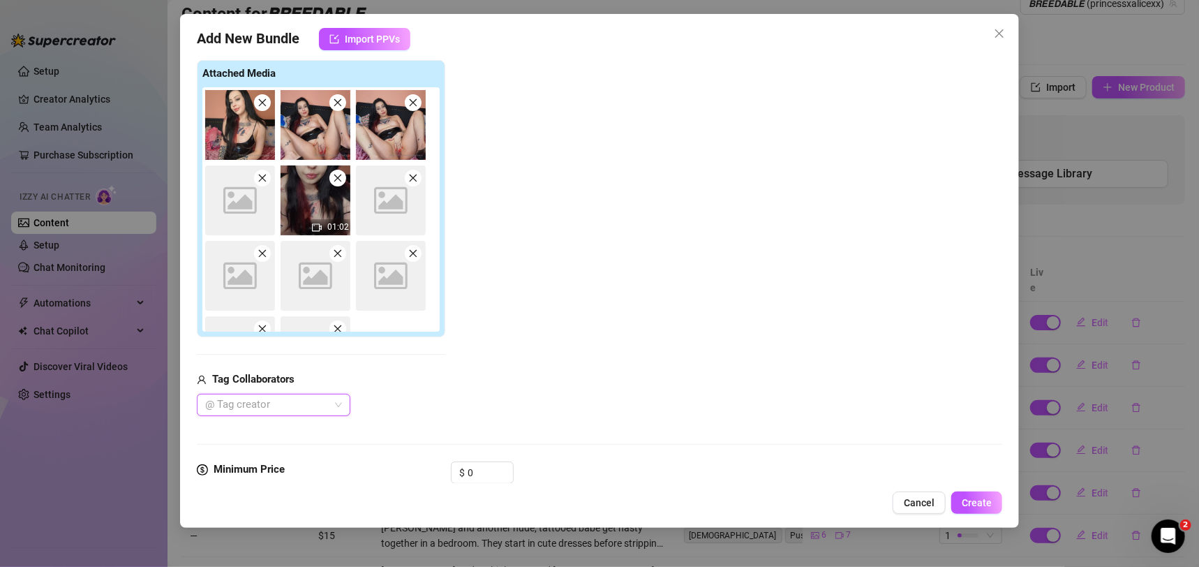
scroll to position [253, 0]
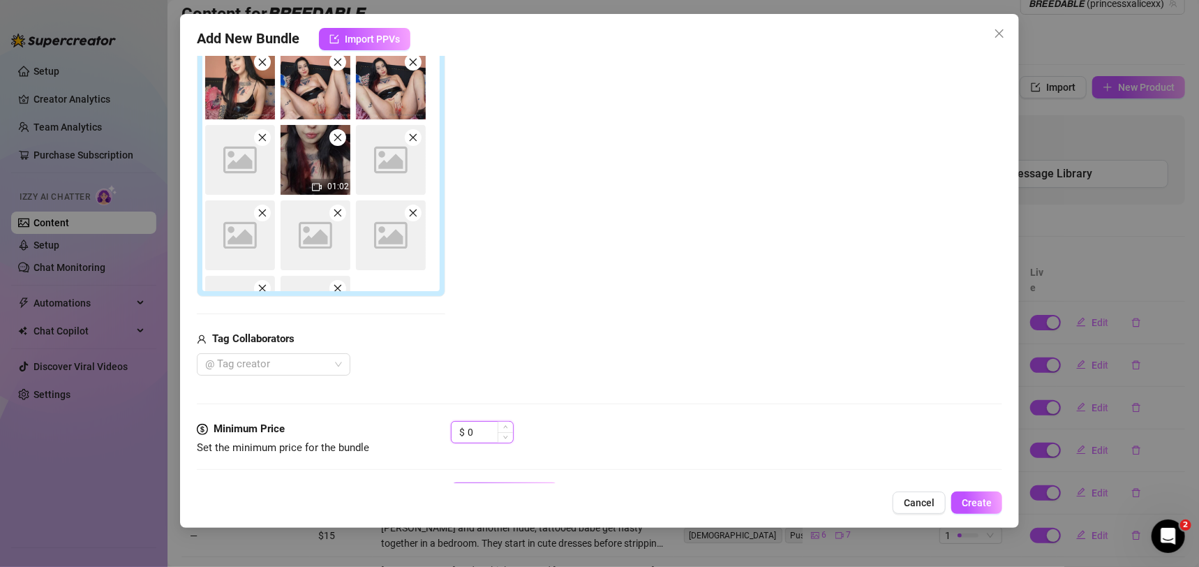
drag, startPoint x: 482, startPoint y: 435, endPoint x: 461, endPoint y: 433, distance: 21.0
click at [461, 433] on div "$ 0" at bounding box center [482, 432] width 63 height 22
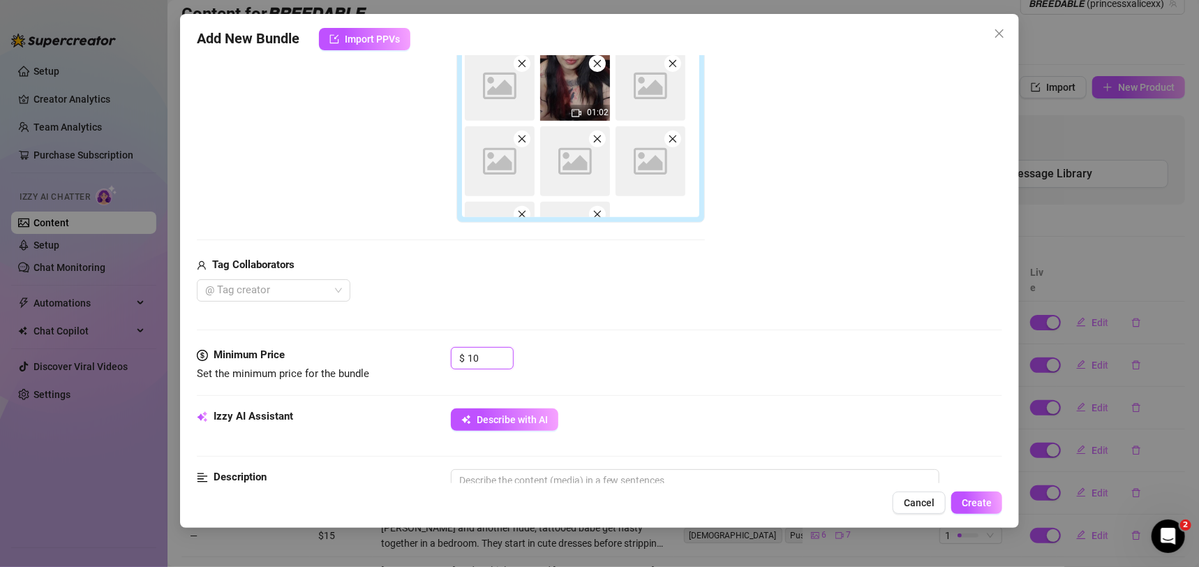
scroll to position [354, 0]
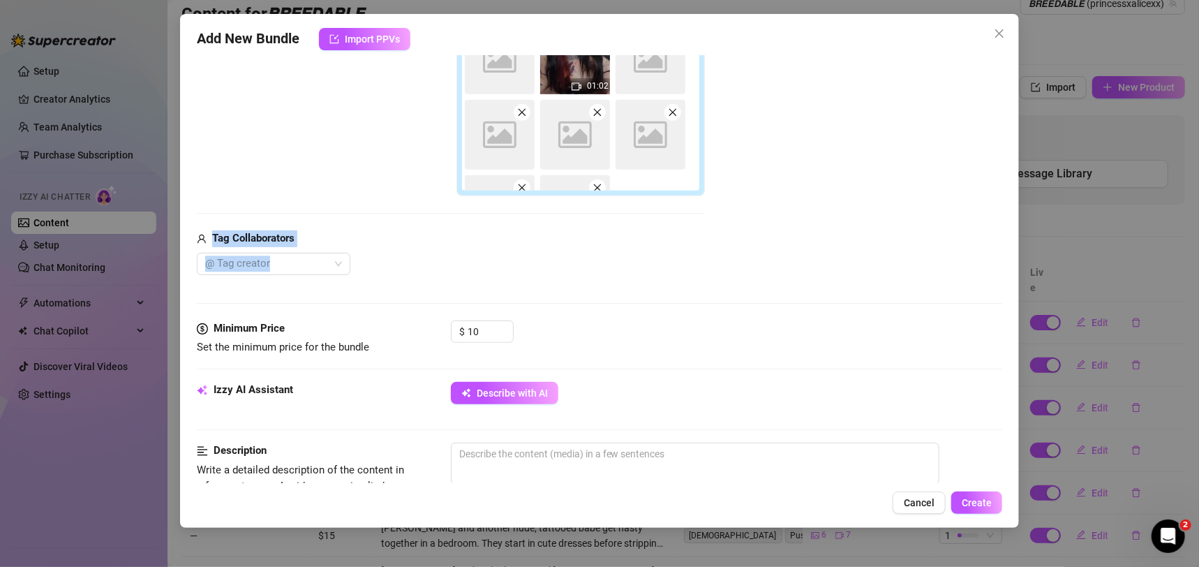
drag, startPoint x: 1001, startPoint y: 268, endPoint x: 996, endPoint y: 210, distance: 58.1
click at [996, 210] on div "Add New Bundle Import PPVs Account 𝘽𝙍𝙀𝙀𝘿𝘼𝘽𝙇𝙀 (@princessxalicexx) Name Name is f…" at bounding box center [600, 271] width 840 height 514
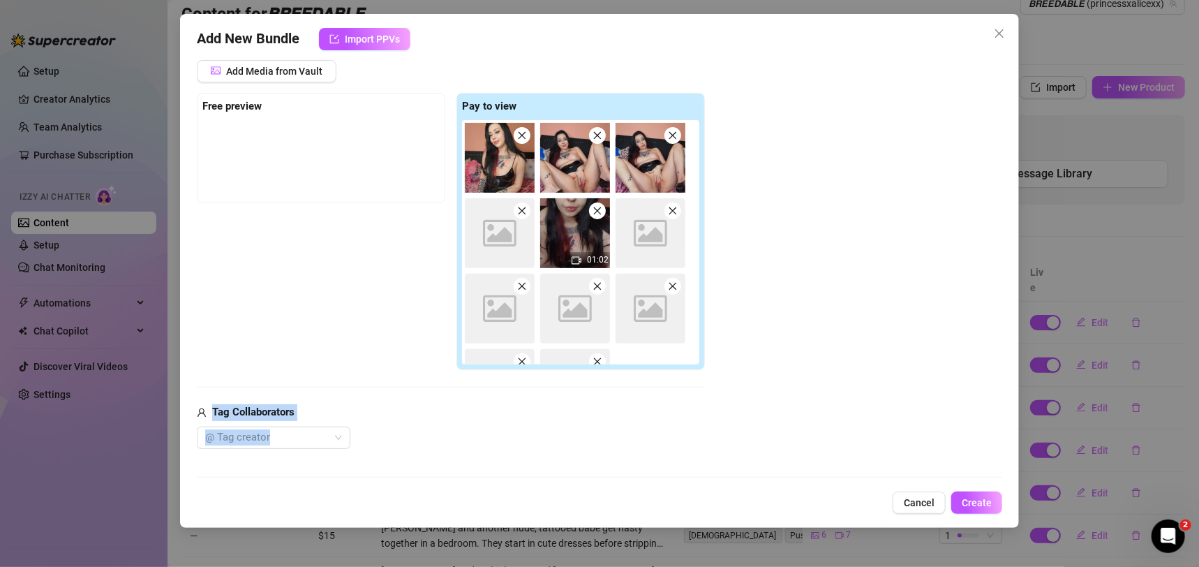
scroll to position [0, 0]
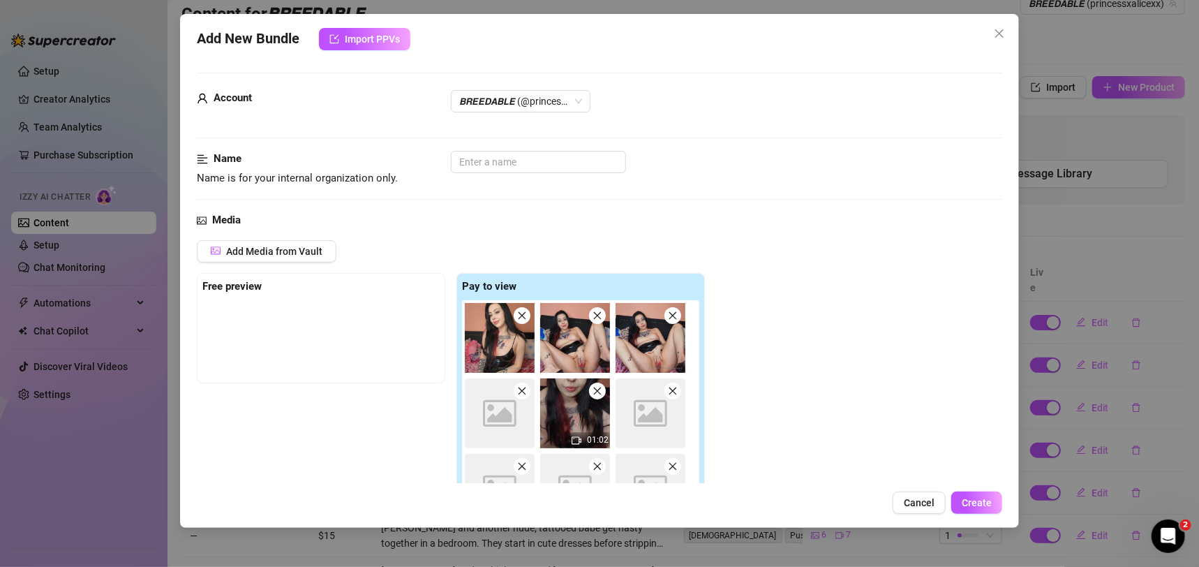
click at [806, 265] on div "Add Media from Vault Free preview Pay to view Image placeholder 01:02 Image pla…" at bounding box center [600, 434] width 806 height 389
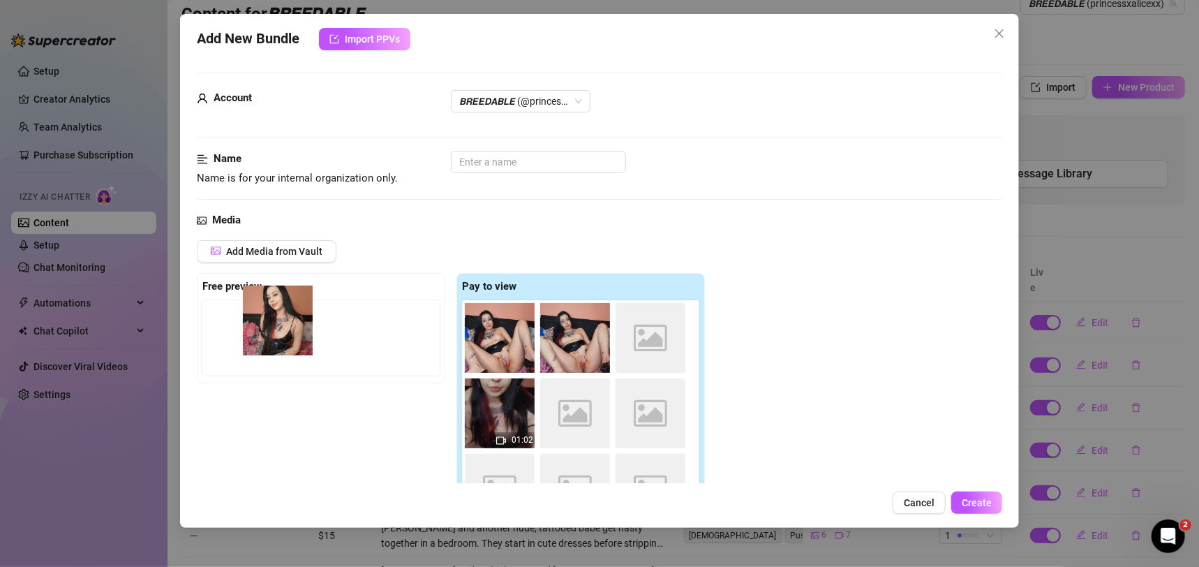
drag, startPoint x: 503, startPoint y: 351, endPoint x: 269, endPoint y: 337, distance: 234.3
click at [269, 337] on div "Free preview Pay to view Image placeholder 01:02 Image placeholder Image placeh…" at bounding box center [451, 412] width 508 height 278
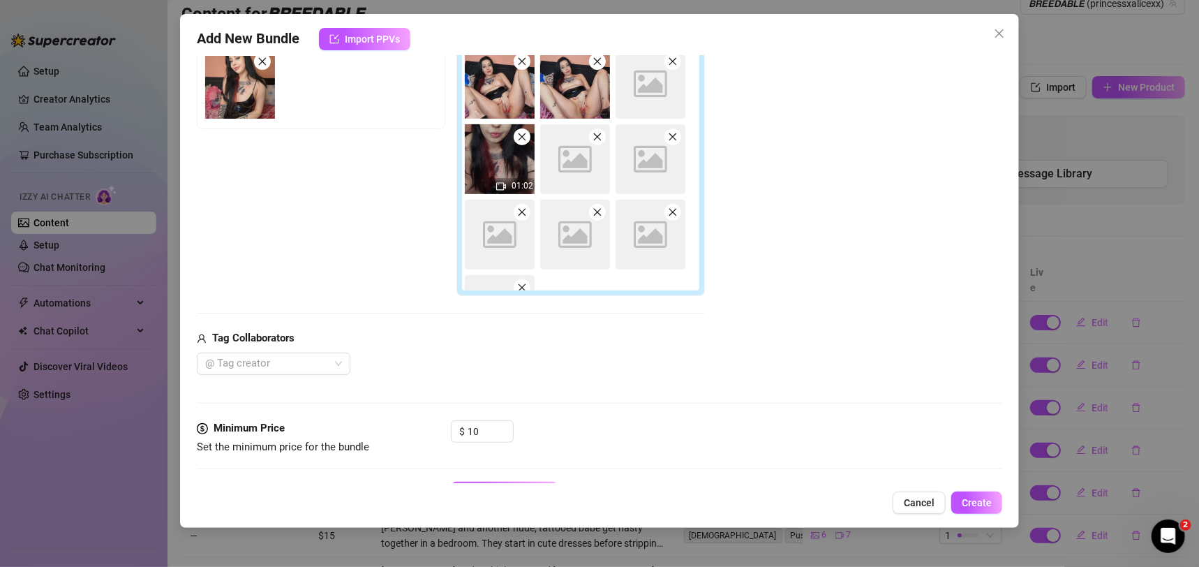
scroll to position [302, 0]
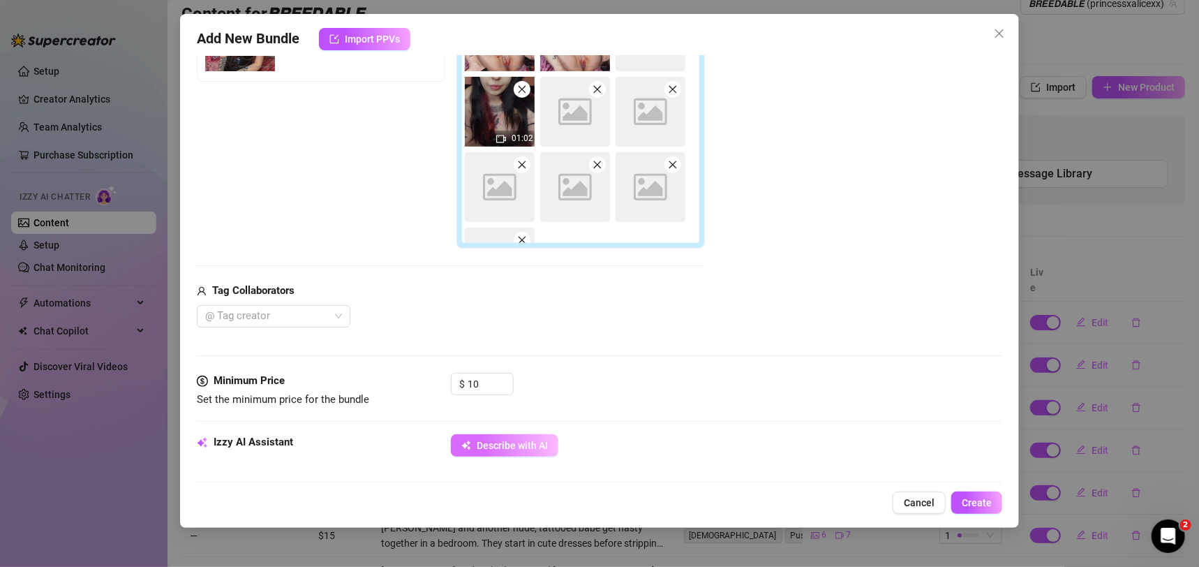
click at [478, 436] on button "Describe with AI" at bounding box center [505, 445] width 108 height 22
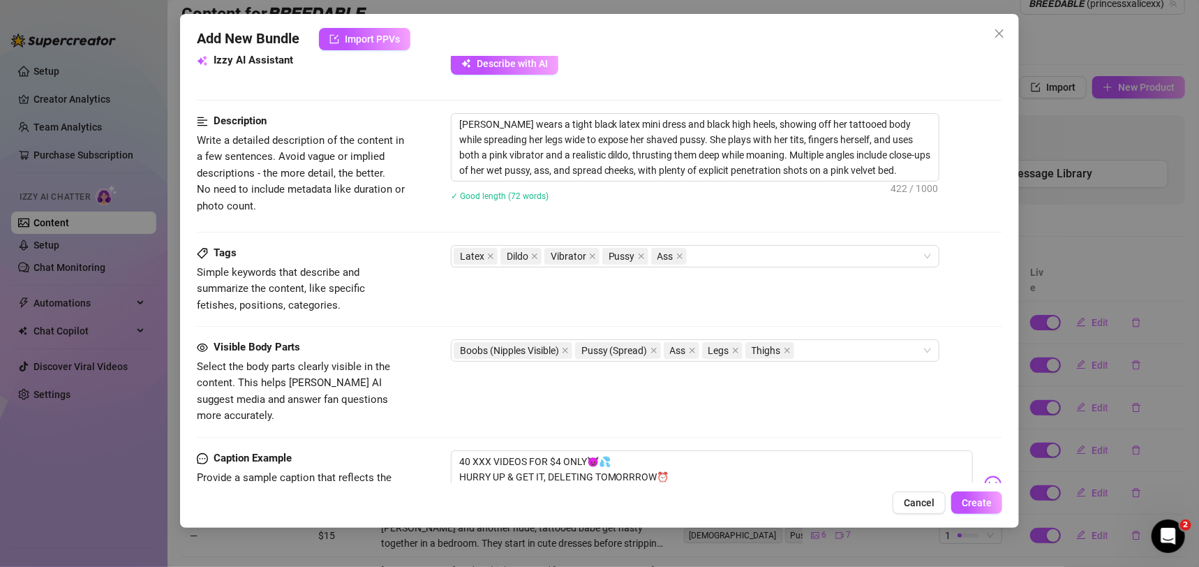
scroll to position [917, 0]
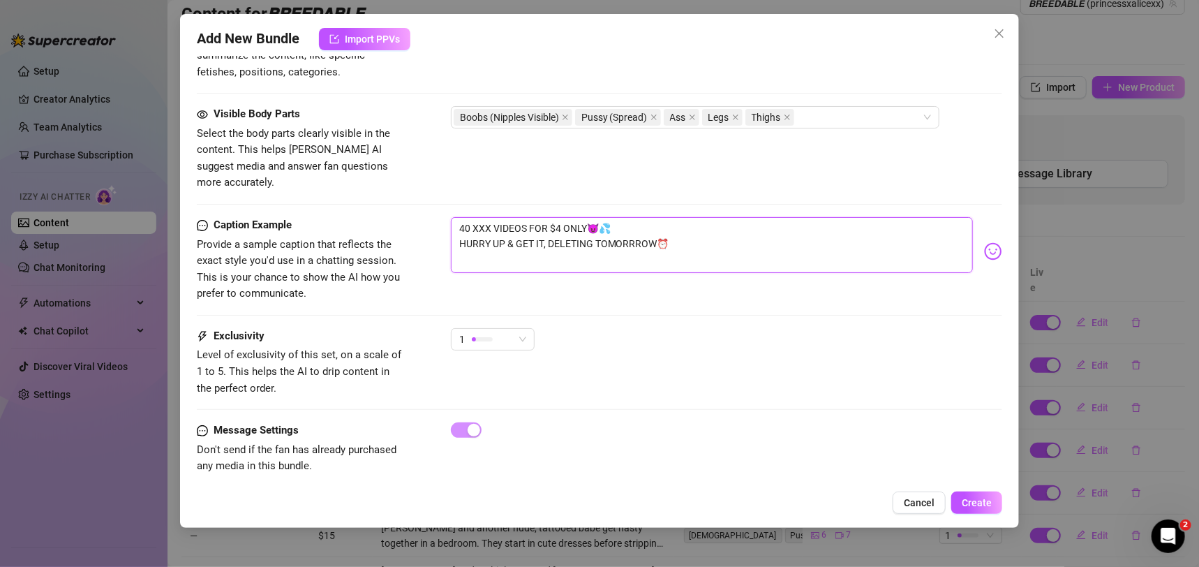
drag, startPoint x: 691, startPoint y: 230, endPoint x: 392, endPoint y: 212, distance: 299.4
click at [392, 217] on div "Caption Example Provide a sample caption that reflects the exact style you'd us…" at bounding box center [600, 259] width 806 height 85
click at [667, 223] on textarea "40 XXX VIDEOS FOR $4 ONLY😈💦 HURRY UP & GET IT, DELETING TOMORRROW⏰" at bounding box center [712, 245] width 523 height 56
click at [466, 217] on textarea "40 XXX VIDEOS FOR $4 ONLY😈💦 HURRY UP & GET IT, DELETING TOMORRROW⏰" at bounding box center [712, 245] width 523 height 56
drag, startPoint x: 468, startPoint y: 207, endPoint x: 456, endPoint y: 206, distance: 11.9
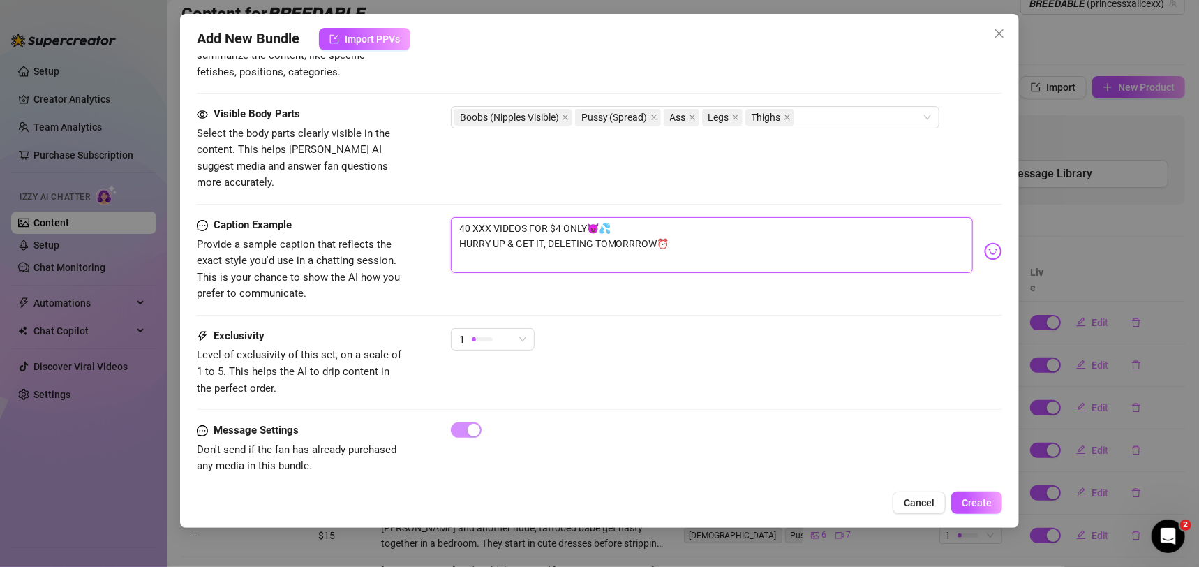
click at [456, 217] on textarea "40 XXX VIDEOS FOR $4 ONLY😈💦 HURRY UP & GET IT, DELETING TOMORRROW⏰" at bounding box center [712, 245] width 523 height 56
click at [976, 494] on button "Create" at bounding box center [977, 502] width 51 height 22
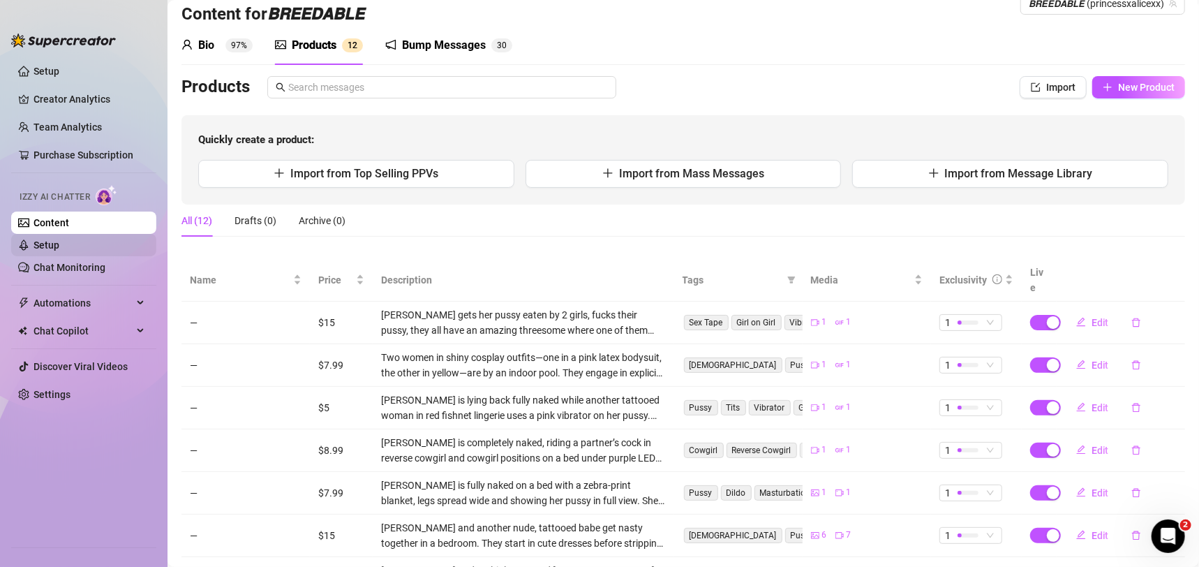
click at [59, 243] on link "Setup" at bounding box center [47, 244] width 26 height 11
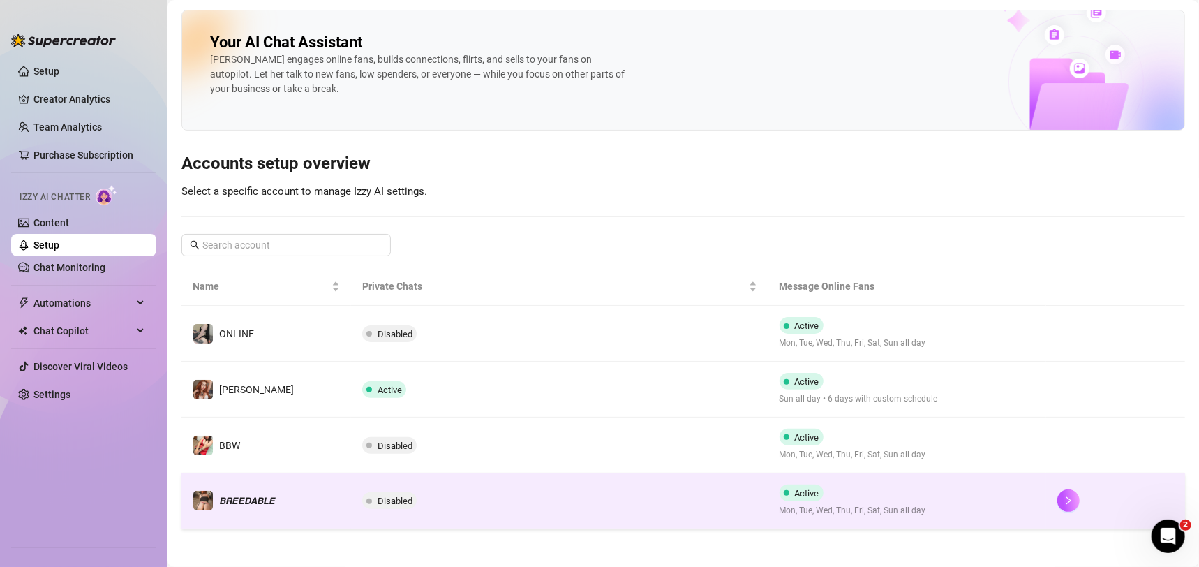
click at [545, 492] on td "Disabled" at bounding box center [559, 501] width 417 height 56
